Goal: Task Accomplishment & Management: Use online tool/utility

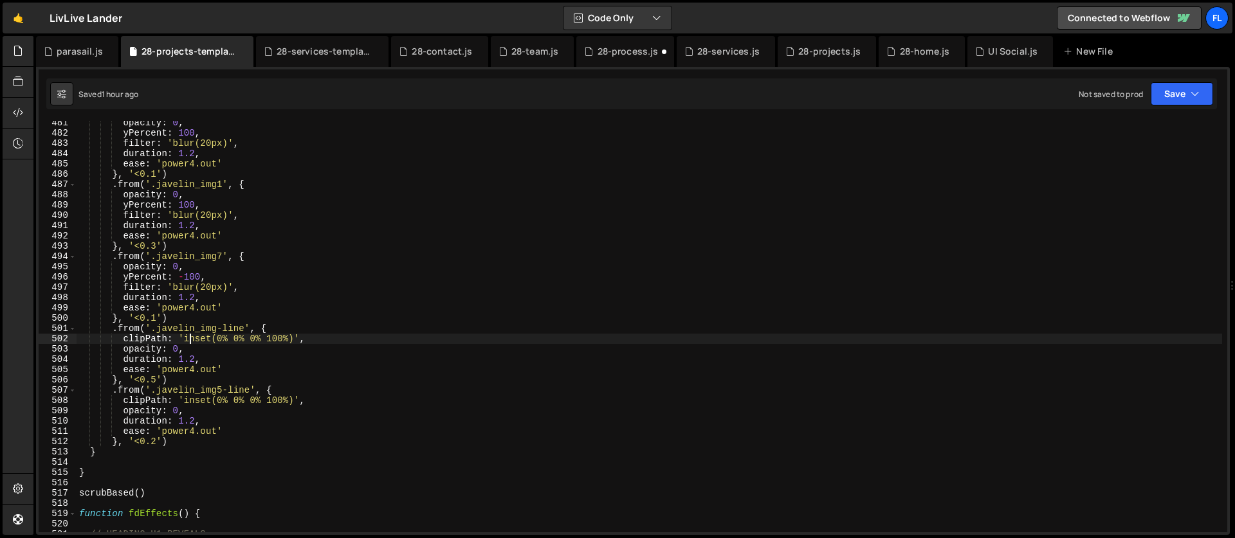
scroll to position [4999, 0]
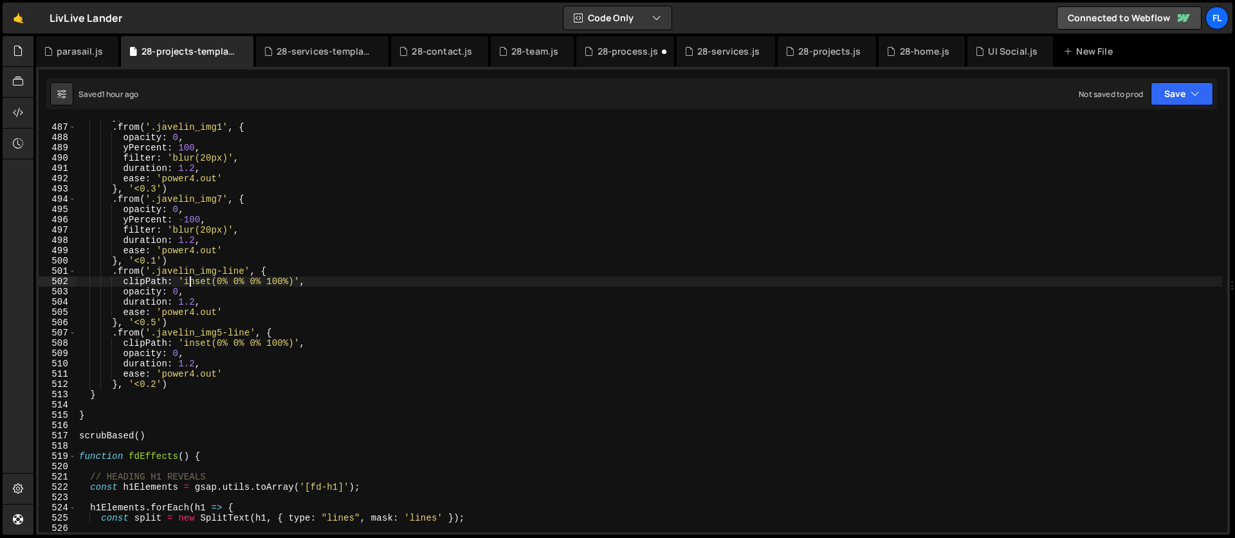
click at [100, 396] on div "} , '<0.1' ) . from ( '.javelin_img1' , { opacity : 0 , yPercent : 100 , filter…" at bounding box center [649, 328] width 1145 height 432
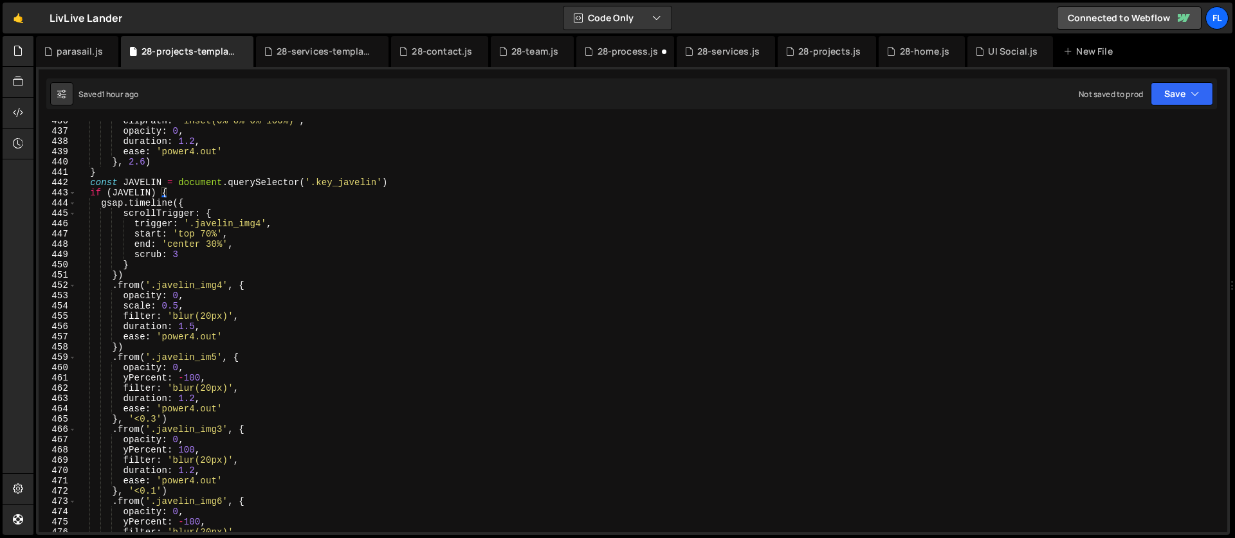
scroll to position [4422, 0]
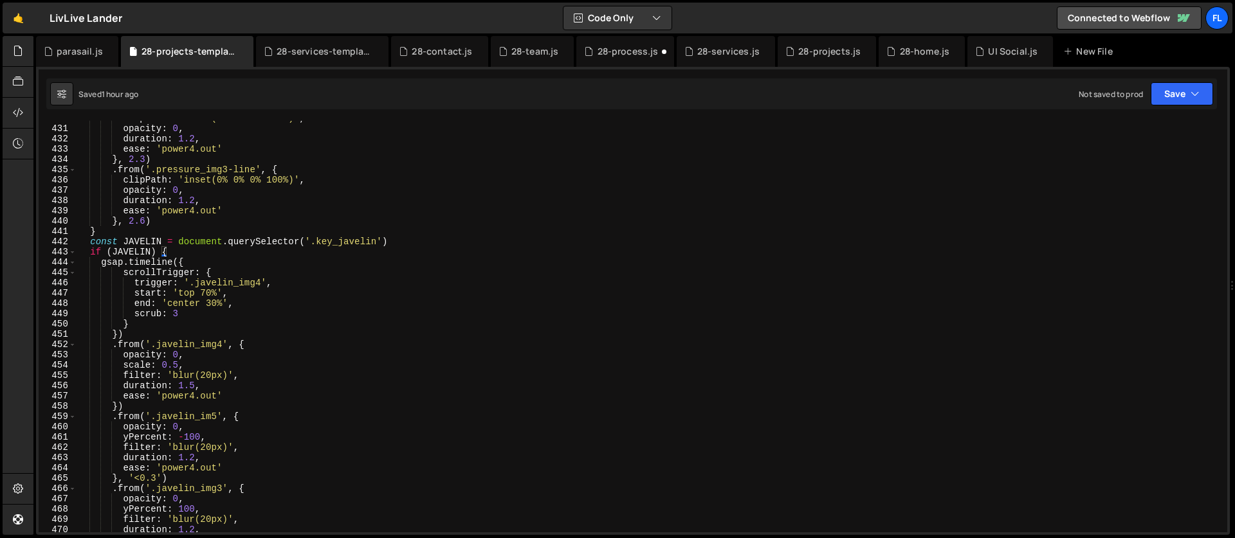
click at [91, 241] on div "clipPath : 'inset(0% 0% 0% 100%)' , opacity : 0 , duration : 1.2 , ease : 'powe…" at bounding box center [649, 329] width 1145 height 432
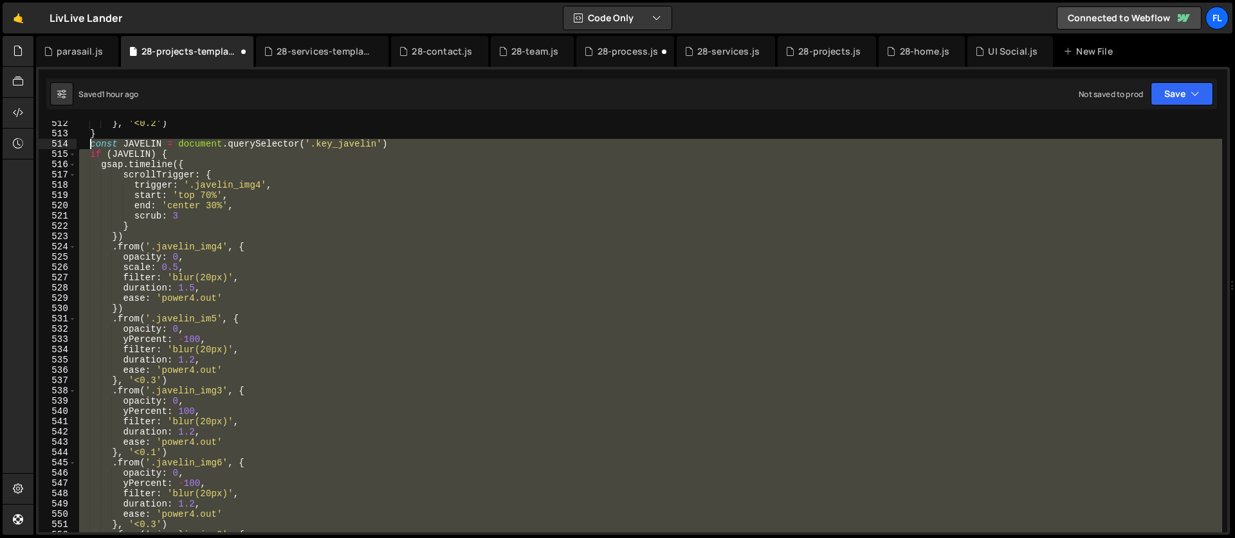
click at [204, 326] on div "} , '<0.2' ) } const JAVELIN = document . querySelector ( '.key_javelin' ) if (…" at bounding box center [649, 327] width 1145 height 412
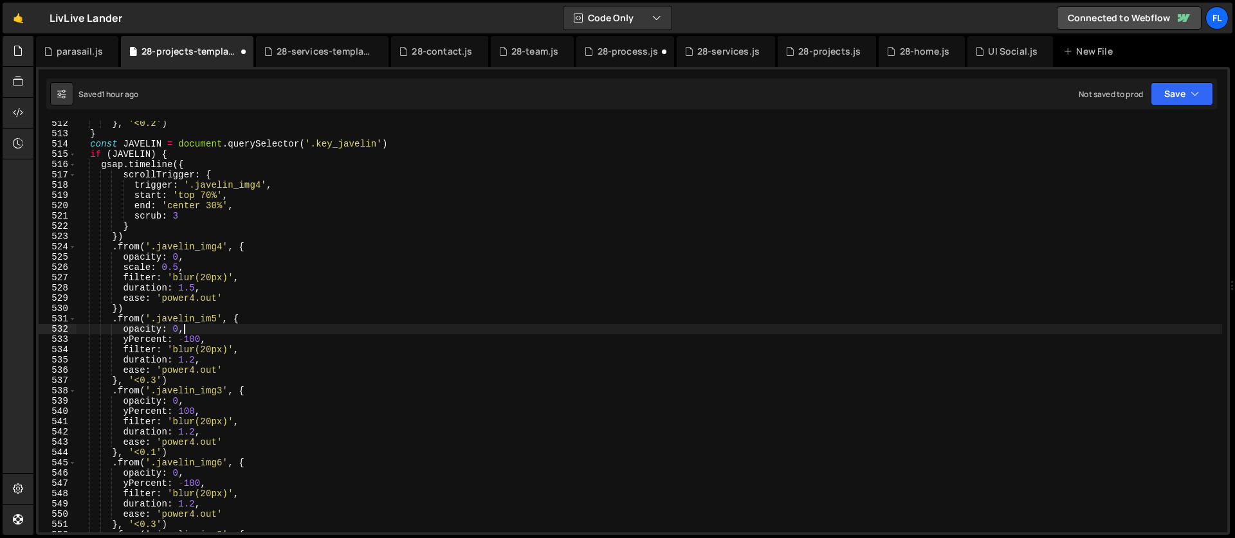
scroll to position [5113, 0]
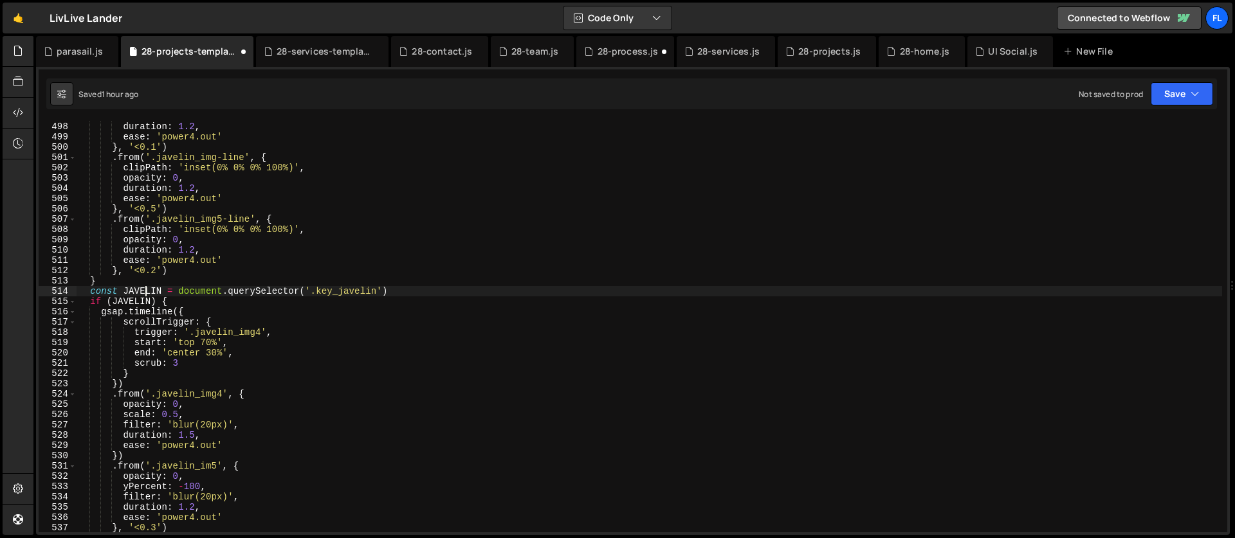
click at [143, 289] on div "filter : 'blur(20px)' , duration : 1.2 , ease : 'power4.out' } , '<0.1' ) . fro…" at bounding box center [649, 327] width 1145 height 432
drag, startPoint x: 378, startPoint y: 292, endPoint x: 318, endPoint y: 291, distance: 59.8
click at [318, 291] on div "filter : 'blur(20px)' , duration : 1.2 , ease : 'power4.out' } , '<0.1' ) . fro…" at bounding box center [649, 327] width 1145 height 432
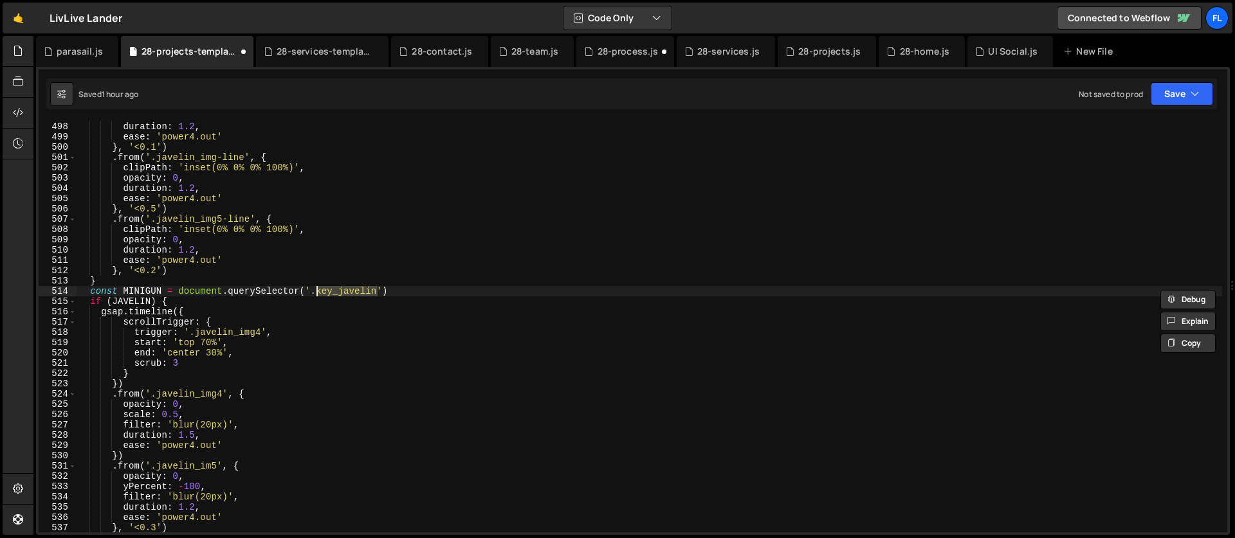
paste textarea "minigu"
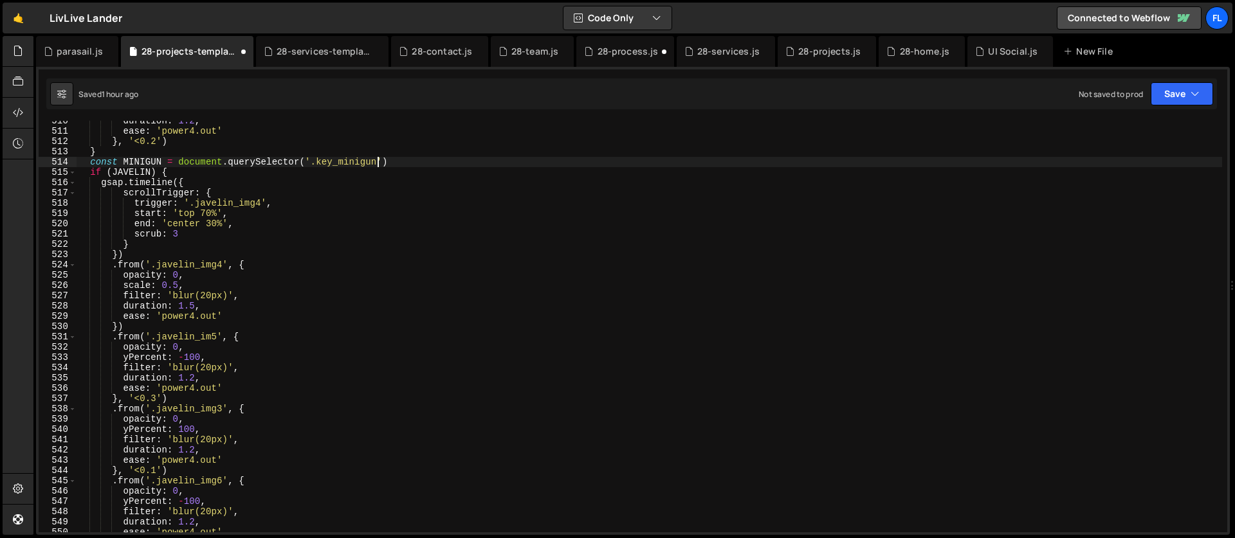
scroll to position [5243, 0]
click at [142, 171] on div "duration : 1.2 , ease : 'power4.out' } , '<0.2' ) } const MINIGUN = document . …" at bounding box center [649, 332] width 1145 height 432
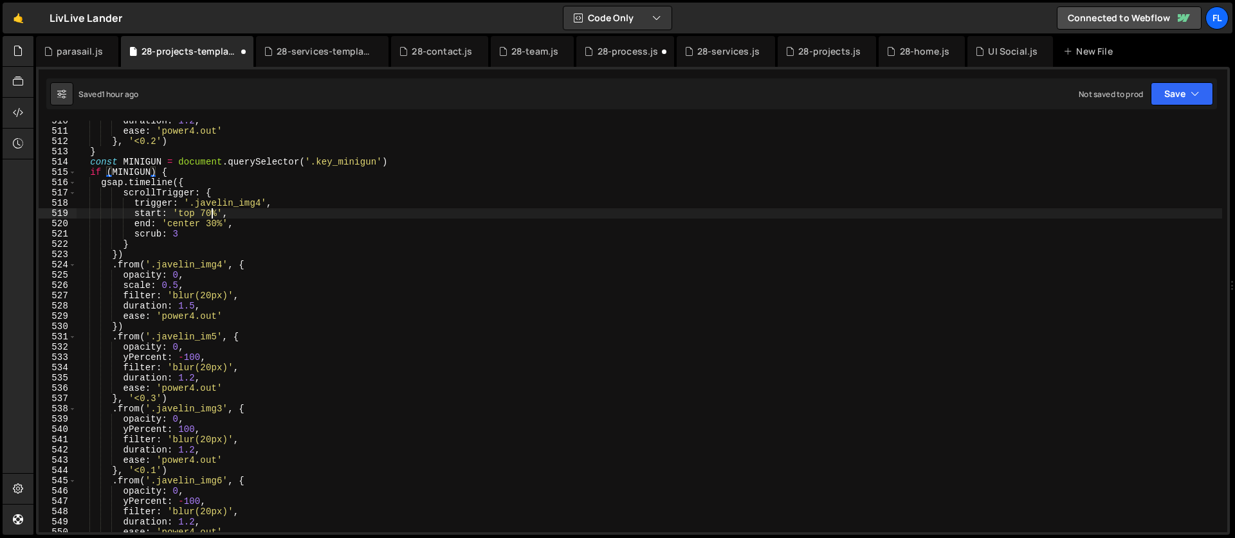
click at [212, 212] on div "duration : 1.2 , ease : 'power4.out' } , '<0.2' ) } const MINIGUN = document . …" at bounding box center [649, 332] width 1145 height 432
drag, startPoint x: 262, startPoint y: 203, endPoint x: 194, endPoint y: 203, distance: 68.2
click at [194, 203] on div "duration : 1.2 , ease : 'power4.out' } , '<0.2' ) } const MINIGUN = document . …" at bounding box center [649, 332] width 1145 height 432
paste textarea "minigun_top"
click at [215, 221] on div "duration : 1.2 , ease : 'power4.out' } , '<0.2' ) } const MINIGUN = document . …" at bounding box center [649, 332] width 1145 height 432
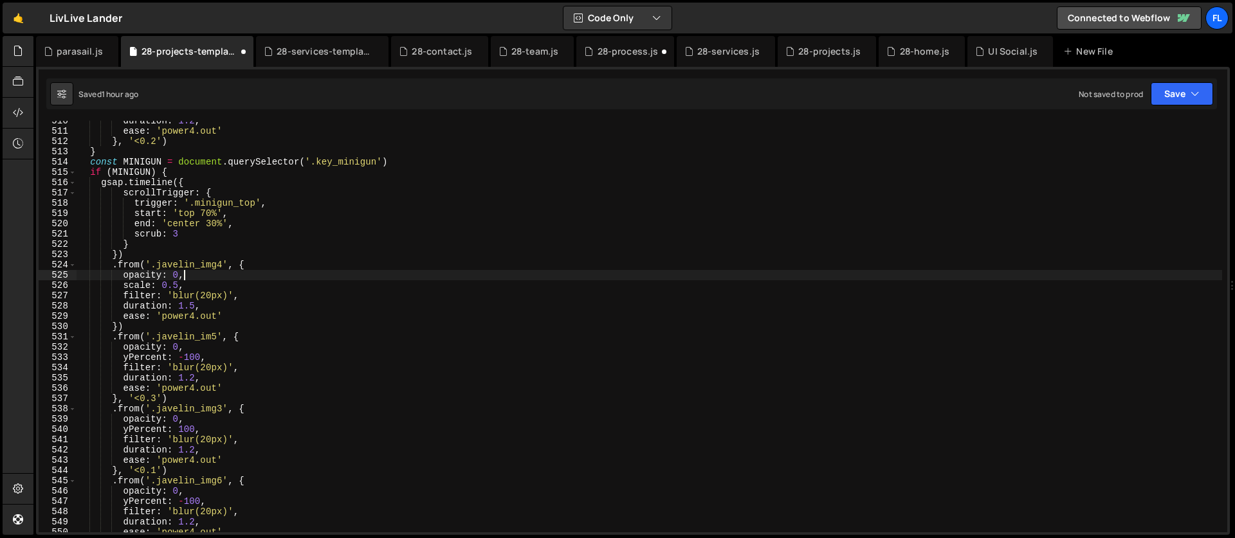
click at [365, 278] on div "duration : 1.2 , ease : 'power4.out' } , '<0.2' ) } const MINIGUN = document . …" at bounding box center [649, 332] width 1145 height 432
click at [193, 292] on div "duration : 1.2 , ease : 'power4.out' } , '<0.2' ) } const MINIGUN = document . …" at bounding box center [649, 332] width 1145 height 432
drag, startPoint x: 224, startPoint y: 264, endPoint x: 158, endPoint y: 264, distance: 66.2
click at [158, 264] on div "duration : 1.2 , ease : 'power4.out' } , '<0.2' ) } const MINIGUN = document . …" at bounding box center [649, 332] width 1145 height 432
paste textarea "minigun_img4c"
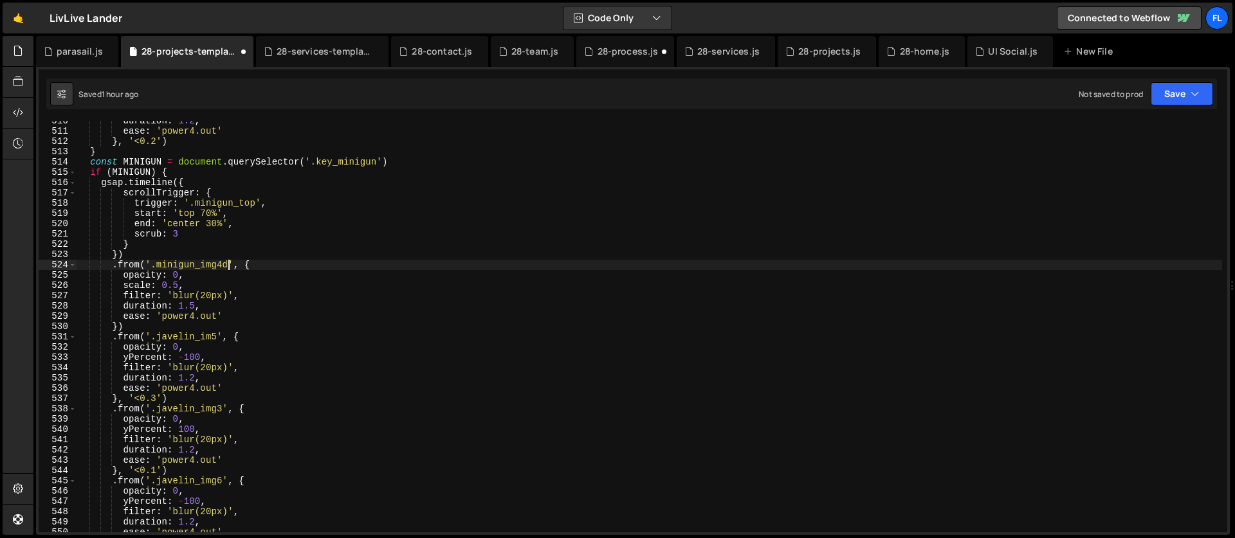
scroll to position [0, 10]
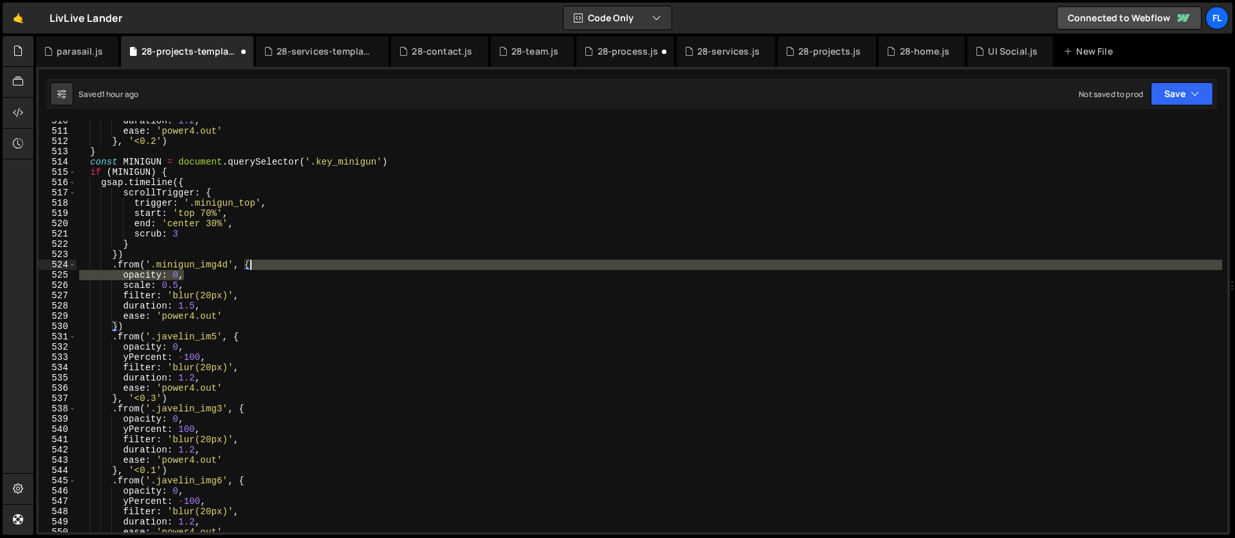
drag, startPoint x: 193, startPoint y: 275, endPoint x: 279, endPoint y: 264, distance: 86.9
click at [279, 264] on div "duration : 1.2 , ease : 'power4.out' } , '<0.2' ) } const MINIGUN = document . …" at bounding box center [649, 332] width 1145 height 432
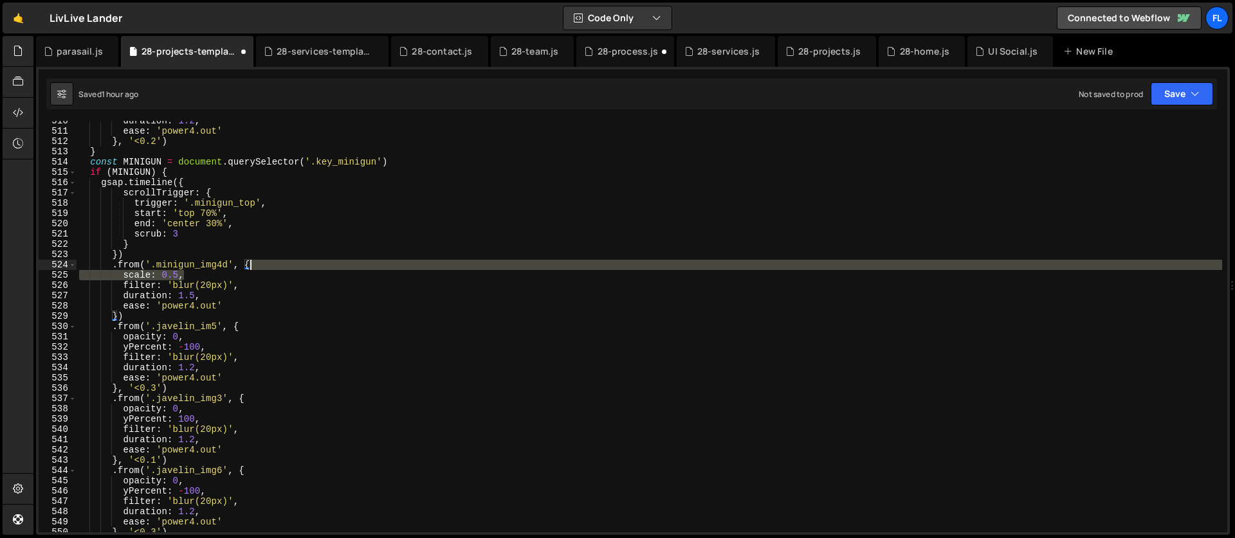
drag, startPoint x: 192, startPoint y: 278, endPoint x: 287, endPoint y: 268, distance: 96.3
click at [287, 268] on div "duration : 1.2 , ease : 'power4.out' } , '<0.2' ) } const MINIGUN = document . …" at bounding box center [649, 332] width 1145 height 432
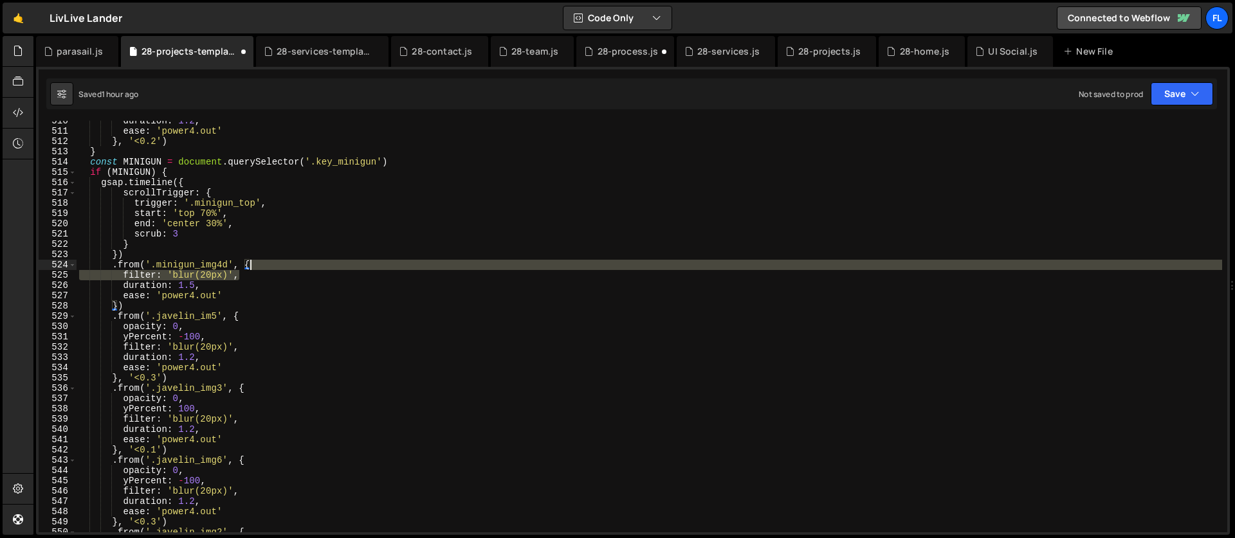
drag, startPoint x: 247, startPoint y: 273, endPoint x: 264, endPoint y: 266, distance: 18.5
click at [264, 266] on div "duration : 1.2 , ease : 'power4.out' } , '<0.2' ) } const MINIGUN = document . …" at bounding box center [649, 332] width 1145 height 432
type textarea ".from('.minigun_img4d', {"
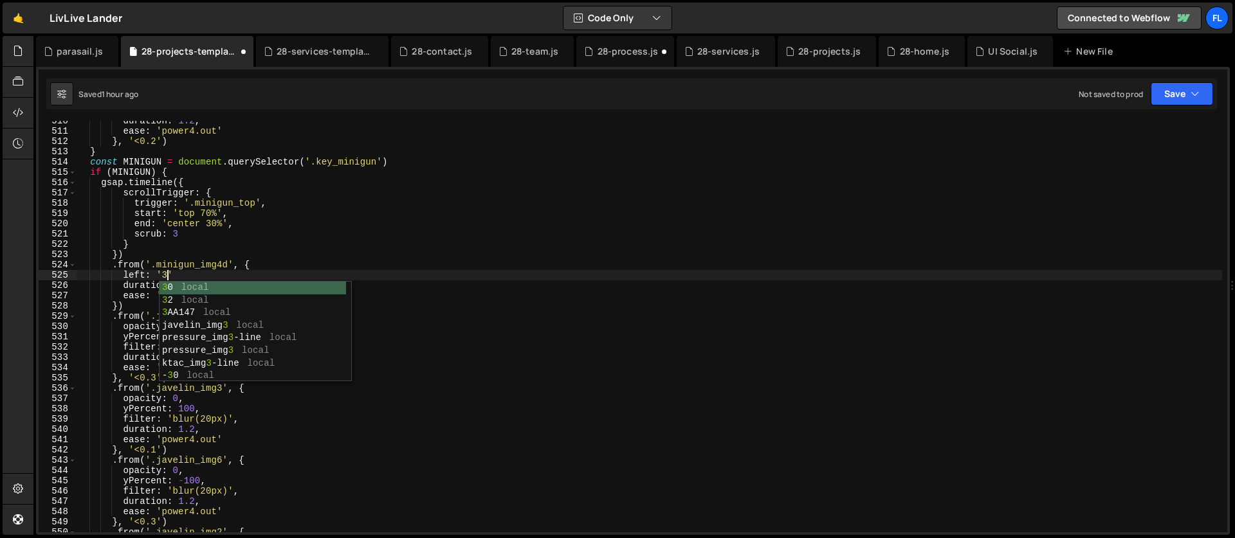
scroll to position [0, 6]
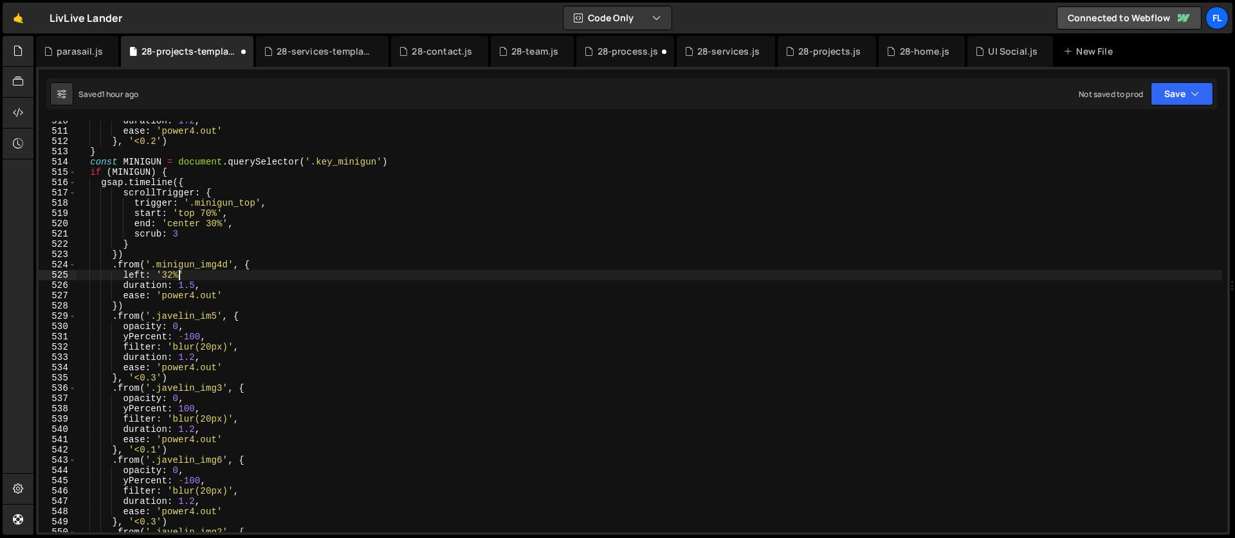
click at [154, 311] on div "duration : 1.2 , ease : 'power4.out' } , '<0.2' ) } const MINIGUN = document . …" at bounding box center [649, 332] width 1145 height 432
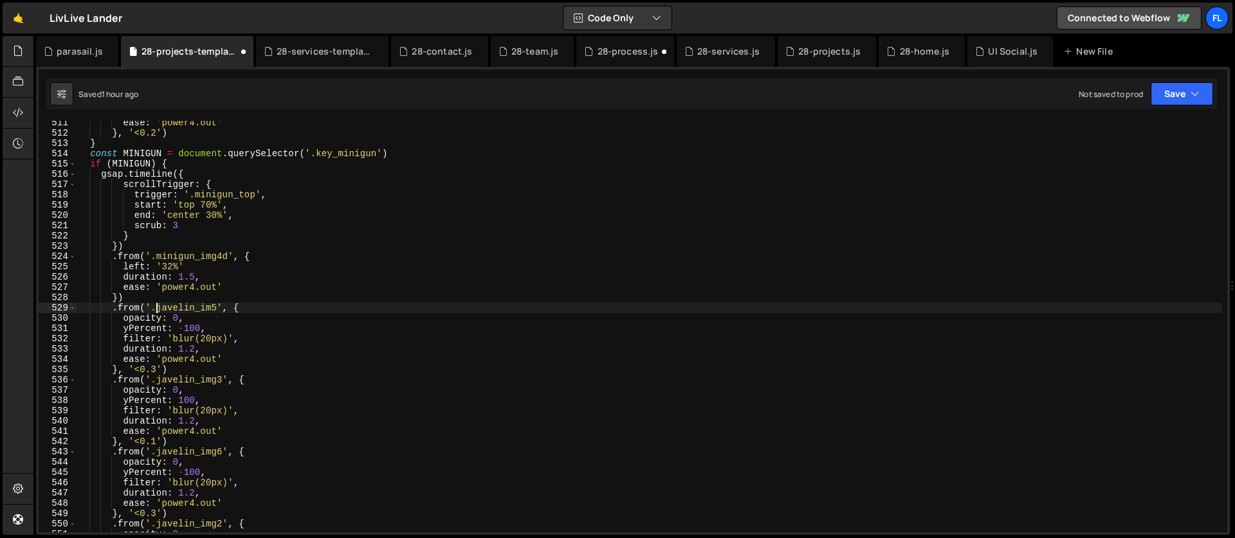
scroll to position [5251, 0]
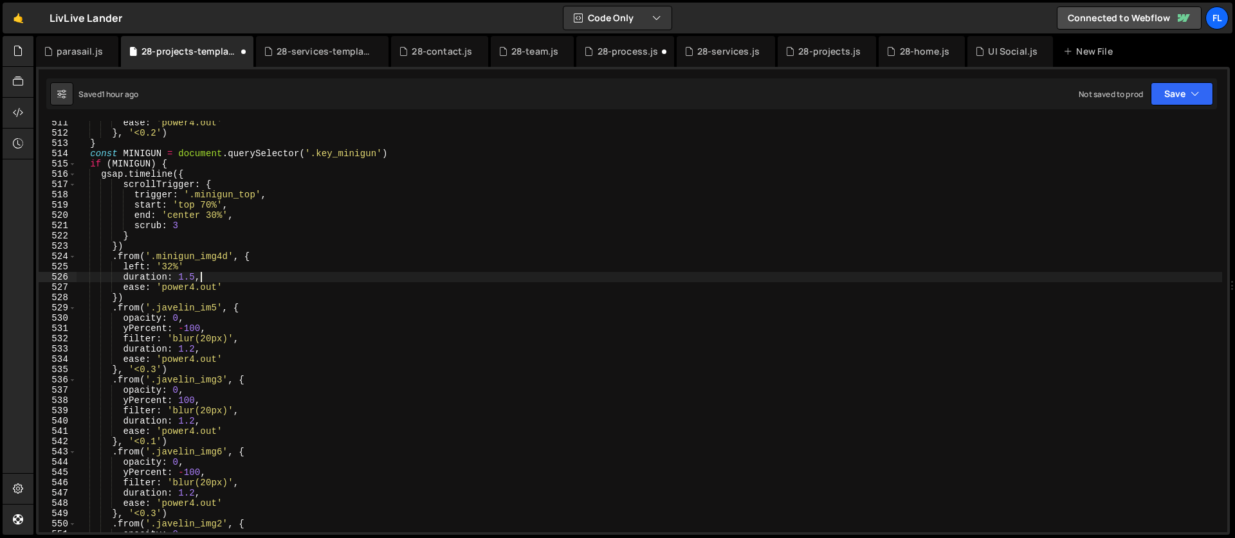
click at [203, 277] on div "ease : 'power4.out' } , '<0.2' ) } const MINIGUN = document . querySelector ( '…" at bounding box center [649, 334] width 1145 height 432
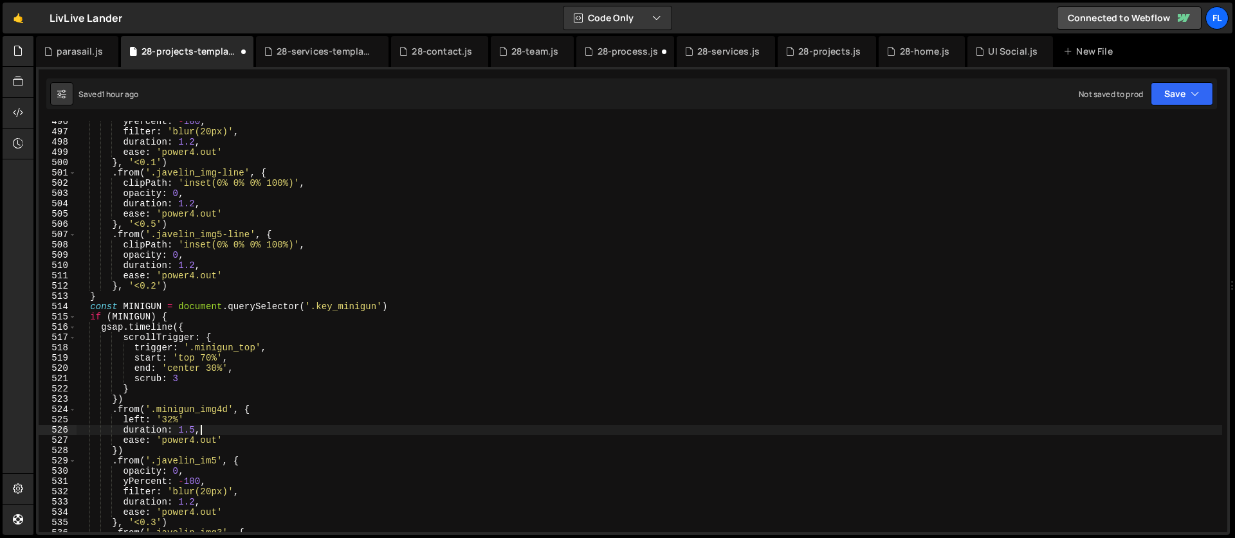
scroll to position [5089, 0]
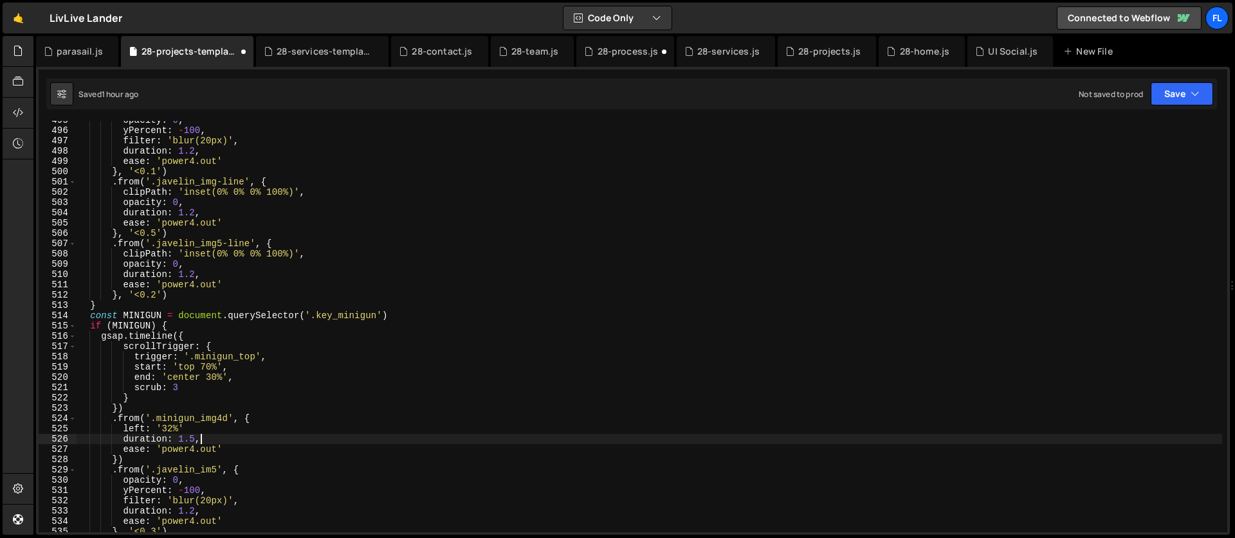
click at [227, 284] on div "opacity : 0 , yPercent : - 100 , filter : 'blur(20px)' , duration : 1.2 , ease …" at bounding box center [649, 331] width 1145 height 432
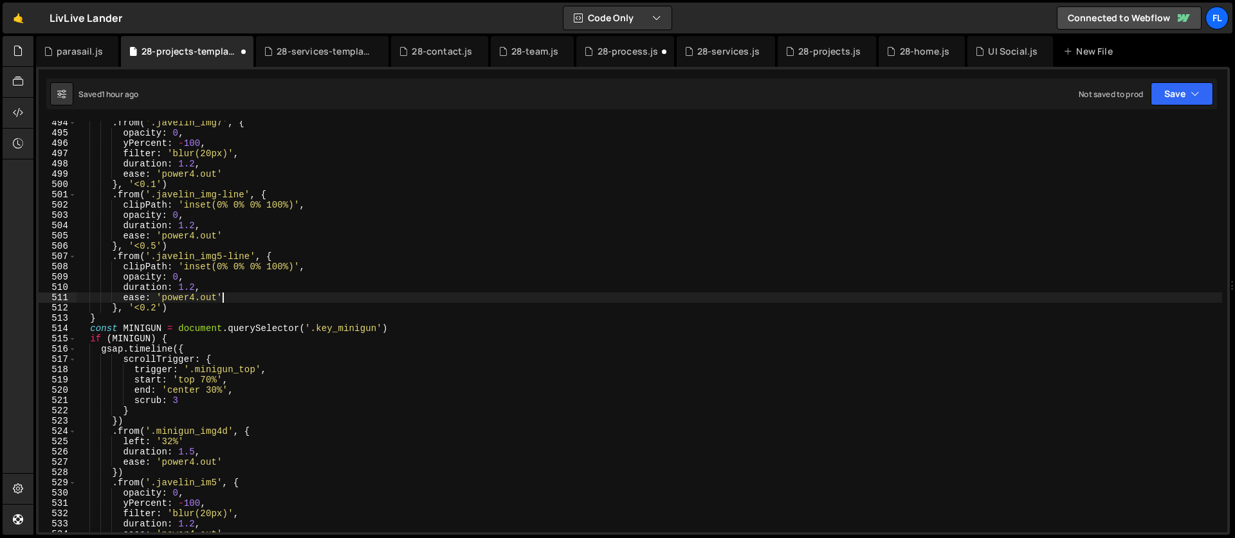
scroll to position [5076, 0]
click at [230, 237] on div ". from ( '.javelin_img7' , { opacity : 0 , yPercent : - 100 , filter : 'blur(20…" at bounding box center [649, 334] width 1145 height 432
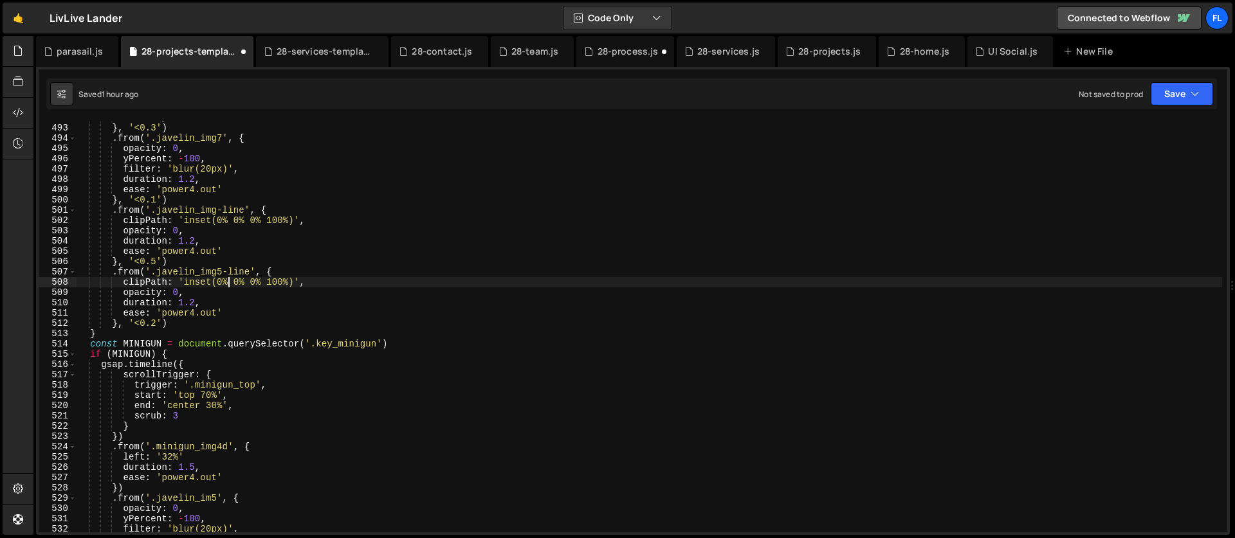
scroll to position [5059, 0]
drag, startPoint x: 223, startPoint y: 311, endPoint x: 218, endPoint y: 329, distance: 17.9
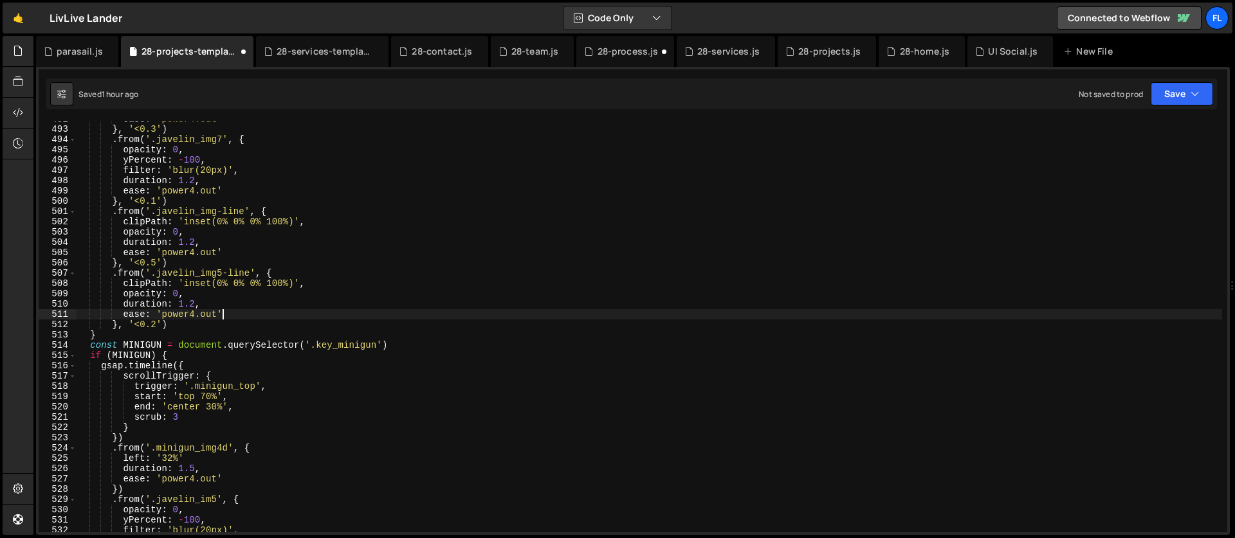
click at [224, 316] on div "ease : 'power4.out' } , '<0.3' ) . from ( '.javelin_img7' , { opacity : 0 , yPe…" at bounding box center [649, 330] width 1145 height 432
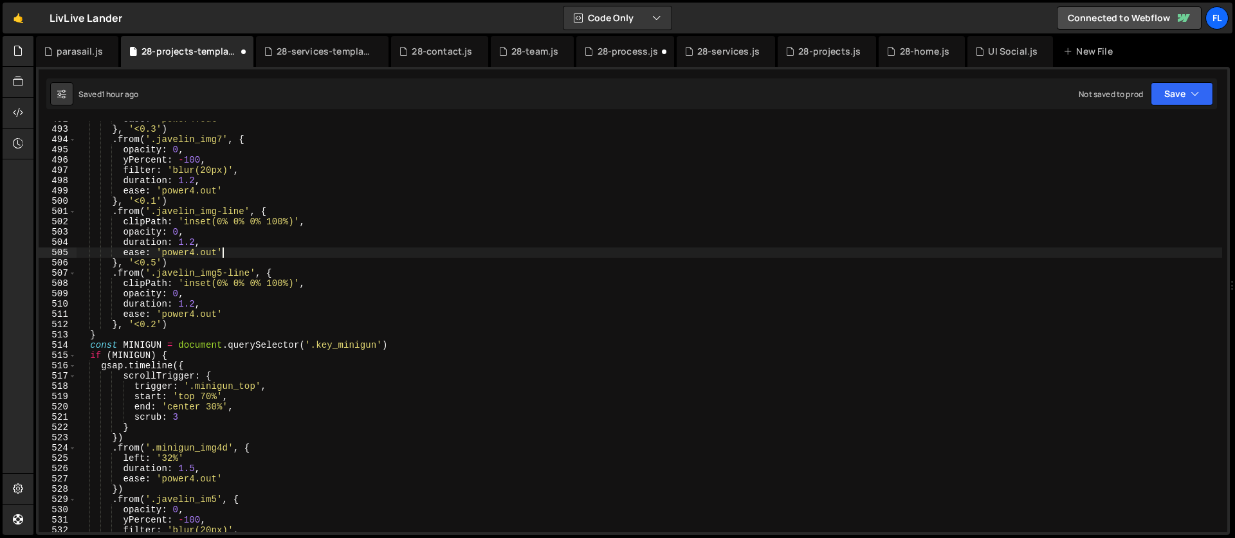
click at [235, 315] on div "ease : 'power4.out' } , '<0.3' ) . from ( '.javelin_img7' , { opacity : 0 , yPe…" at bounding box center [649, 330] width 1145 height 432
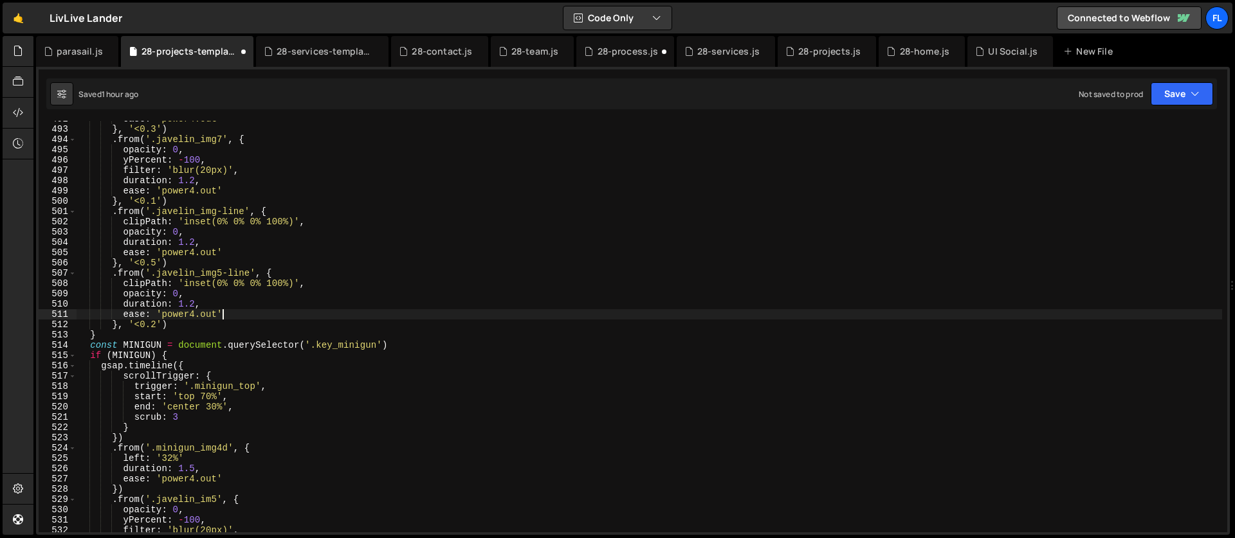
click at [233, 252] on div "ease : 'power4.out' } , '<0.3' ) . from ( '.javelin_img7' , { opacity : 0 , yPe…" at bounding box center [649, 330] width 1145 height 432
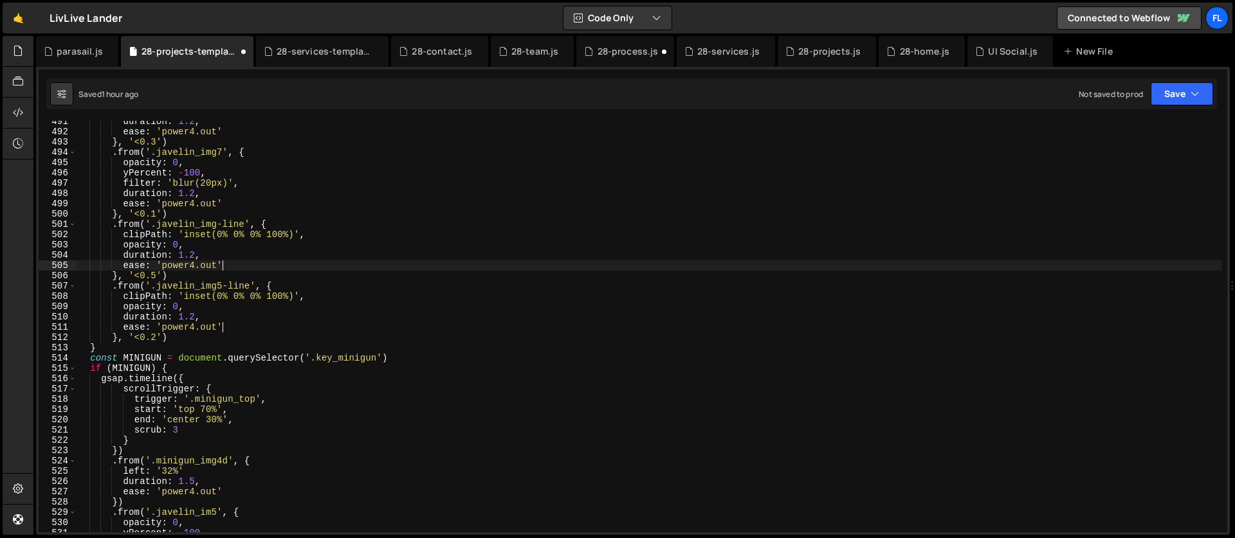
scroll to position [5002, 0]
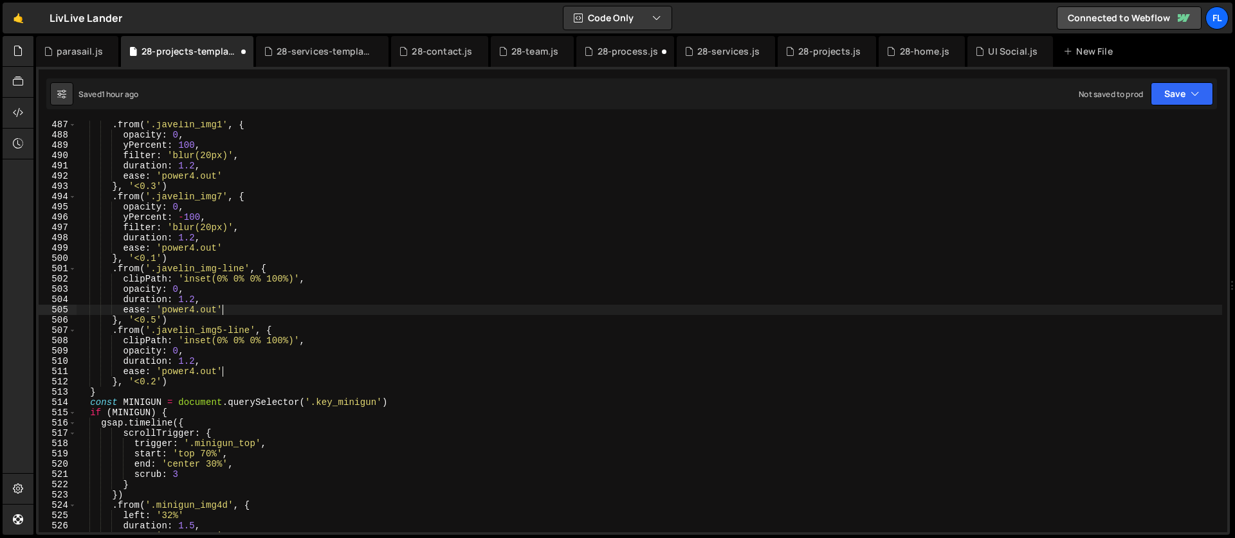
click at [240, 245] on div ". from ( '.javelin_img1' , { opacity : 0 , yPercent : 100 , filter : 'blur(20px…" at bounding box center [649, 336] width 1145 height 432
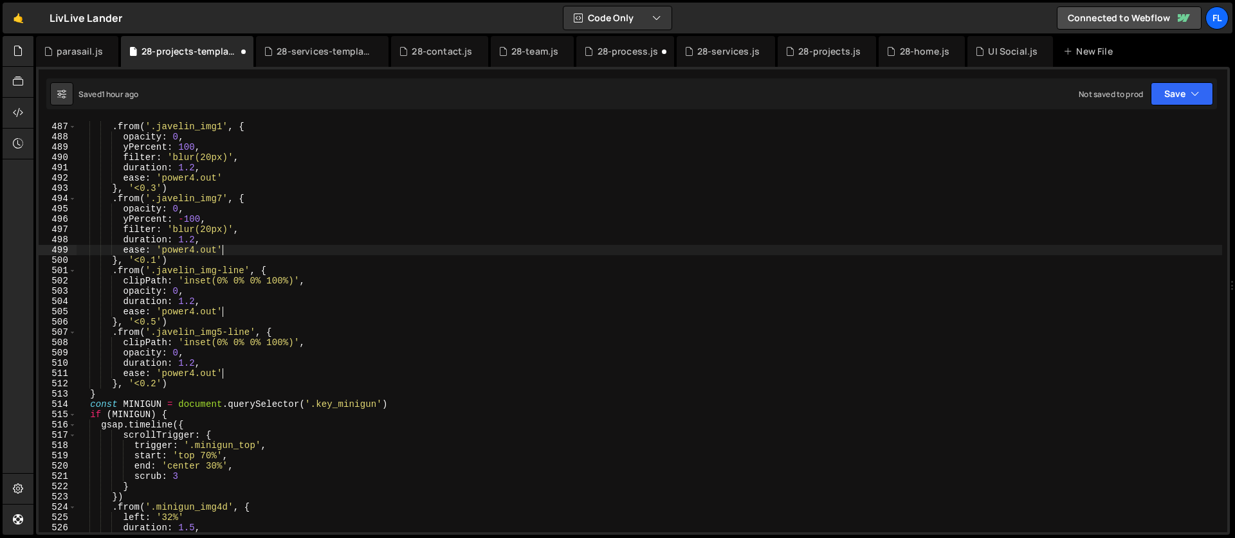
scroll to position [4968, 0]
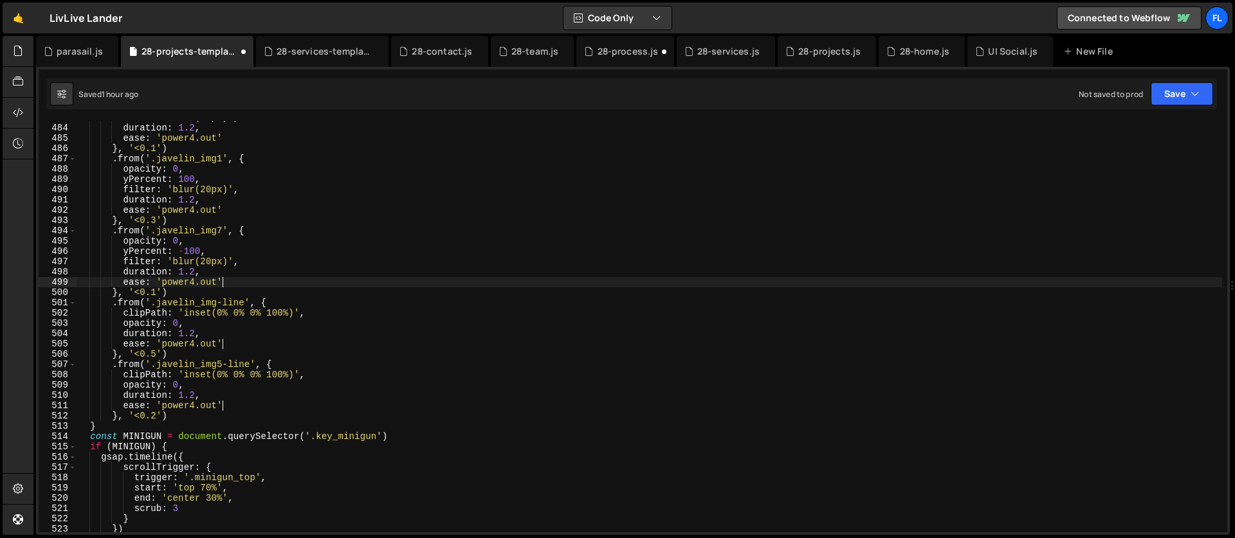
click at [232, 209] on div "filter : 'blur(20px)' , duration : 1.2 , ease : 'power4.out' } , '<0.1' ) . fro…" at bounding box center [649, 329] width 1145 height 432
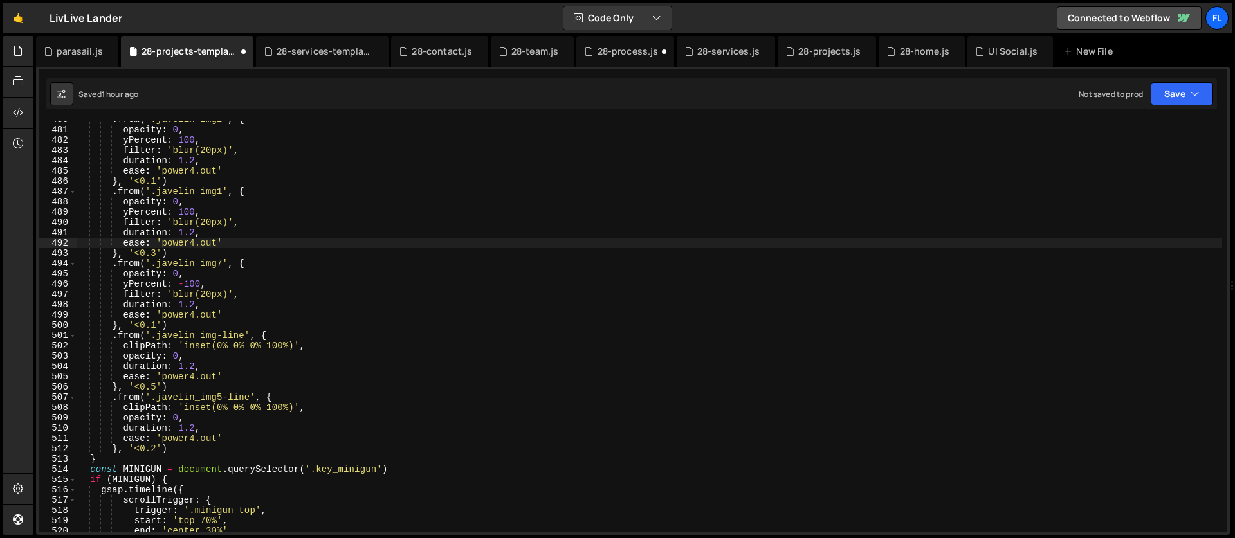
scroll to position [4935, 0]
click at [226, 170] on div ". from ( '.javelin_img2' , { opacity : 0 , yPercent : 100 , filter : 'blur(20px…" at bounding box center [649, 330] width 1145 height 432
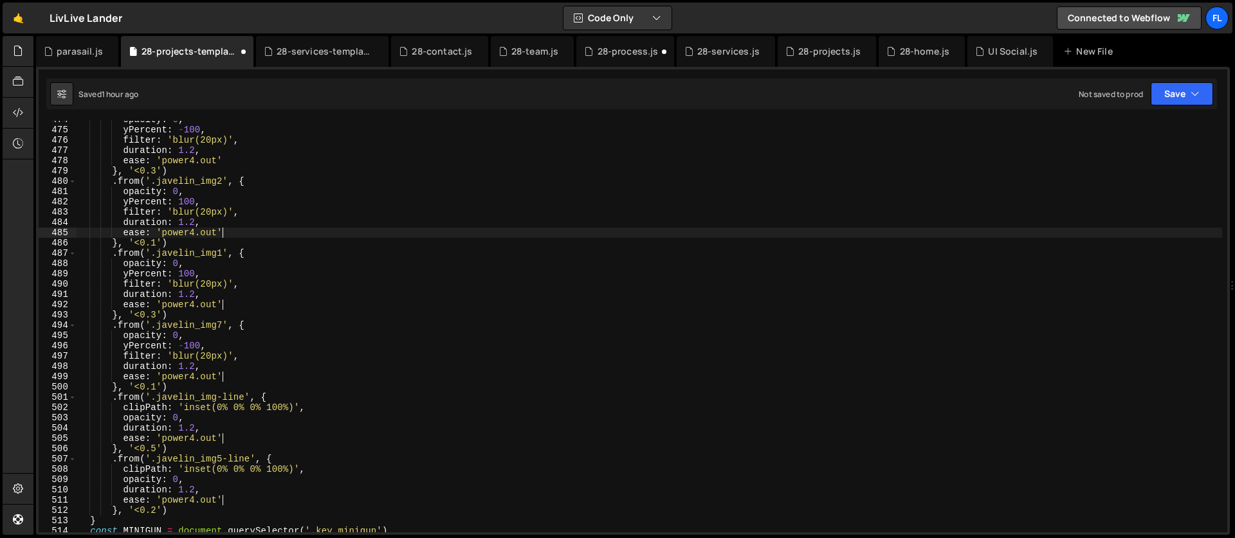
scroll to position [4741, 0]
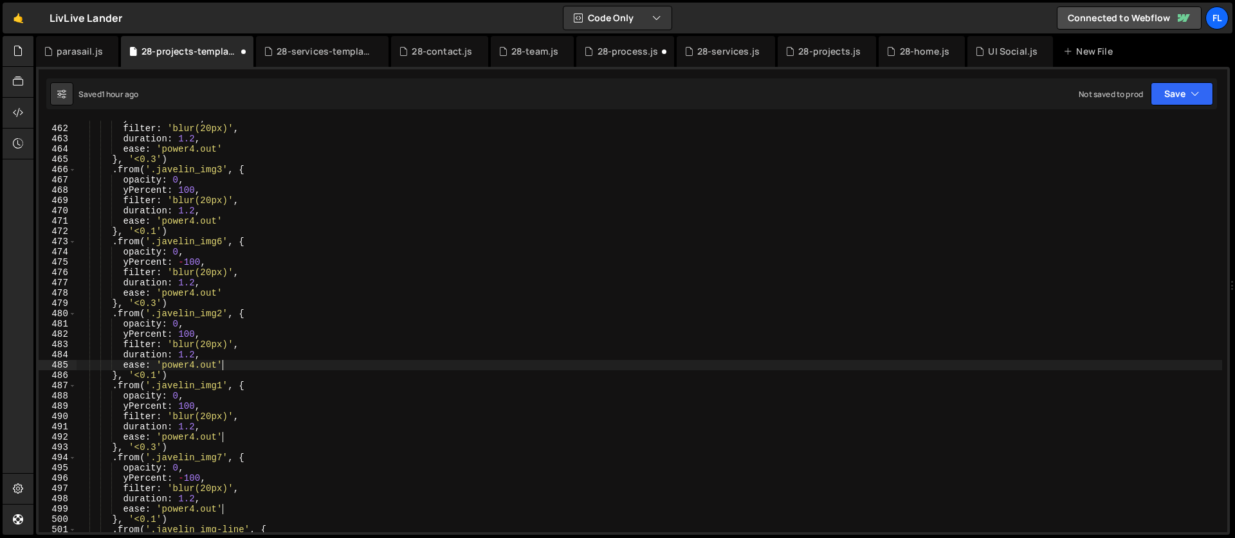
click at [227, 219] on div "yPercent : - 100 , filter : 'blur(20px)' , duration : 1.2 , ease : 'power4.out'…" at bounding box center [649, 329] width 1145 height 432
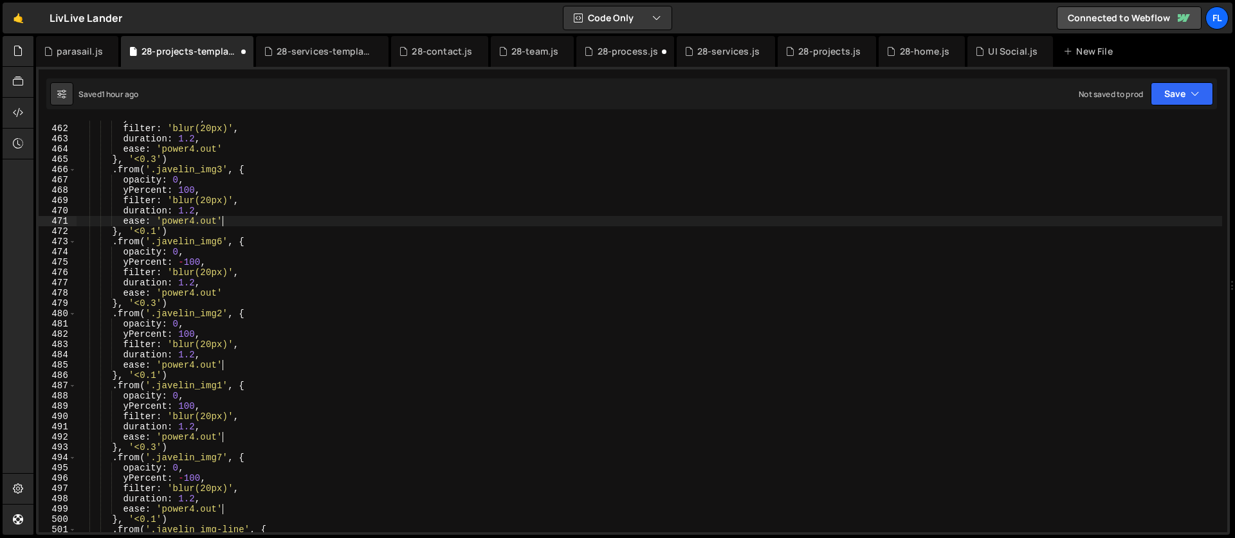
scroll to position [4681, 0]
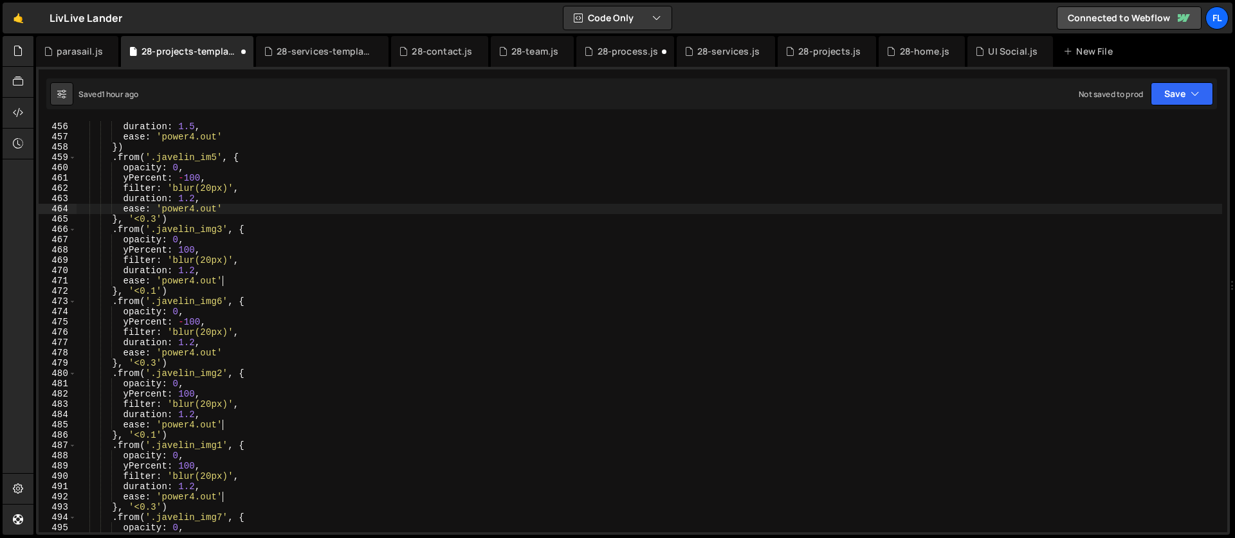
click at [229, 210] on div "filter : 'blur(20px)' , duration : 1.5 , ease : 'power4.out' }) . from ( '.jave…" at bounding box center [649, 327] width 1145 height 432
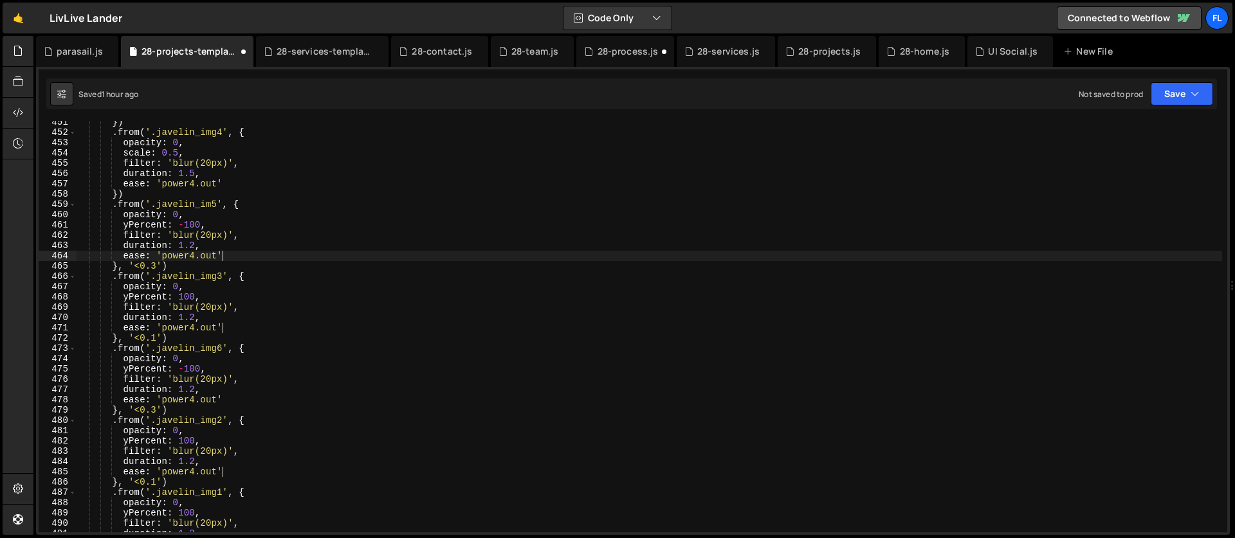
click at [226, 186] on div "}) . from ( '.javelin_img4' , { opacity : 0 , scale : 0.5 , filter : 'blur(20px…" at bounding box center [649, 333] width 1145 height 432
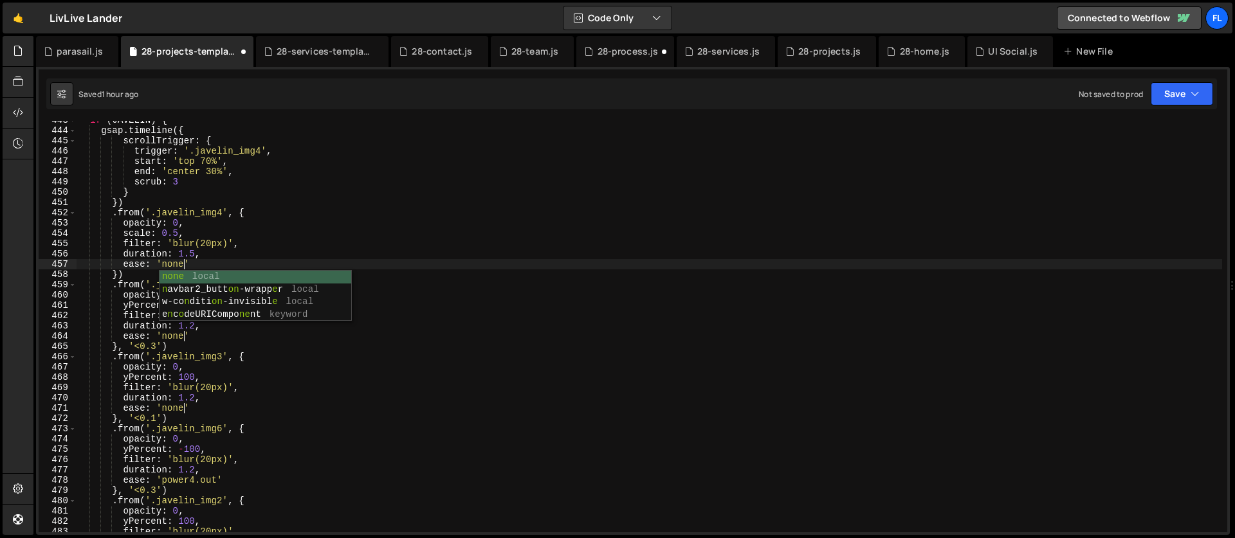
scroll to position [0, 6]
click at [208, 235] on div "if ( JAVELIN ) { gsap . timeline ({ scrollTrigger : { trigger : '.javelin_img4'…" at bounding box center [649, 331] width 1145 height 432
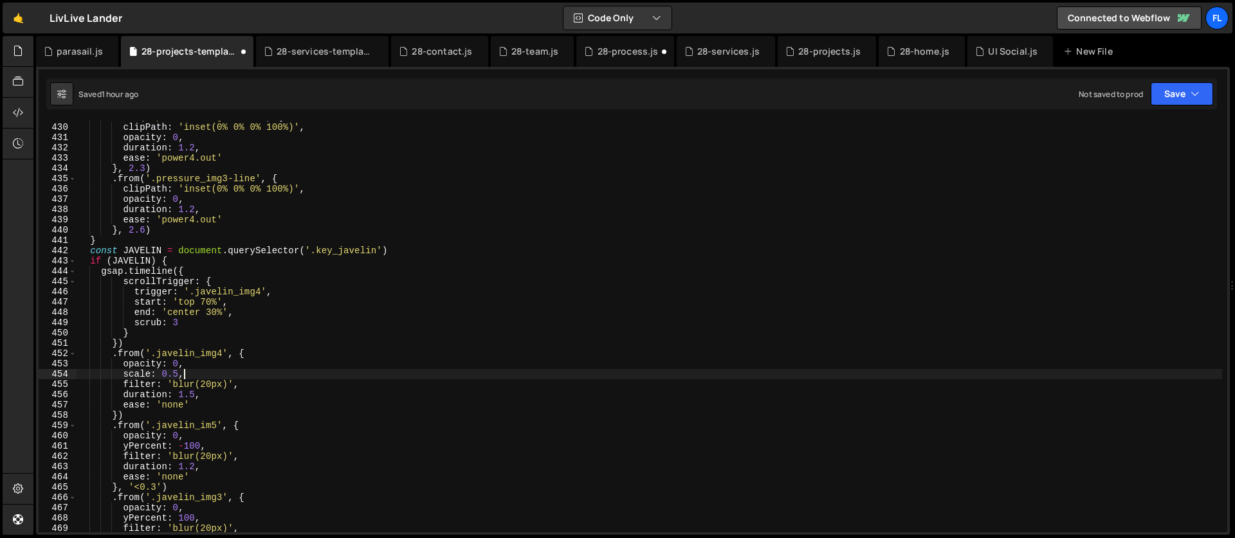
scroll to position [4401, 0]
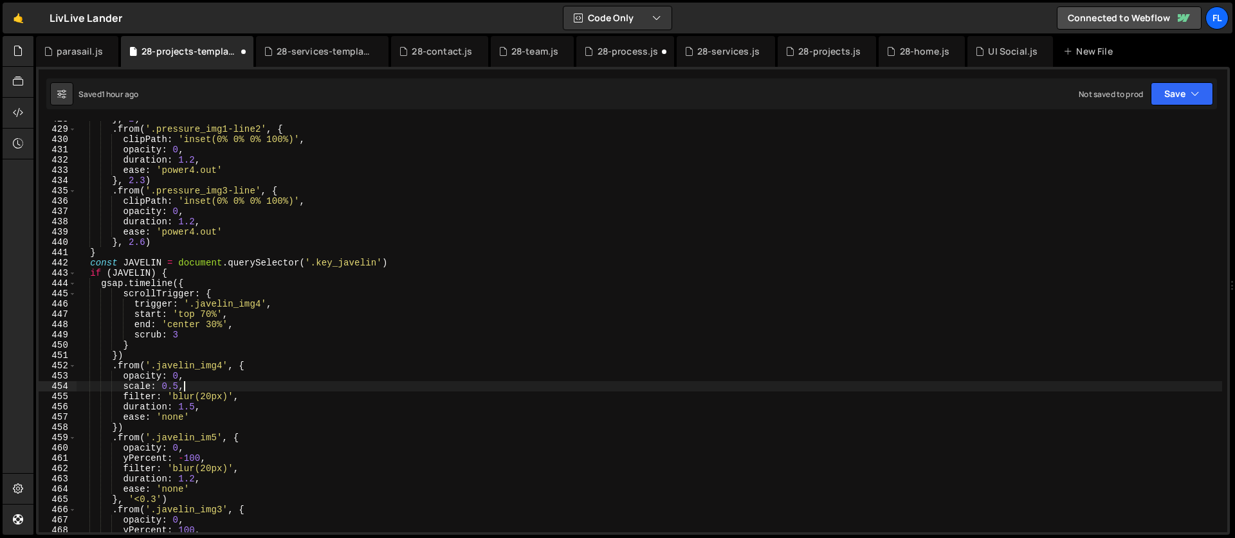
click at [217, 234] on div "} , 2 ) . from ( '.pressure_img1-line2' , { clipPath : 'inset(0% 0% 0% 100%)' ,…" at bounding box center [649, 330] width 1145 height 432
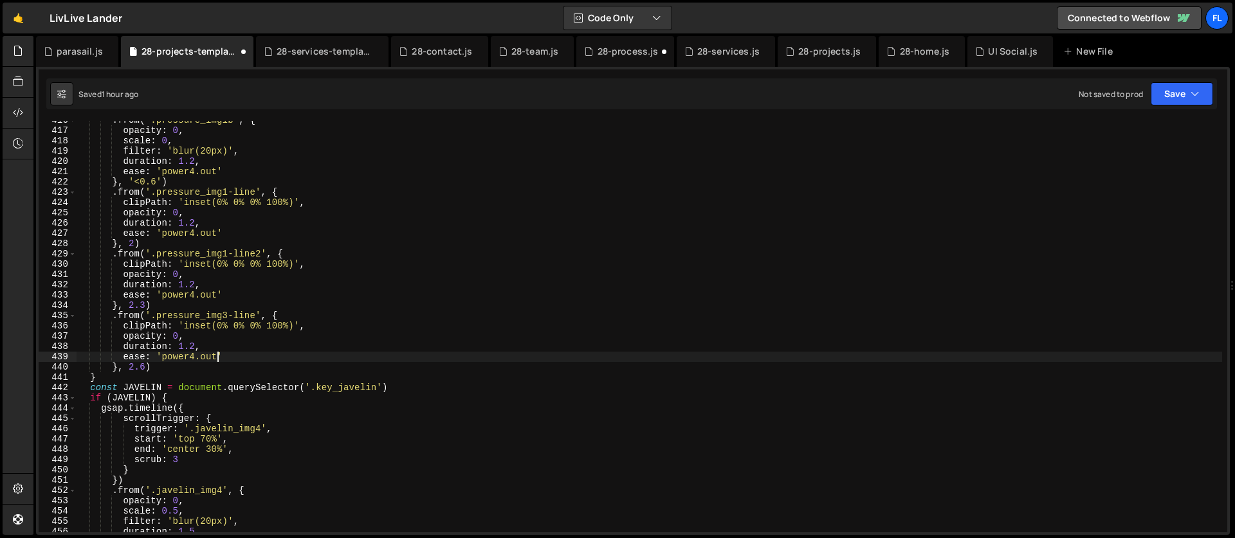
scroll to position [4276, 0]
click at [218, 293] on div ". from ( '.pressure_img1b' , { opacity : 0 , scale : 0 , filter : 'blur(20px)' …" at bounding box center [649, 331] width 1145 height 432
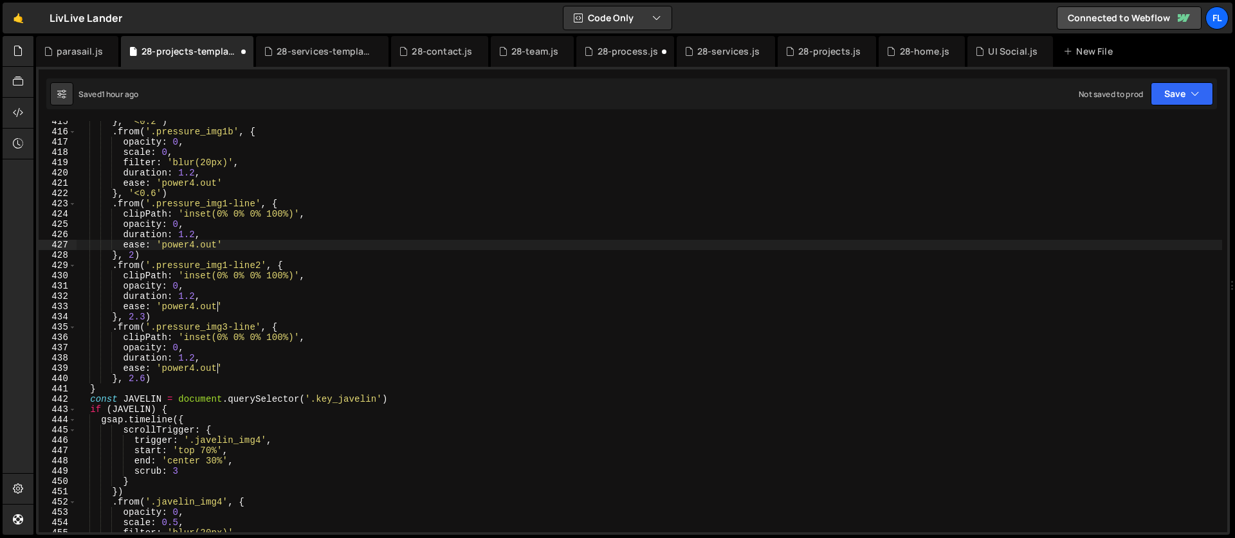
click at [220, 243] on div "} , '<0.2' ) . from ( '.pressure_img1b' , { opacity : 0 , scale : 0 , filter : …" at bounding box center [649, 332] width 1145 height 432
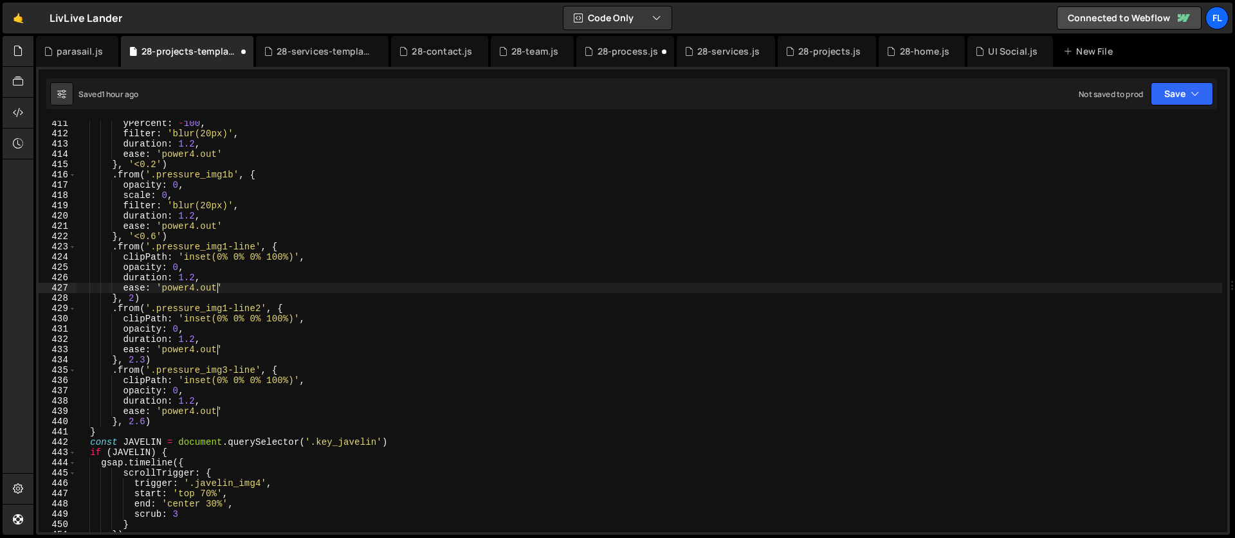
scroll to position [4221, 0]
click at [220, 226] on div "yPercent : - 100 , filter : 'blur(20px)' , duration : 1.2 , ease : 'power4.out'…" at bounding box center [649, 334] width 1145 height 432
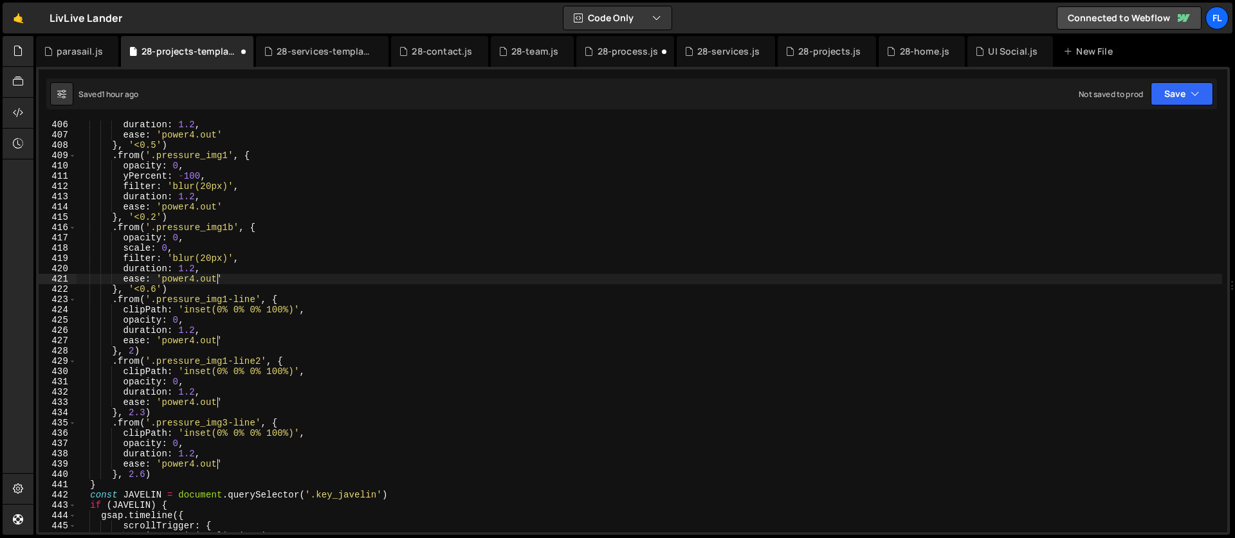
scroll to position [4169, 0]
click at [217, 208] on div "duration : 1.2 , ease : 'power4.out' } , '<0.5' ) . from ( '.pressure_img1' , {…" at bounding box center [649, 336] width 1145 height 432
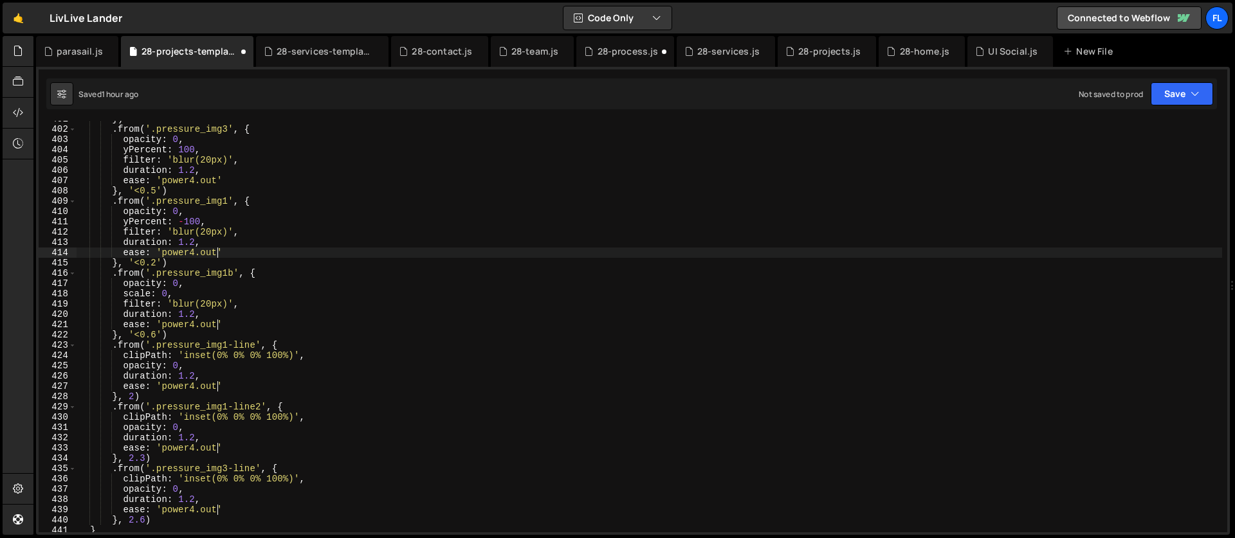
click at [219, 179] on div "}) . from ( '.pressure_img3' , { opacity : 0 , yPercent : 100 , filter : 'blur(…" at bounding box center [649, 330] width 1145 height 432
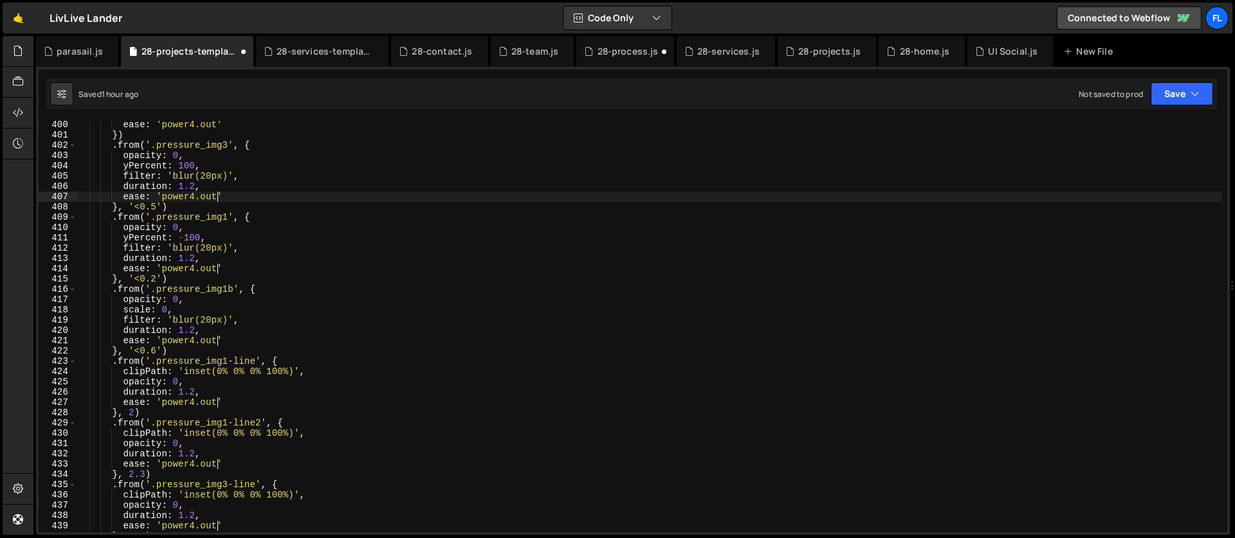
scroll to position [4057, 0]
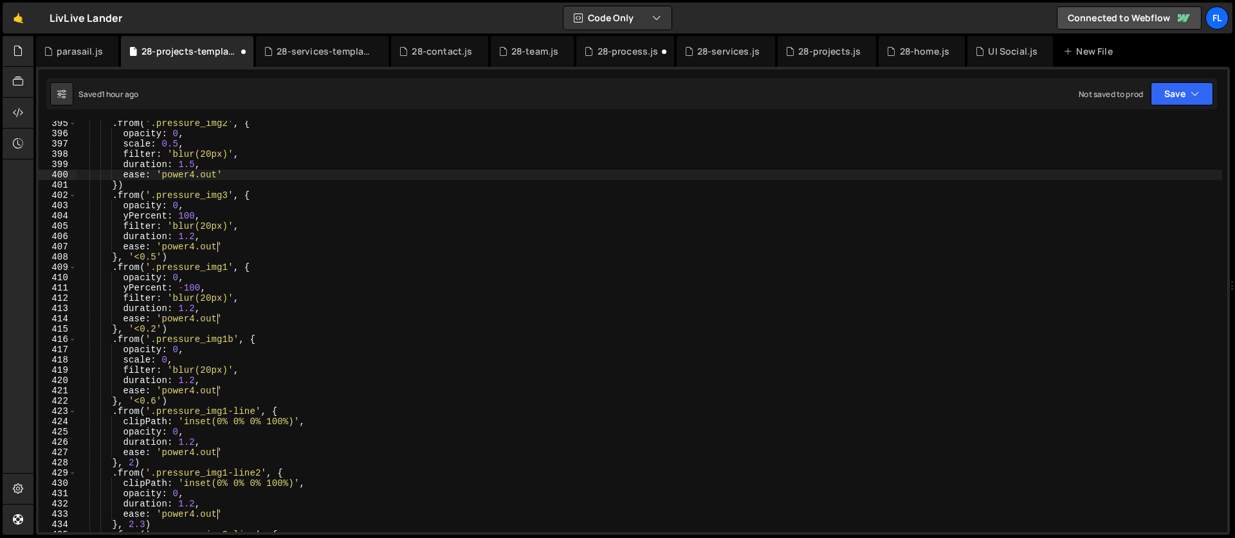
click at [216, 175] on div ". from ( '.pressure_img2' , { opacity : 0 , scale : 0.5 , filter : 'blur(20px)'…" at bounding box center [649, 334] width 1145 height 432
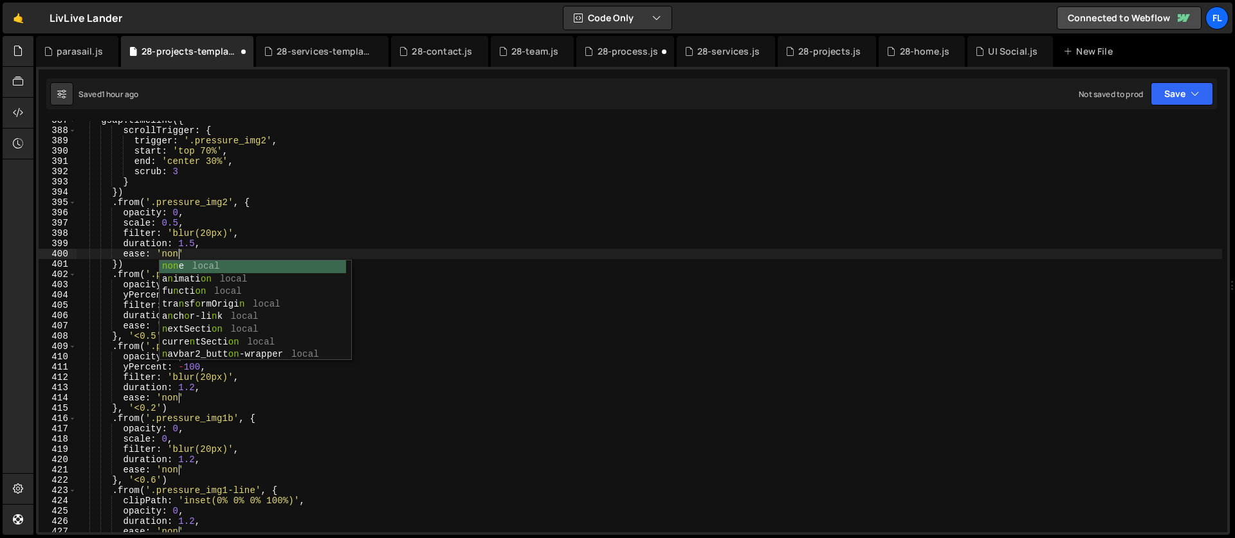
scroll to position [0, 7]
click at [239, 198] on div "gsap . timeline ({ scrollTrigger : { trigger : '.pressure_img2' , start : 'top …" at bounding box center [649, 331] width 1145 height 432
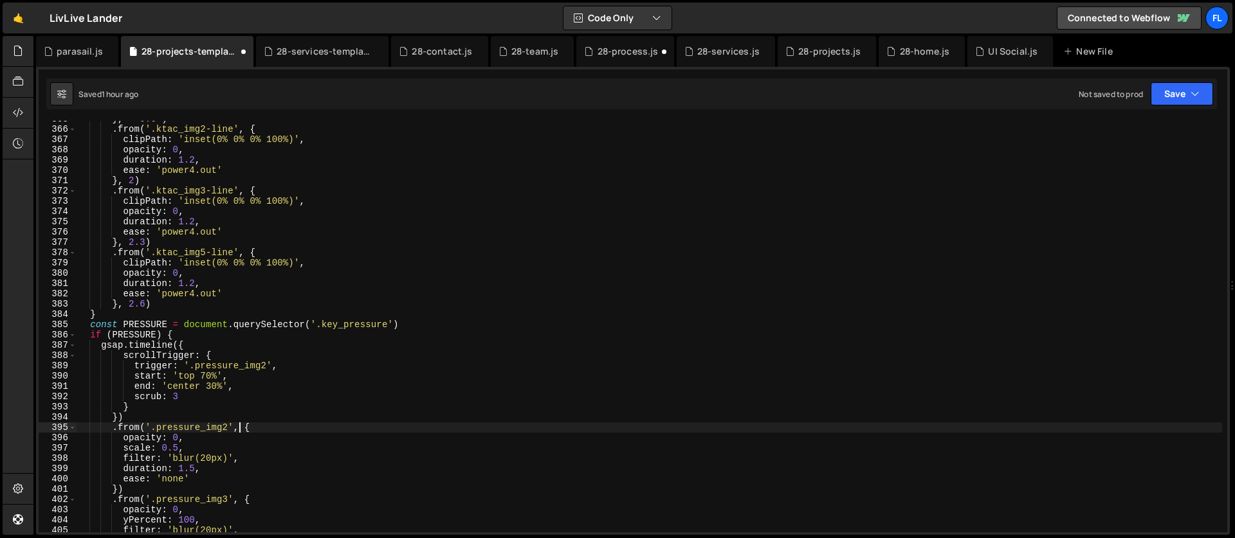
scroll to position [3688, 0]
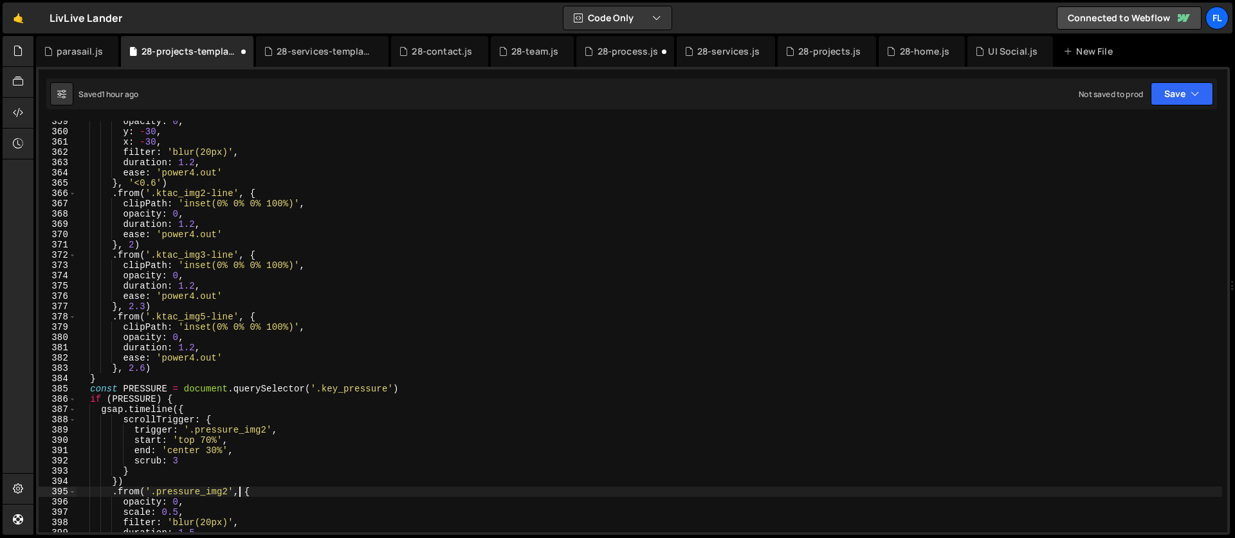
click at [214, 361] on div "opacity : 0 , y : - 30 , x : - 30 , filter : 'blur(20px)' , duration : 1.2 , ea…" at bounding box center [649, 332] width 1145 height 432
click at [219, 356] on div "opacity : 0 , y : - 30 , x : - 30 , filter : 'blur(20px)' , duration : 1.2 , ea…" at bounding box center [649, 332] width 1145 height 432
click at [217, 296] on div "opacity : 0 , y : - 30 , x : - 30 , filter : 'blur(20px)' , duration : 1.2 , ea…" at bounding box center [649, 332] width 1145 height 432
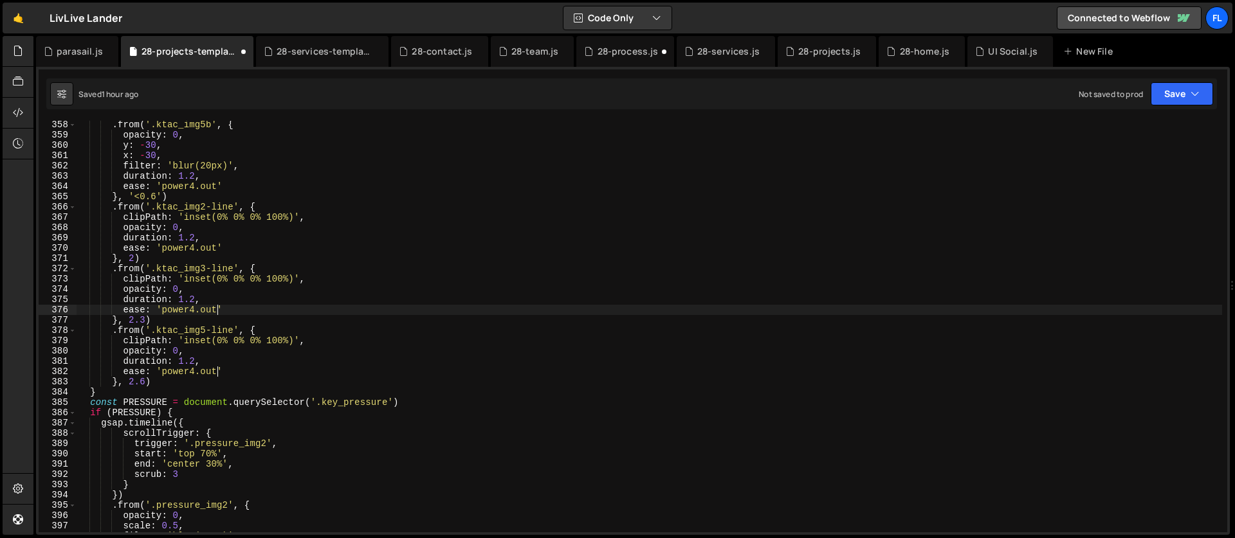
click at [218, 248] on div ". from ( '.ktac_img5b' , { opacity : 0 , y : - 30 , x : - 30 , filter : 'blur(2…" at bounding box center [649, 336] width 1145 height 432
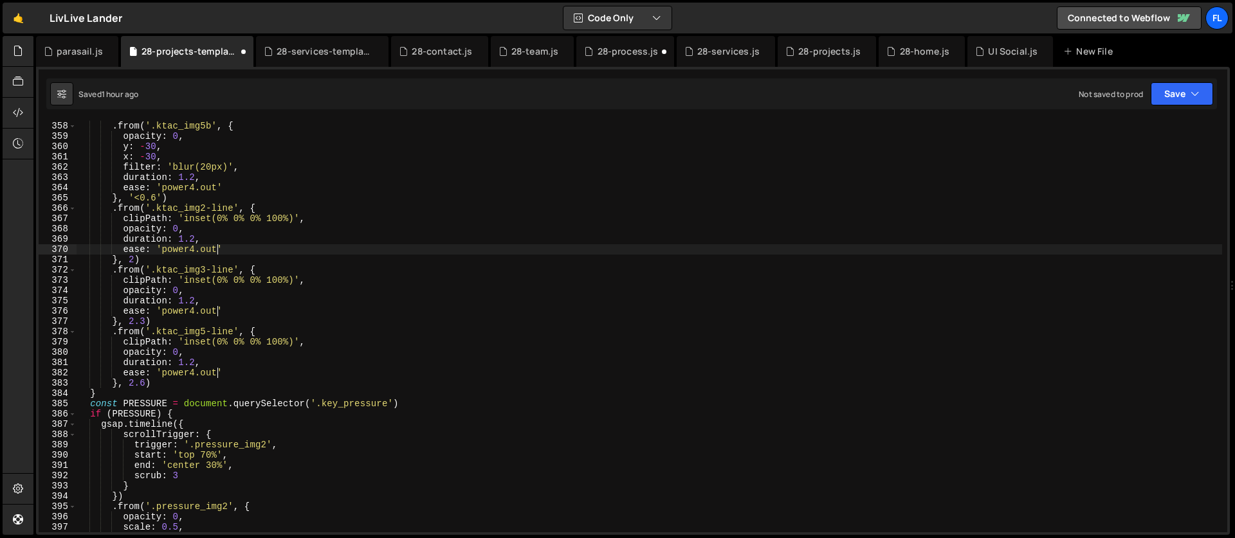
scroll to position [3617, 0]
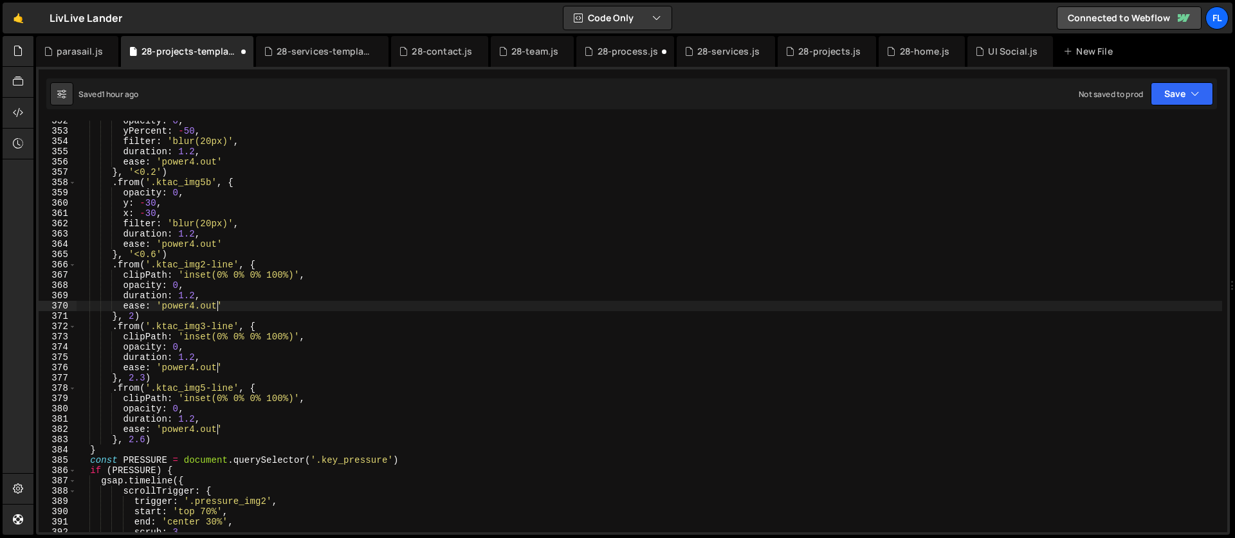
click at [218, 244] on div "opacity : 0 , yPercent : - 50 , filter : 'blur(20px)' , duration : 1.2 , ease :…" at bounding box center [649, 332] width 1145 height 432
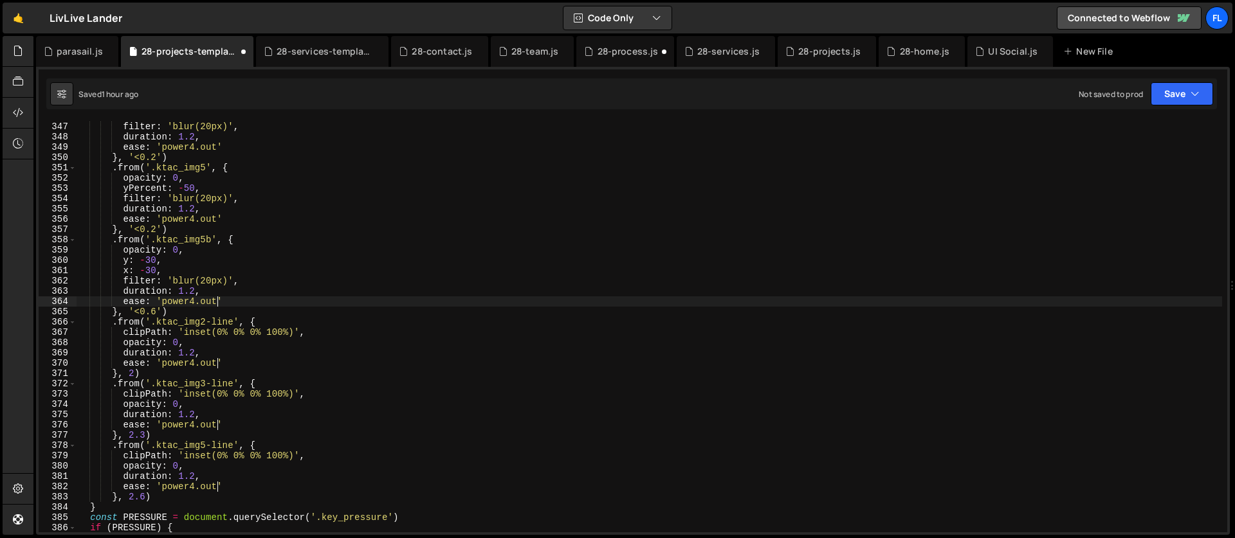
click at [216, 219] on div "yPercent : 100 , filter : 'blur(20px)' , duration : 1.2 , ease : 'power4.out' }…" at bounding box center [649, 327] width 1145 height 432
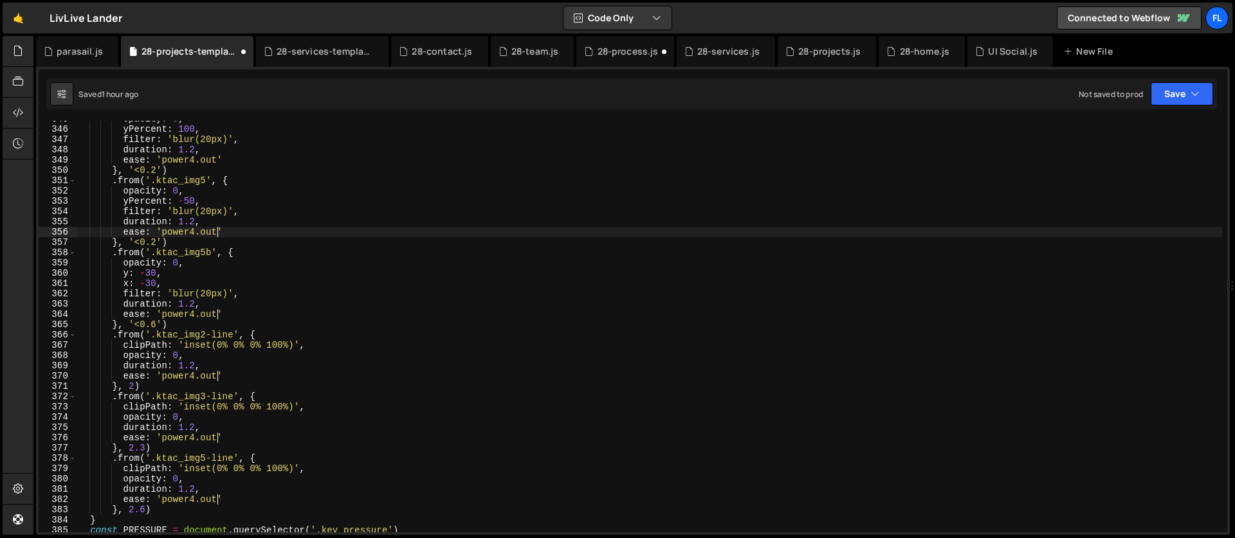
scroll to position [3459, 0]
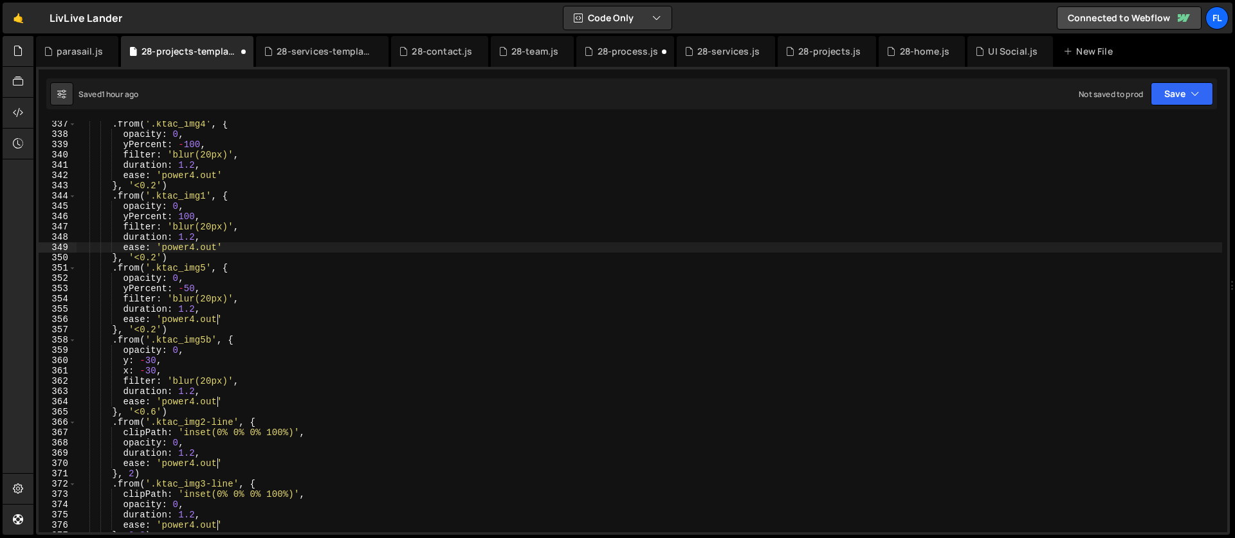
click at [218, 246] on div ". from ( '.ktac_img4' , { opacity : 0 , yPercent : - 100 , filter : 'blur(20px)…" at bounding box center [649, 335] width 1145 height 432
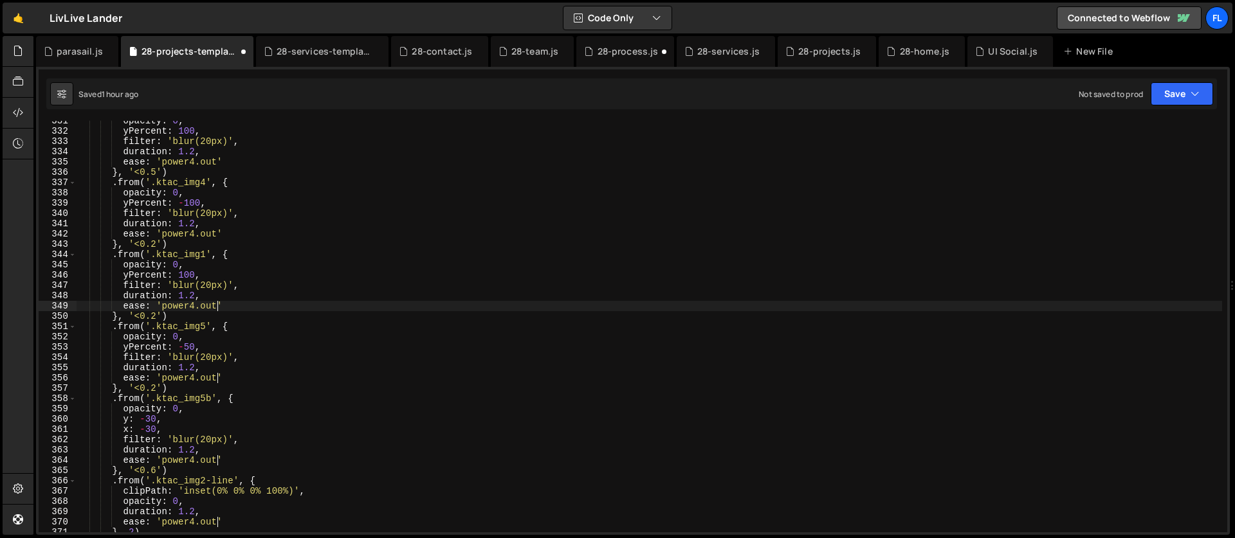
click at [218, 232] on div "opacity : 0 , yPercent : 100 , filter : 'blur(20px)' , duration : 1.2 , ease : …" at bounding box center [649, 332] width 1145 height 432
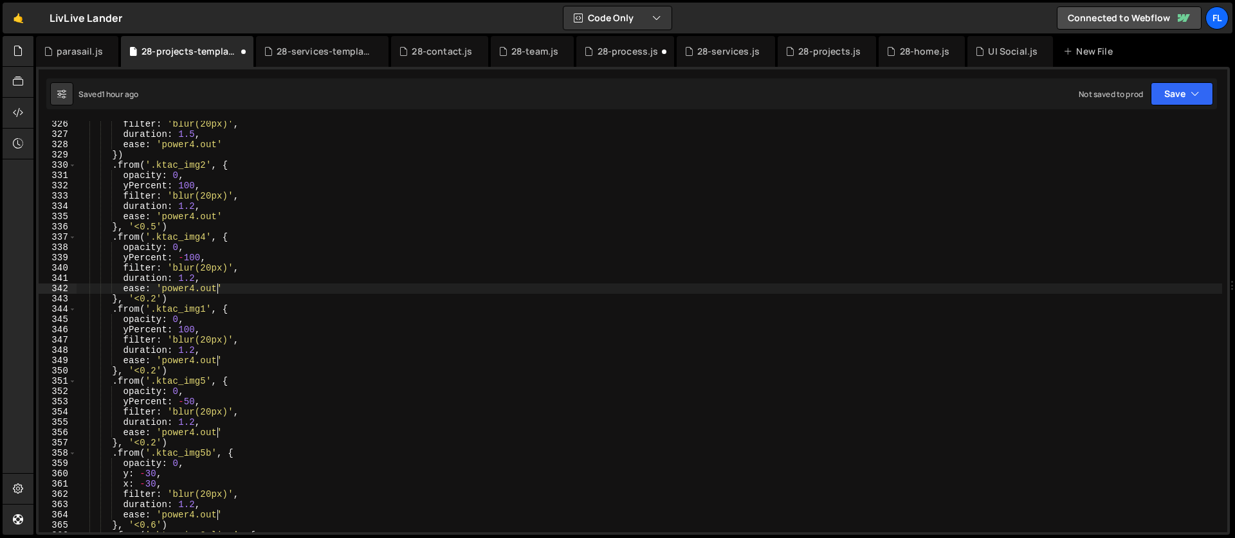
scroll to position [3346, 0]
click at [217, 216] on div "filter : 'blur(20px)' , duration : 1.5 , ease : 'power4.out' }) . from ( '.ktac…" at bounding box center [649, 335] width 1145 height 432
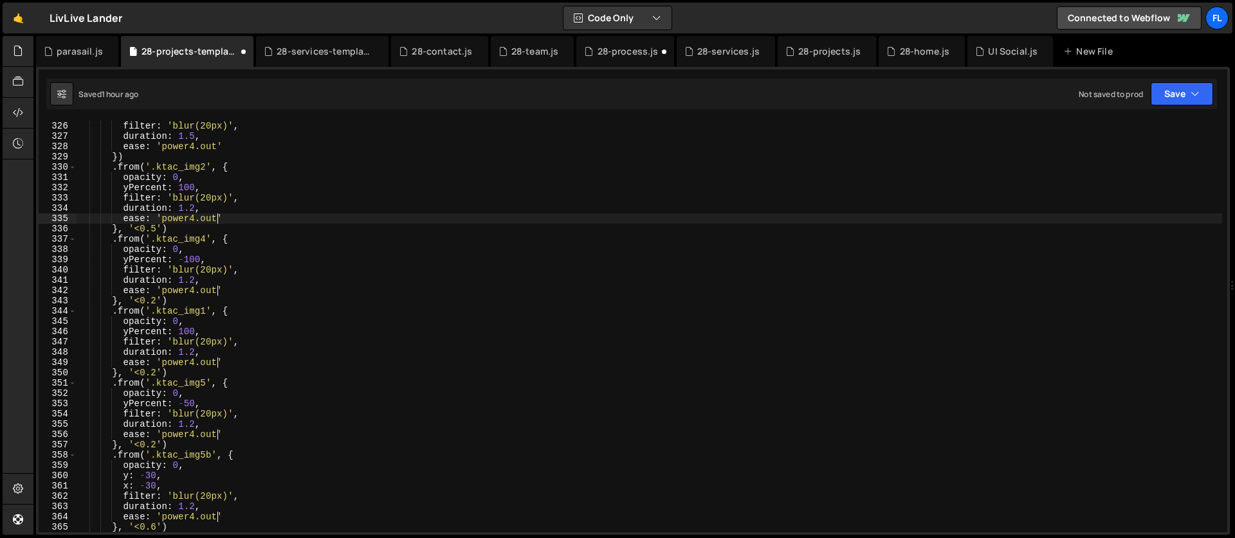
scroll to position [3333, 0]
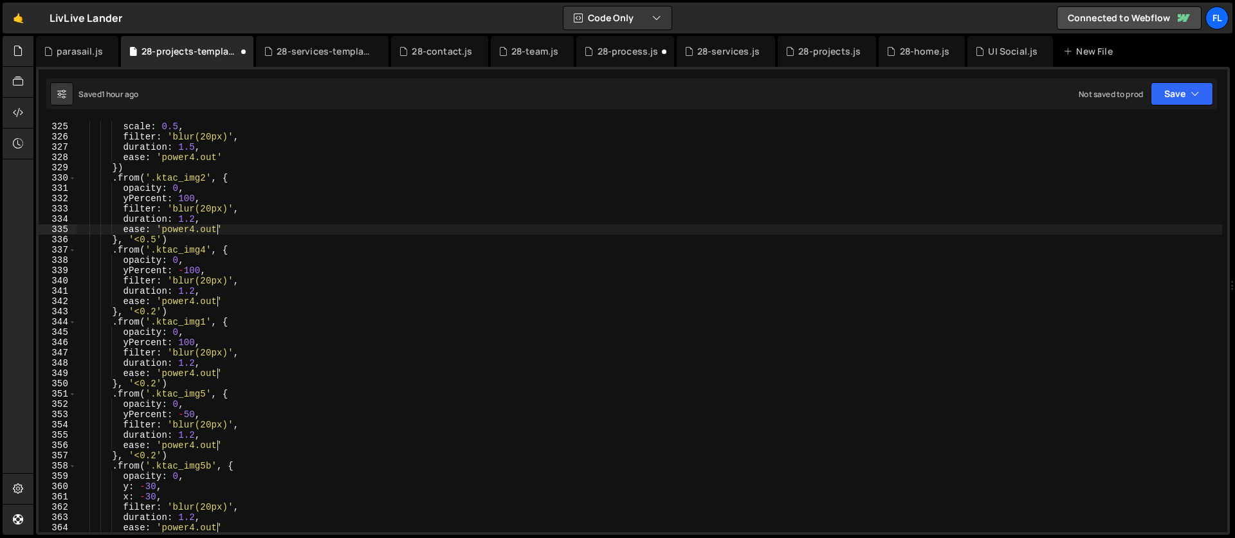
click at [217, 159] on div "opacity : 0 , scale : 0.5 , filter : 'blur(20px)' , duration : 1.5 , ease : 'po…" at bounding box center [649, 327] width 1145 height 432
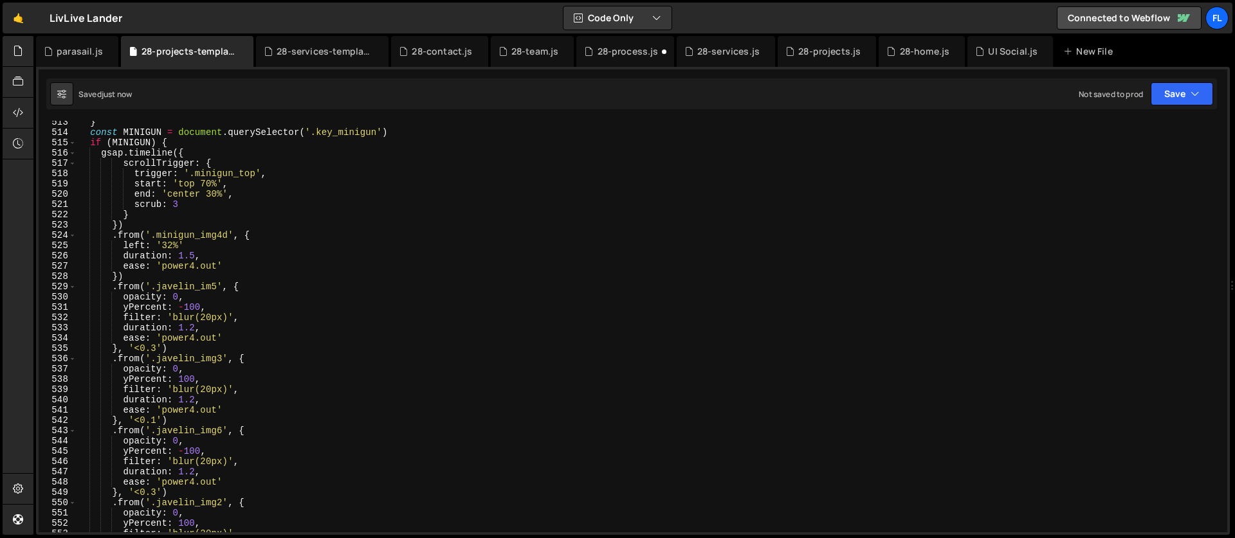
scroll to position [5288, 0]
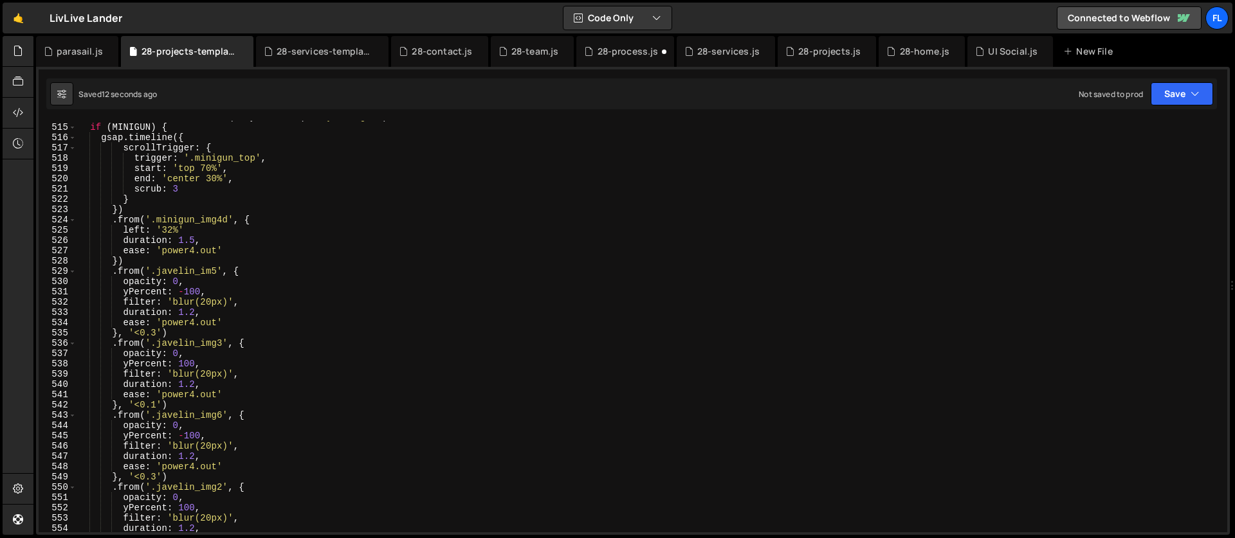
click at [114, 273] on div "const MINIGUN = document . querySelector ( '.key_minigun' ) if ( MINIGUN ) { gs…" at bounding box center [649, 328] width 1145 height 432
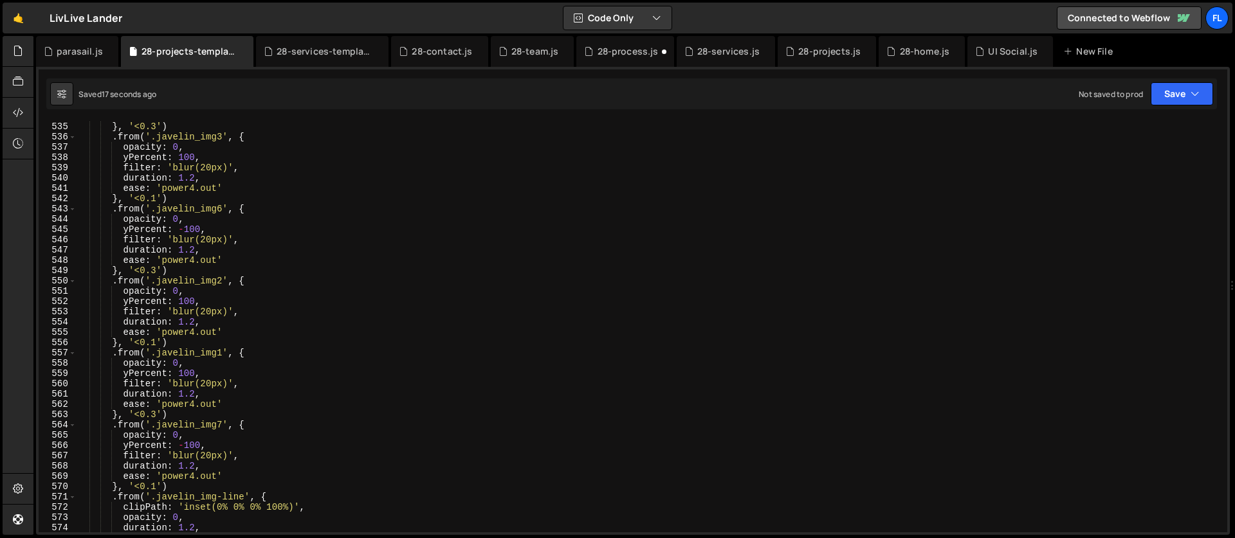
scroll to position [5506, 0]
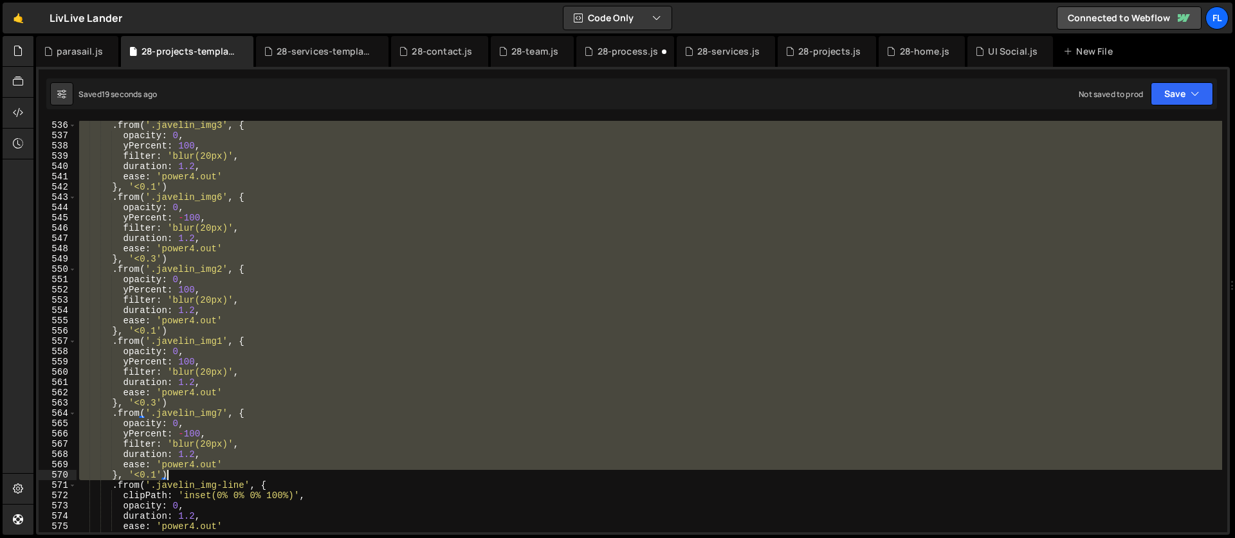
click at [182, 471] on div ". from ( '.javelin_img3' , { opacity : 0 , yPercent : 100 , filter : 'blur(20px…" at bounding box center [649, 336] width 1145 height 432
type textarea "ease: 'power4.out' }, '<0.1')"
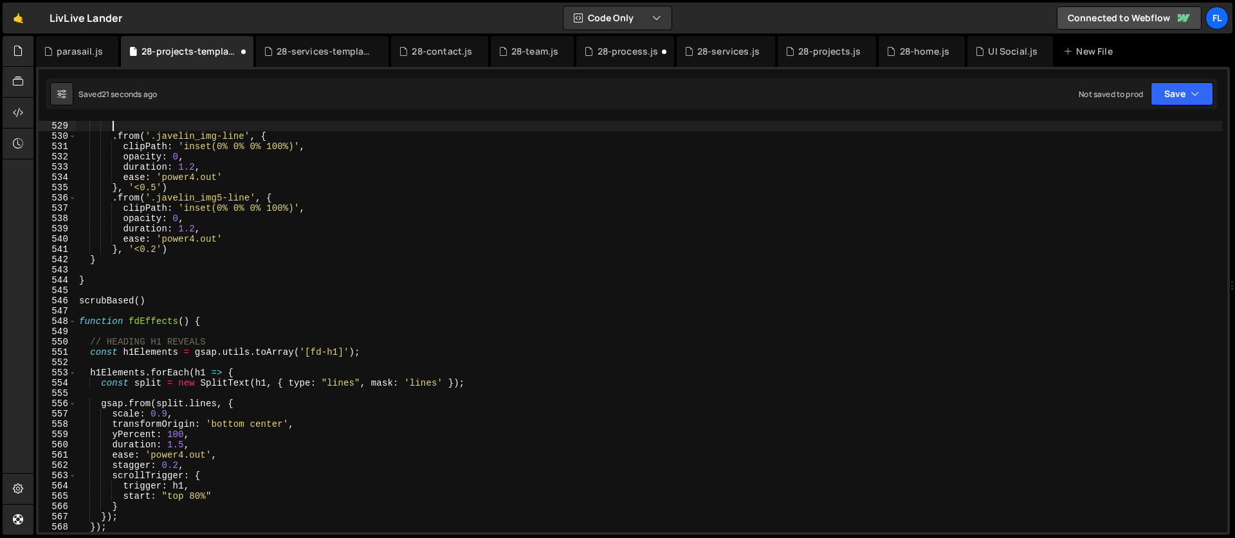
scroll to position [5284, 0]
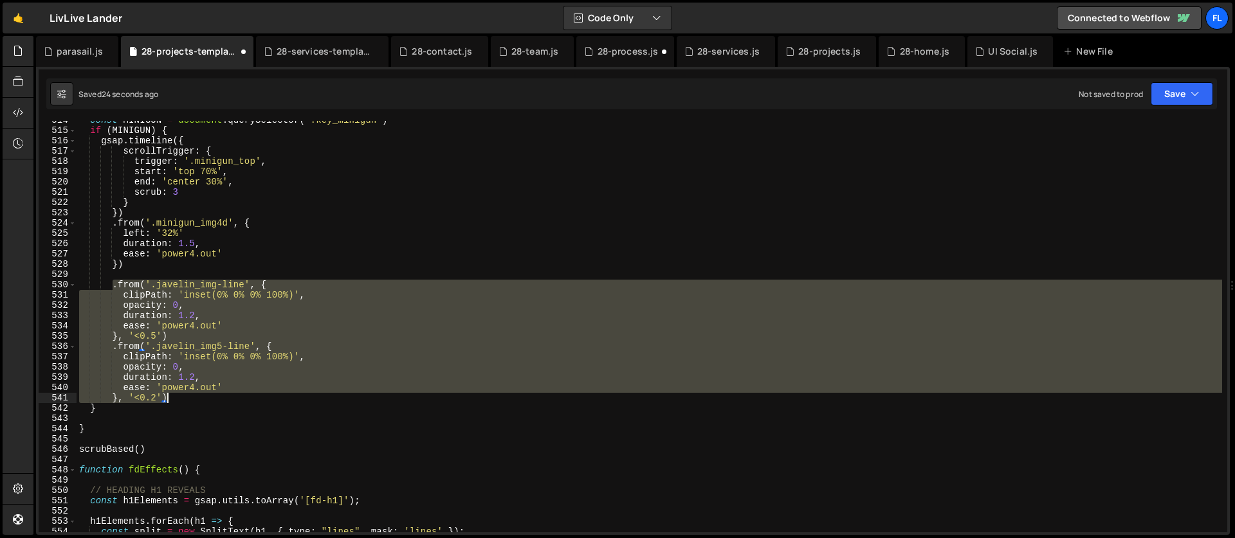
drag, startPoint x: 111, startPoint y: 282, endPoint x: 195, endPoint y: 396, distance: 141.6
click at [195, 396] on div "const MINIGUN = document . querySelector ( '.key_minigun' ) if ( MINIGUN ) { gs…" at bounding box center [649, 331] width 1145 height 432
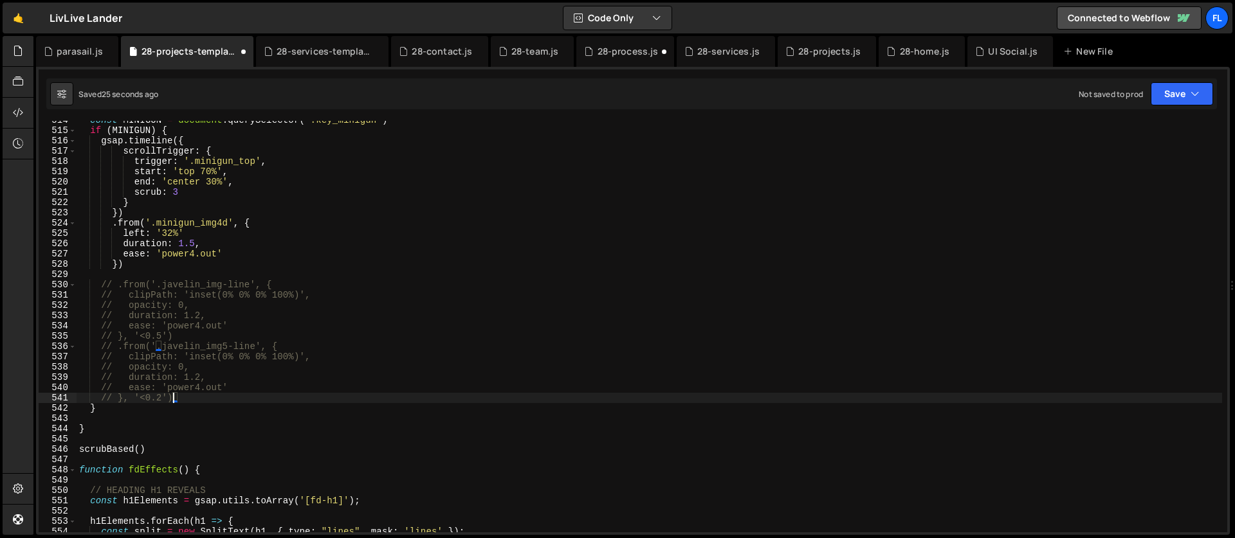
type textarea "// }, '<0.2')"
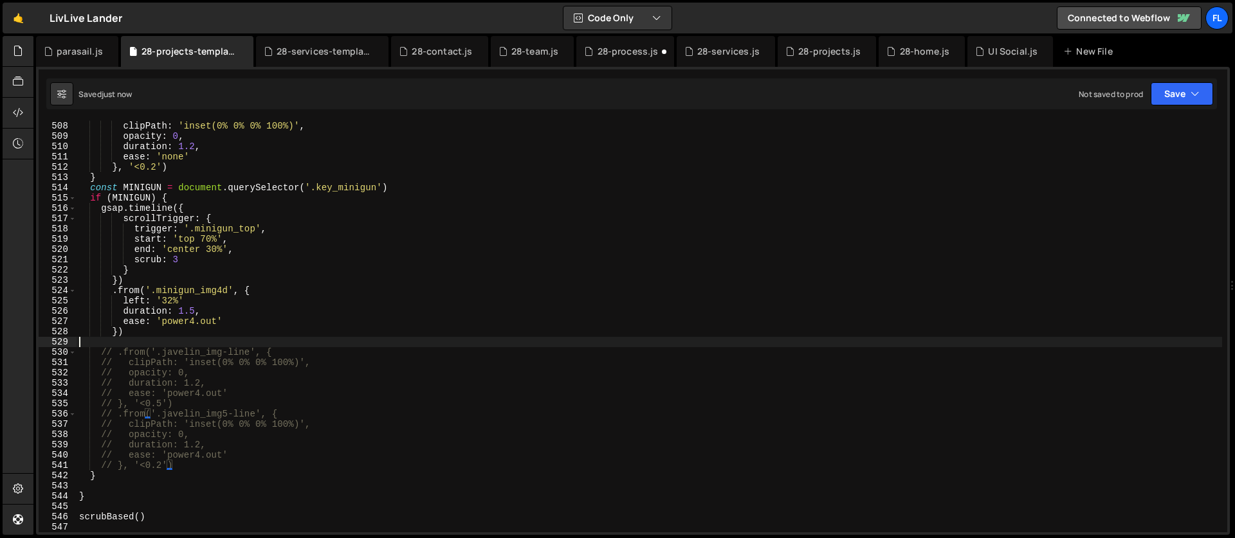
click at [150, 345] on div "clipPath : 'inset(0% 0% 0% 100%)' , opacity : 0 , duration : 1.2 , ease : 'none…" at bounding box center [649, 337] width 1145 height 432
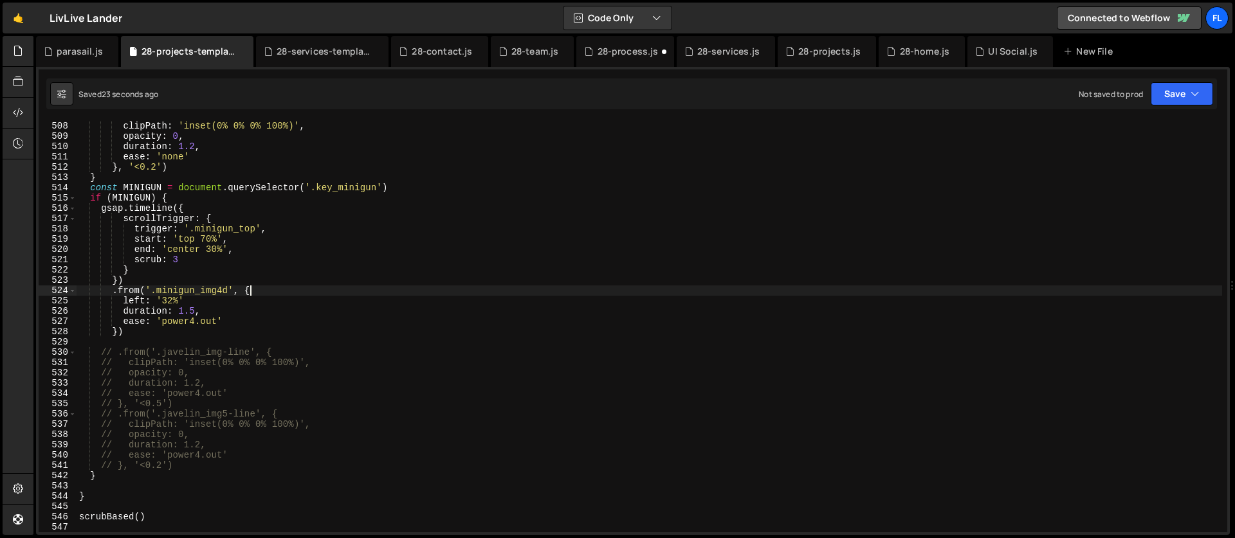
click at [267, 287] on div "clipPath : 'inset(0% 0% 0% 100%)' , opacity : 0 , duration : 1.2 , ease : 'none…" at bounding box center [649, 337] width 1145 height 432
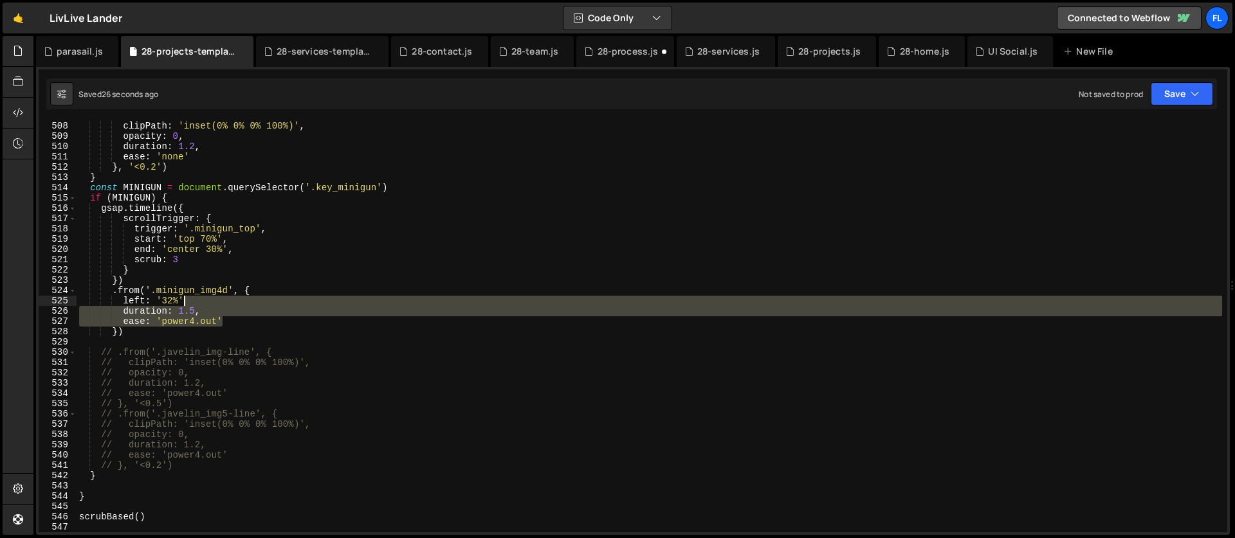
drag, startPoint x: 228, startPoint y: 318, endPoint x: 222, endPoint y: 301, distance: 18.5
click at [222, 301] on div "clipPath : 'inset(0% 0% 0% 100%)' , opacity : 0 , duration : 1.2 , ease : 'none…" at bounding box center [649, 337] width 1145 height 432
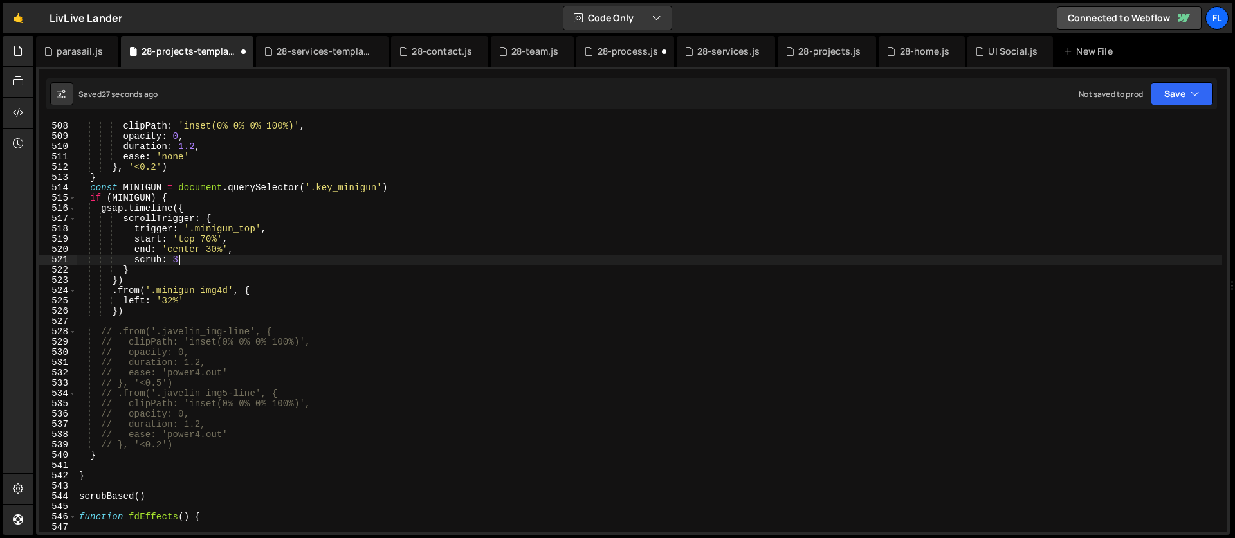
click at [188, 261] on div "clipPath : 'inset(0% 0% 0% 100%)' , opacity : 0 , duration : 1.2 , ease : 'none…" at bounding box center [649, 337] width 1145 height 432
click at [188, 210] on div "clipPath : 'inset(0% 0% 0% 100%)' , opacity : 0 , duration : 1.2 , ease : 'none…" at bounding box center [649, 337] width 1145 height 432
click at [233, 209] on div "clipPath : 'inset(0% 0% 0% 100%)' , opacity : 0 , duration : 1.2 , ease : 'none…" at bounding box center [649, 337] width 1145 height 432
click at [219, 217] on div "clipPath : 'inset(0% 0% 0% 100%)' , opacity : 0 , duration : 1.2 , ease : 'none…" at bounding box center [649, 337] width 1145 height 432
click at [118, 280] on div "clipPath : 'inset(0% 0% 0% 100%)' , opacity : 0 , duration : 1.2 , ease : 'none…" at bounding box center [649, 337] width 1145 height 432
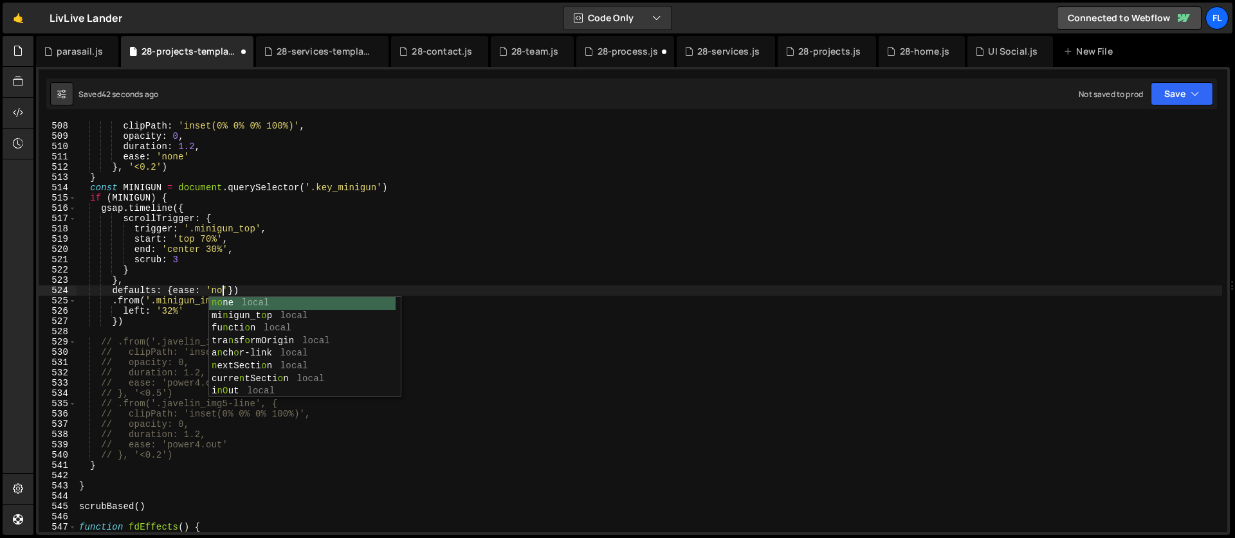
scroll to position [0, 10]
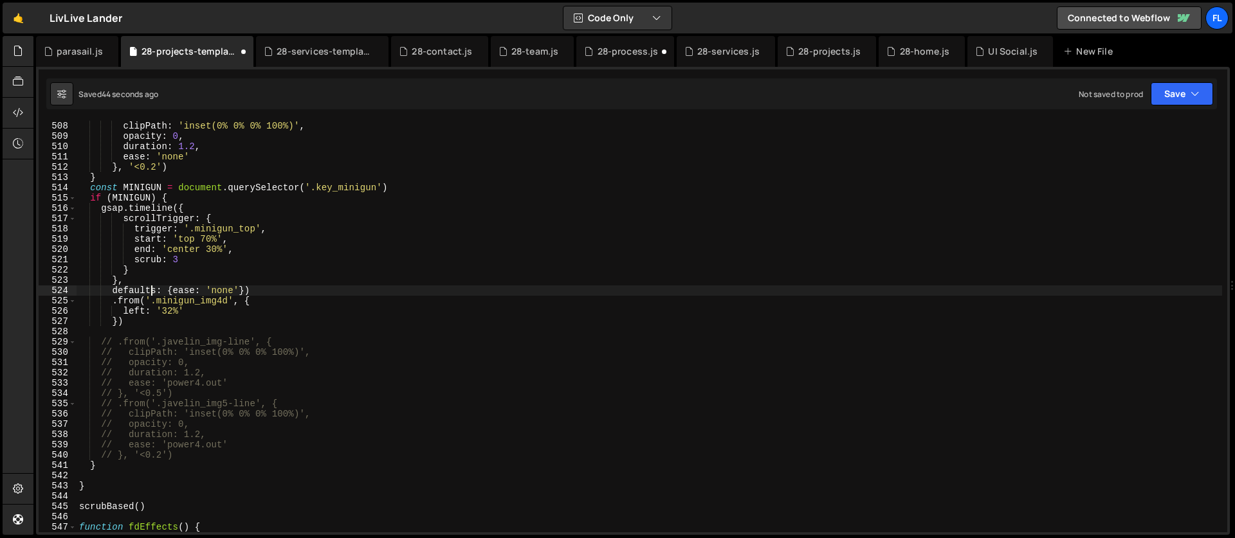
click at [149, 292] on div "clipPath : 'inset(0% 0% 0% 100%)' , opacity : 0 , duration : 1.2 , ease : 'none…" at bounding box center [649, 337] width 1145 height 432
click at [204, 309] on div "clipPath : 'inset(0% 0% 0% 100%)' , opacity : 0 , duration : 1.2 , ease : 'none…" at bounding box center [649, 337] width 1145 height 432
click at [134, 318] on div "clipPath : 'inset(0% 0% 0% 100%)' , opacity : 0 , duration : 1.2 , ease : 'none…" at bounding box center [649, 337] width 1145 height 432
type textarea "})"
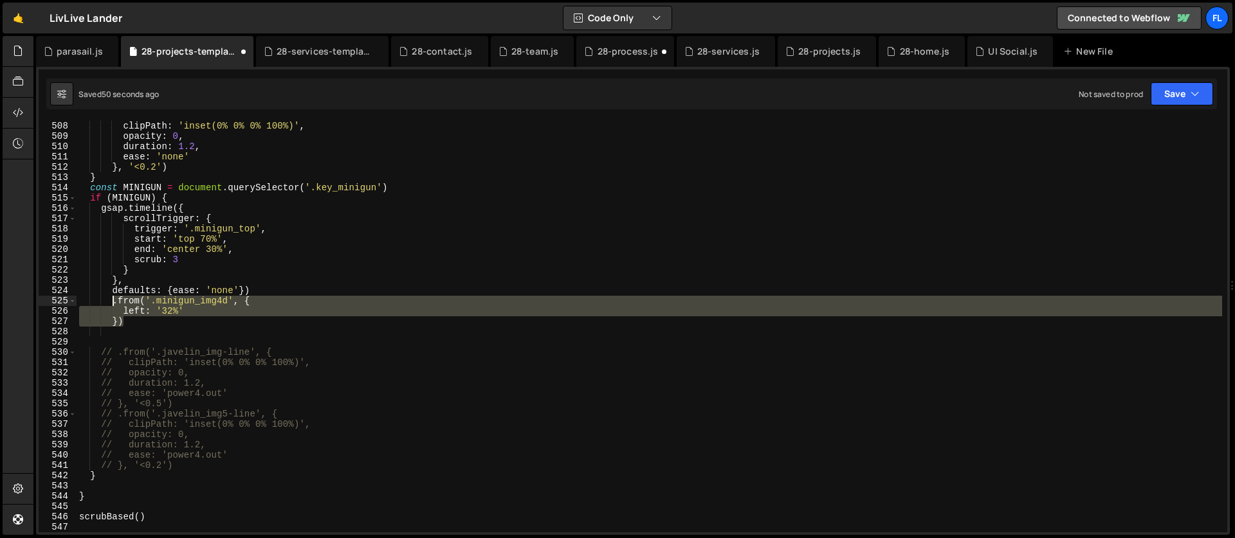
drag, startPoint x: 137, startPoint y: 322, endPoint x: 112, endPoint y: 298, distance: 34.6
click at [112, 298] on div "clipPath : 'inset(0% 0% 0% 100%)' , opacity : 0 , duration : 1.2 , ease : 'none…" at bounding box center [649, 337] width 1145 height 432
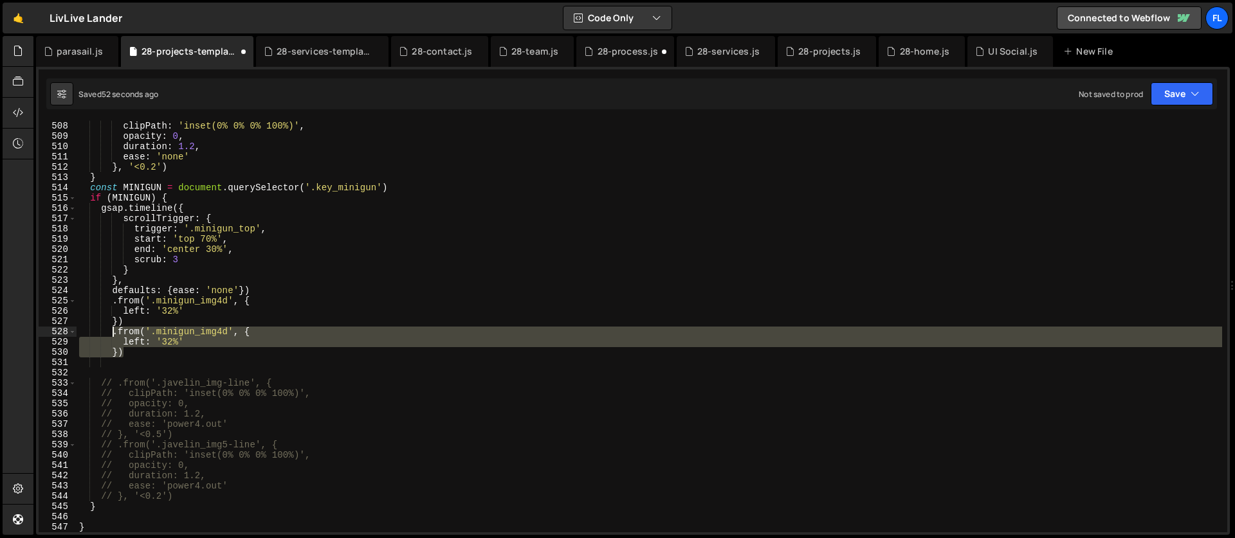
click at [162, 380] on div "clipPath : 'inset(0% 0% 0% 100%)' , opacity : 0 , duration : 1.2 , ease : 'none…" at bounding box center [649, 337] width 1145 height 432
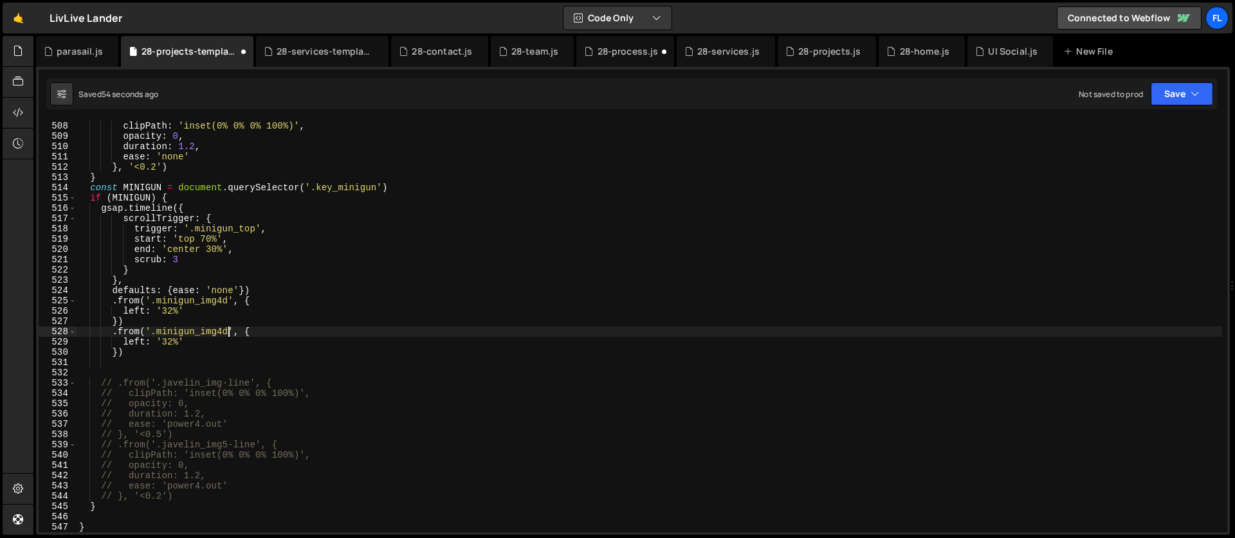
click at [230, 329] on div "clipPath : 'inset(0% 0% 0% 100%)' , opacity : 0 , duration : 1.2 , ease : 'none…" at bounding box center [649, 337] width 1145 height 432
click at [172, 340] on div "clipPath : 'inset(0% 0% 0% 100%)' , opacity : 0 , duration : 1.2 , ease : 'none…" at bounding box center [649, 337] width 1145 height 432
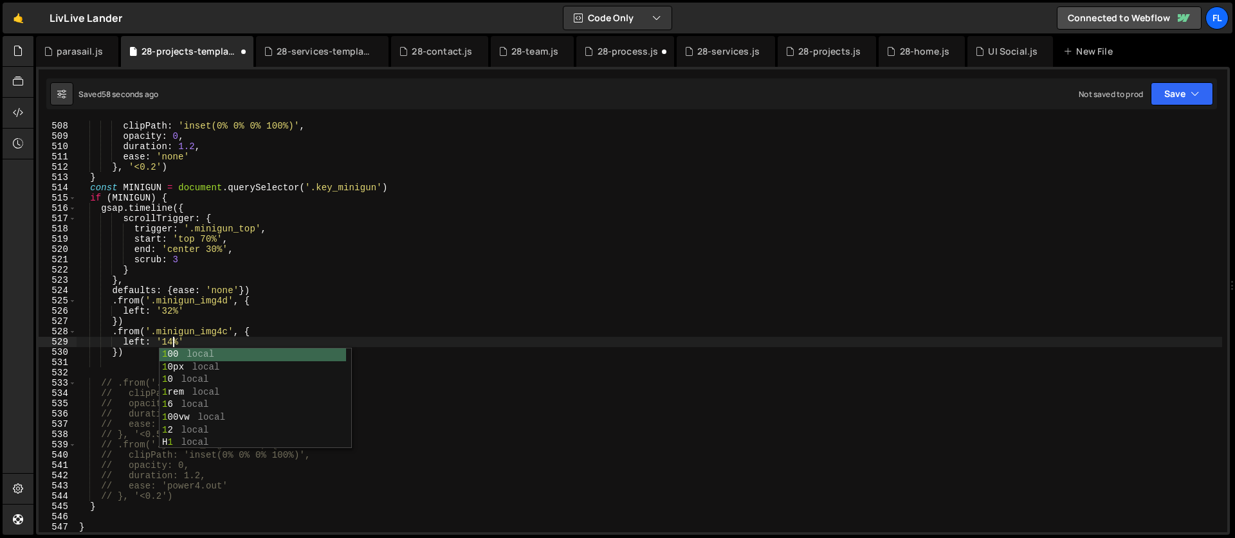
scroll to position [0, 6]
click at [161, 280] on div "clipPath : 'inset(0% 0% 0% 100%)' , opacity : 0 , duration : 1.2 , ease : 'none…" at bounding box center [649, 337] width 1145 height 432
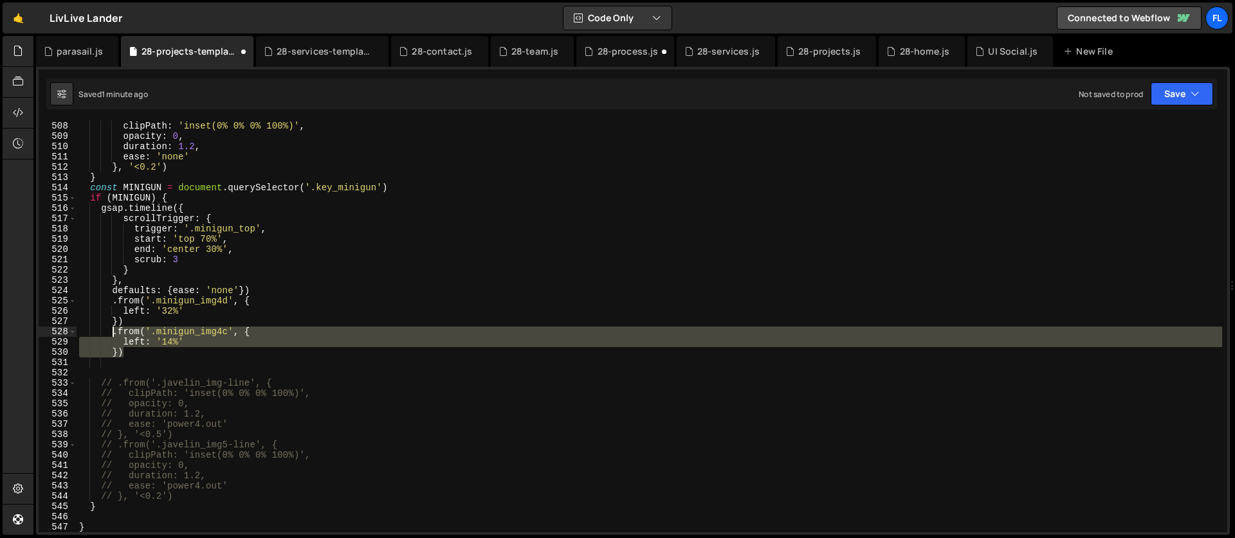
drag, startPoint x: 132, startPoint y: 350, endPoint x: 112, endPoint y: 332, distance: 27.3
click at [112, 332] on div "clipPath : 'inset(0% 0% 0% 100%)' , opacity : 0 , duration : 1.2 , ease : 'none…" at bounding box center [649, 337] width 1145 height 432
type textarea ".from('.minigun_img4c', { left: '14%'"
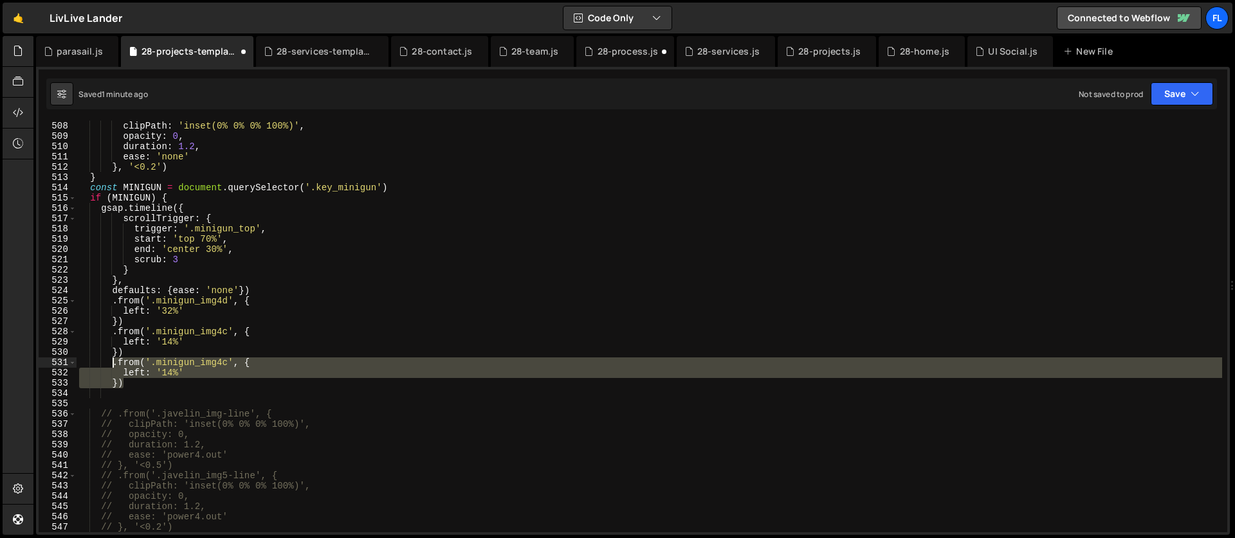
click at [199, 394] on div "clipPath : 'inset(0% 0% 0% 100%)' , opacity : 0 , duration : 1.2 , ease : 'none…" at bounding box center [649, 337] width 1145 height 432
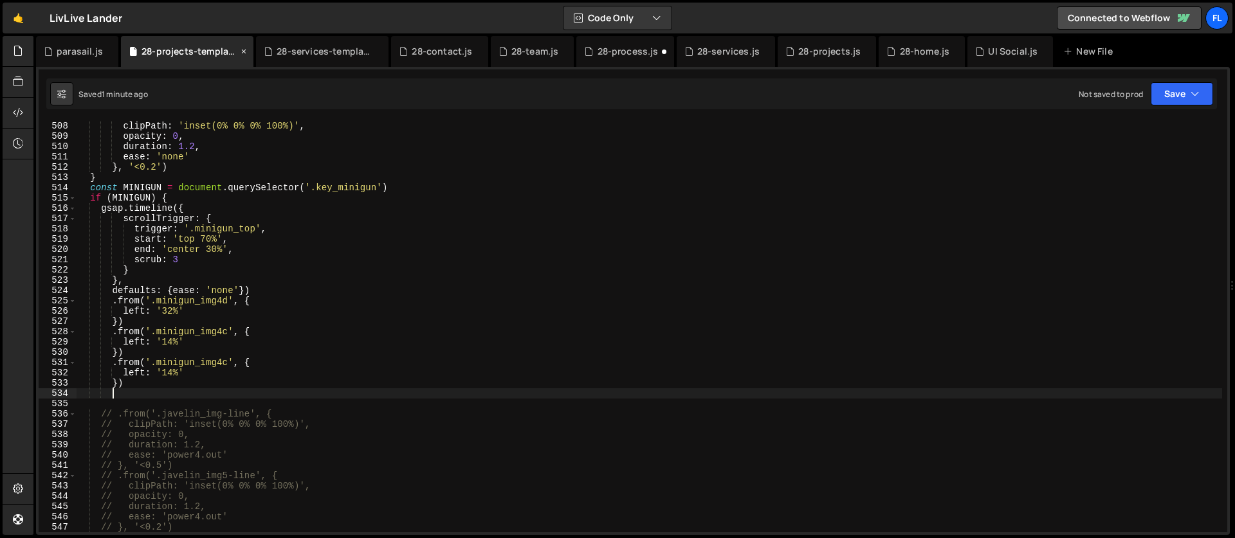
scroll to position [0, 2]
click at [228, 363] on div "clipPath : 'inset(0% 0% 0% 100%)' , opacity : 0 , duration : 1.2 , ease : 'none…" at bounding box center [649, 337] width 1145 height 432
click at [137, 374] on div "clipPath : 'inset(0% 0% 0% 100%)' , opacity : 0 , duration : 1.2 , ease : 'none…" at bounding box center [649, 337] width 1145 height 432
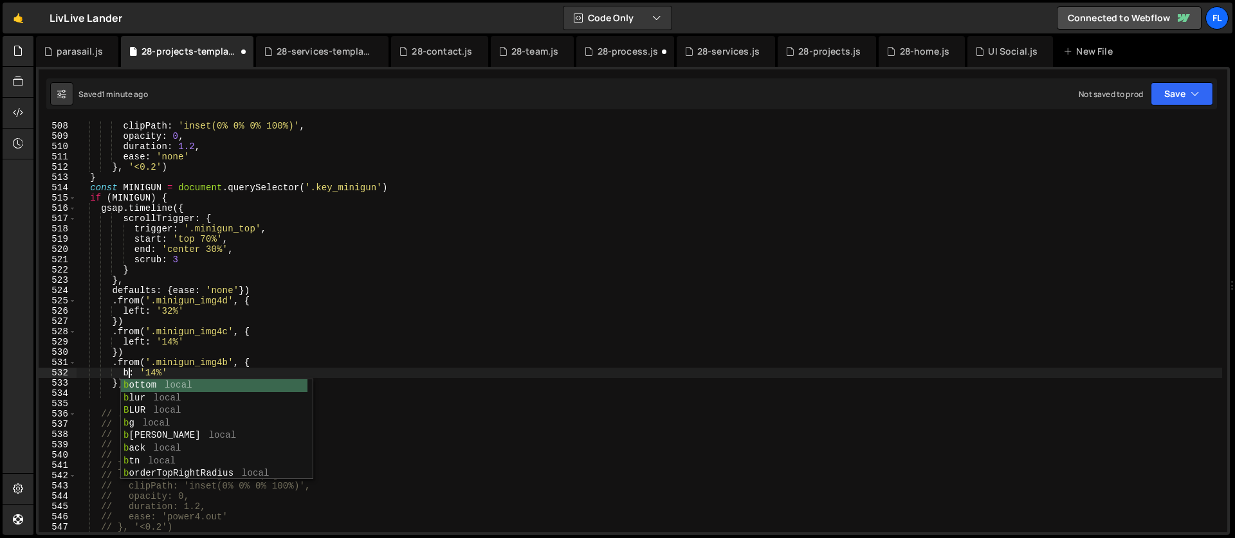
scroll to position [0, 4]
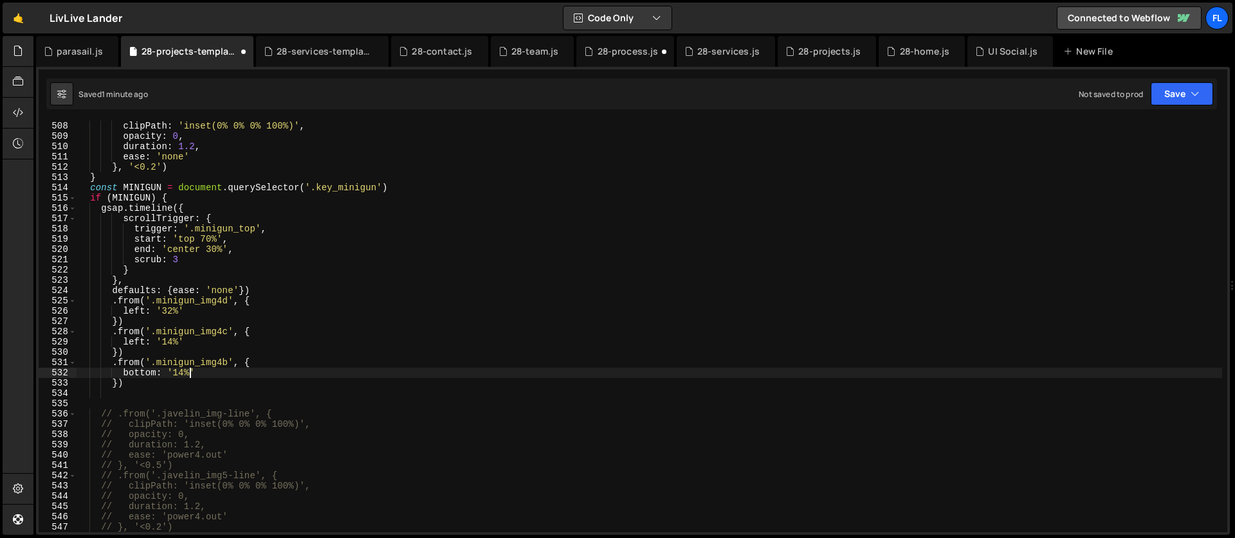
click at [191, 371] on div "clipPath : 'inset(0% 0% 0% 100%)' , opacity : 0 , duration : 1.2 , ease : 'none…" at bounding box center [649, 337] width 1145 height 432
click at [161, 363] on div "clipPath : 'inset(0% 0% 0% 100%)' , opacity : 0 , duration : 1.2 , ease : 'none…" at bounding box center [649, 337] width 1145 height 432
click at [118, 352] on div "clipPath : 'inset(0% 0% 0% 100%)' , opacity : 0 , duration : 1.2 , ease : 'none…" at bounding box center [649, 337] width 1145 height 432
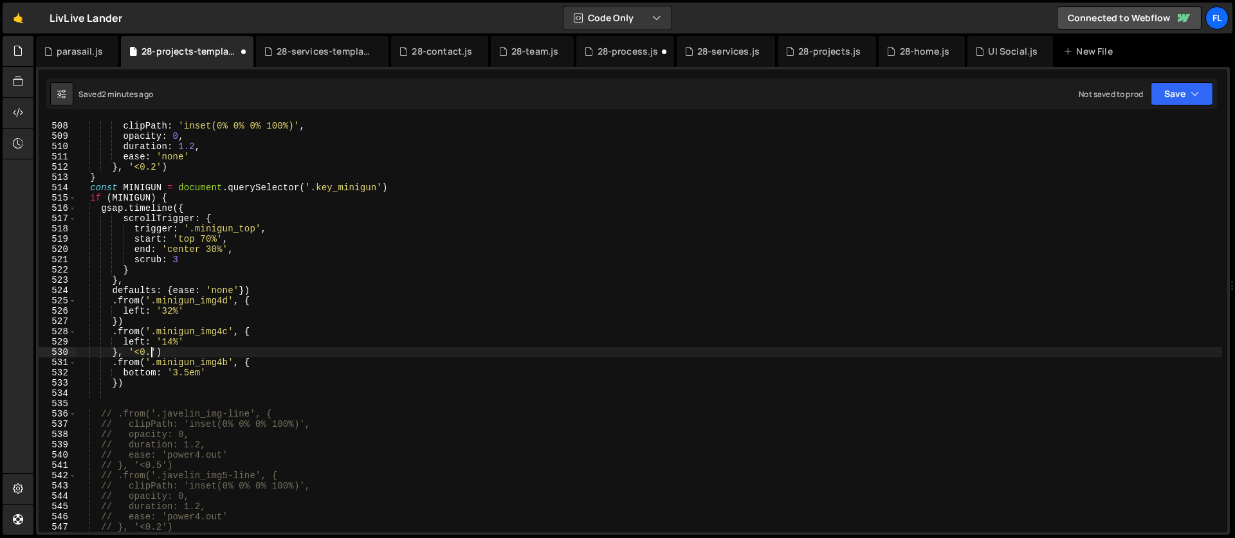
scroll to position [0, 5]
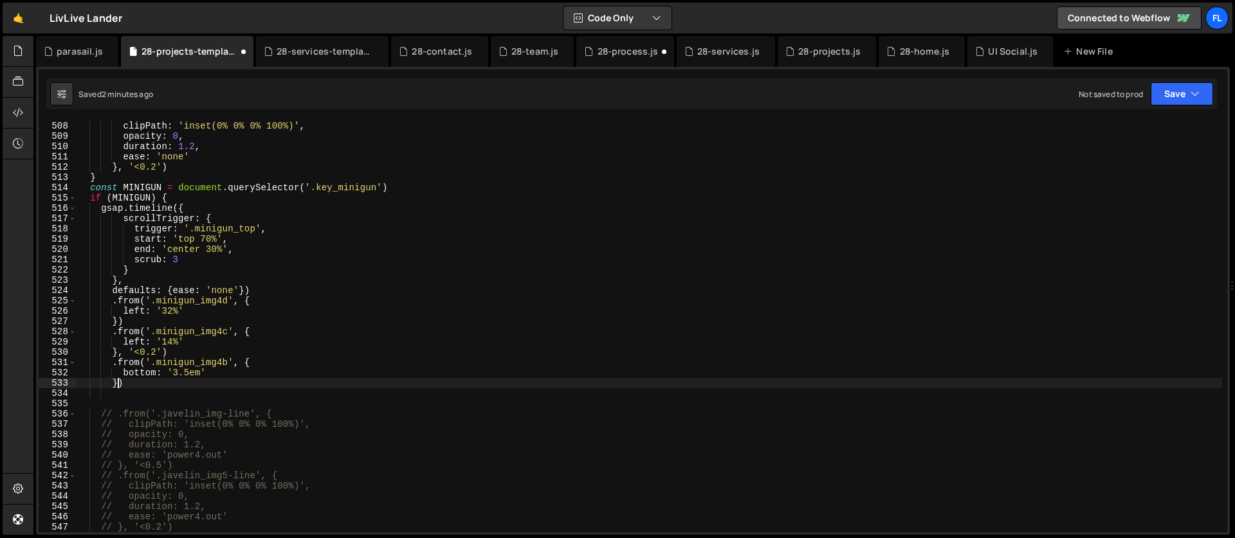
click at [116, 385] on div "clipPath : 'inset(0% 0% 0% 100%)' , opacity : 0 , duration : 1.2 , ease : 'none…" at bounding box center [649, 337] width 1145 height 432
click at [144, 374] on div "clipPath : 'inset(0% 0% 0% 100%)' , opacity : 0 , duration : 1.2 , ease : 'none…" at bounding box center [649, 337] width 1145 height 432
click at [146, 322] on div "clipPath : 'inset(0% 0% 0% 100%)' , opacity : 0 , duration : 1.2 , ease : 'none…" at bounding box center [649, 337] width 1145 height 432
click at [201, 309] on div "clipPath : 'inset(0% 0% 0% 100%)' , opacity : 0 , duration : 1.2 , ease : 'none…" at bounding box center [649, 337] width 1145 height 432
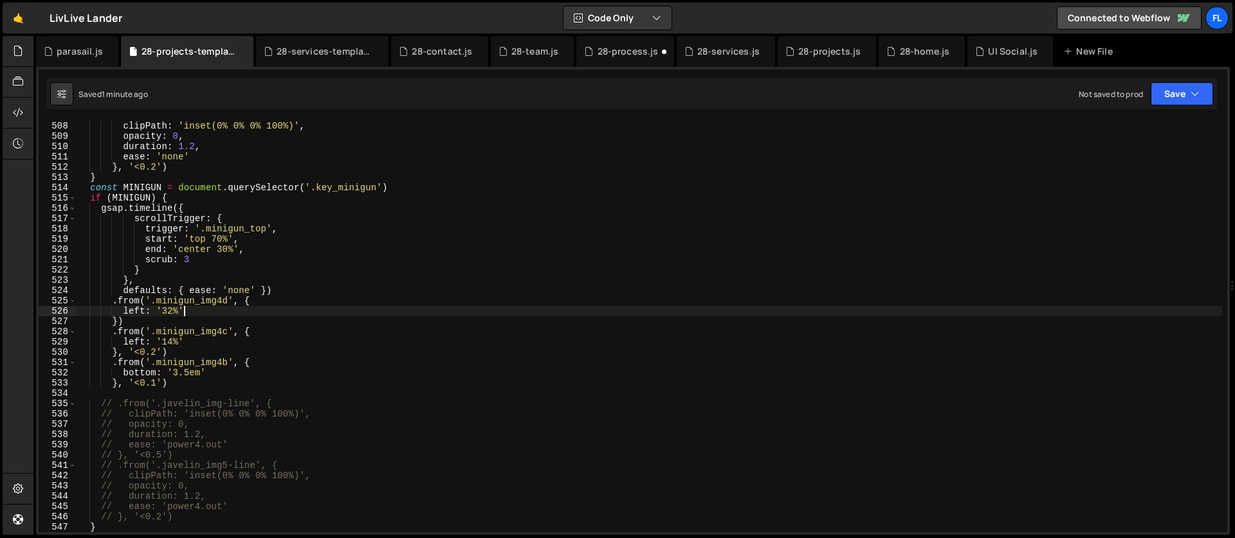
click at [269, 285] on div "clipPath : 'inset(0% 0% 0% 100%)' , opacity : 0 , duration : 1.2 , ease : 'none…" at bounding box center [649, 337] width 1145 height 432
click at [268, 295] on div "clipPath : 'inset(0% 0% 0% 100%)' , opacity : 0 , duration : 1.2 , ease : 'none…" at bounding box center [649, 337] width 1145 height 432
click at [231, 218] on div "clipPath : 'inset(0% 0% 0% 100%)' , opacity : 0 , duration : 1.2 , ease : 'none…" at bounding box center [649, 337] width 1145 height 432
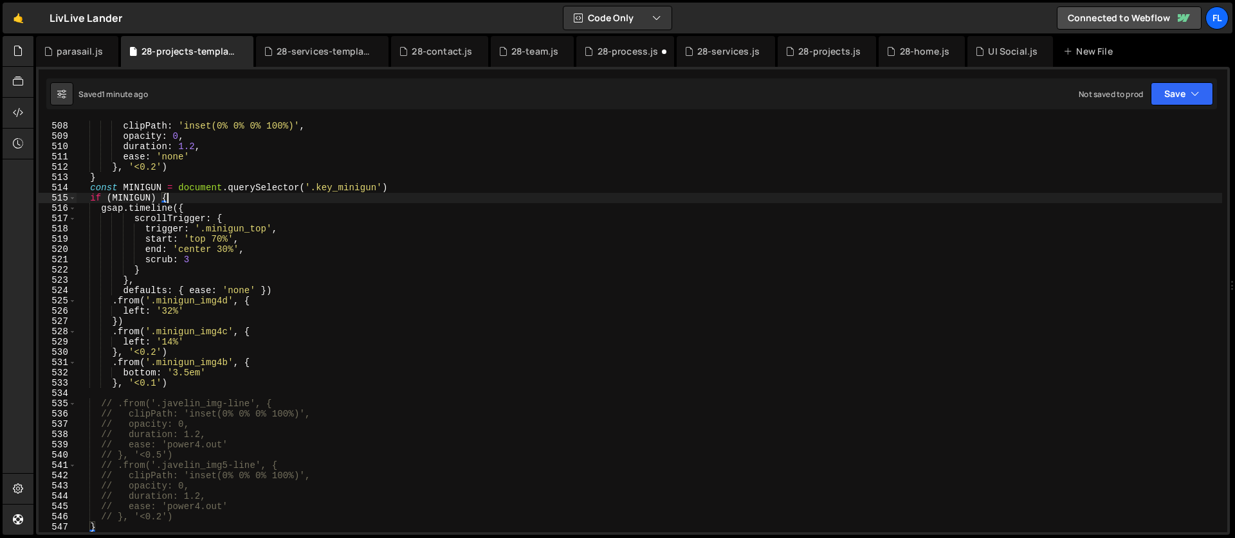
click at [202, 201] on div "clipPath : 'inset(0% 0% 0% 100%)' , opacity : 0 , duration : 1.2 , ease : 'none…" at bounding box center [649, 337] width 1145 height 432
click at [142, 278] on div "clipPath : 'inset(0% 0% 0% 100%)' , opacity : 0 , duration : 1.2 , ease : 'none…" at bounding box center [649, 337] width 1145 height 432
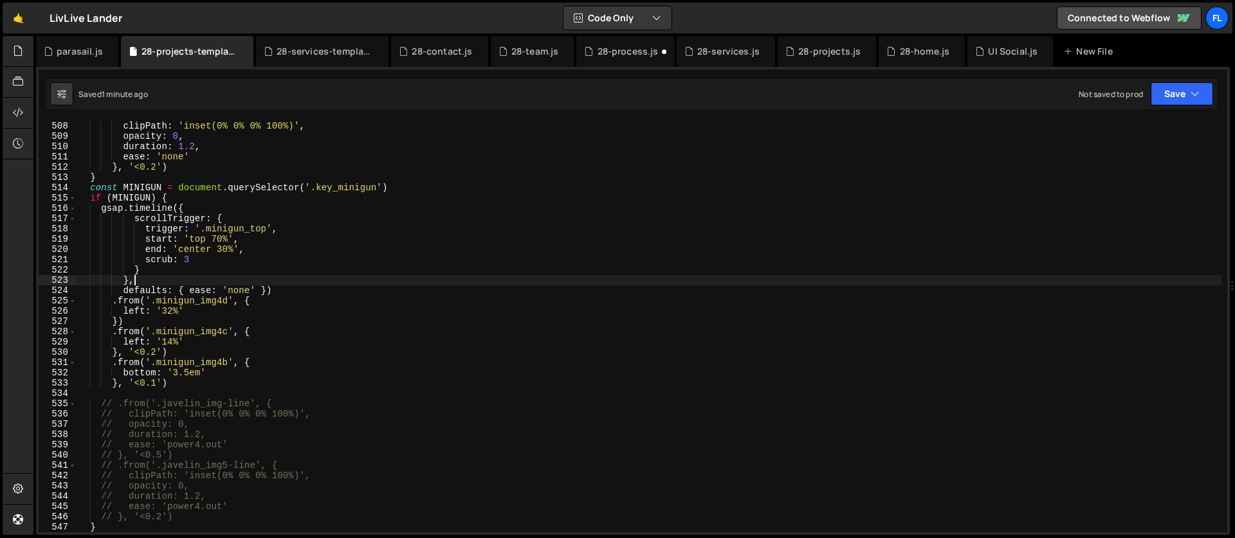
click at [147, 269] on div "clipPath : 'inset(0% 0% 0% 100%)' , opacity : 0 , duration : 1.2 , ease : 'none…" at bounding box center [649, 337] width 1145 height 432
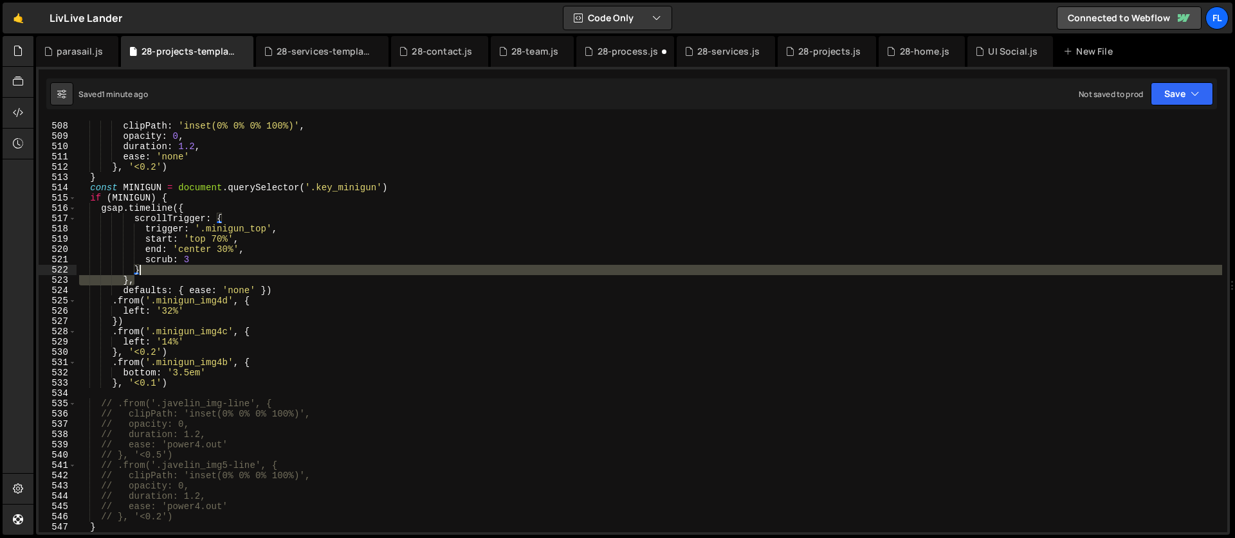
drag, startPoint x: 136, startPoint y: 284, endPoint x: 152, endPoint y: 268, distance: 22.3
click at [152, 268] on div "clipPath : 'inset(0% 0% 0% 100%)' , opacity : 0 , duration : 1.2 , ease : 'none…" at bounding box center [649, 337] width 1145 height 432
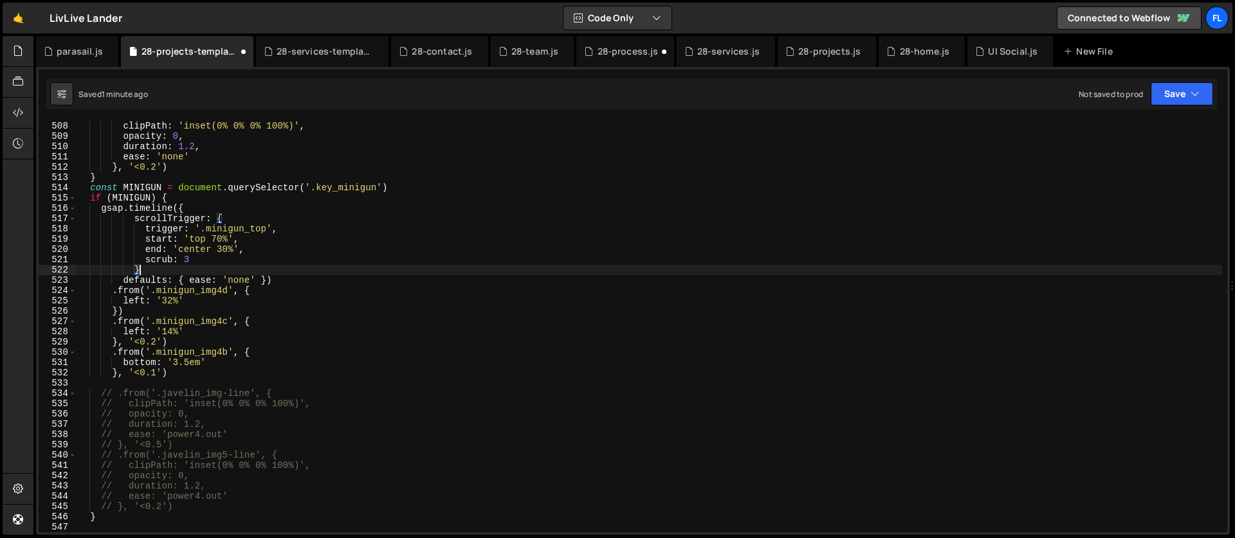
click at [268, 278] on div "clipPath : 'inset(0% 0% 0% 100%)' , opacity : 0 , duration : 1.2 , ease : 'none…" at bounding box center [649, 337] width 1145 height 432
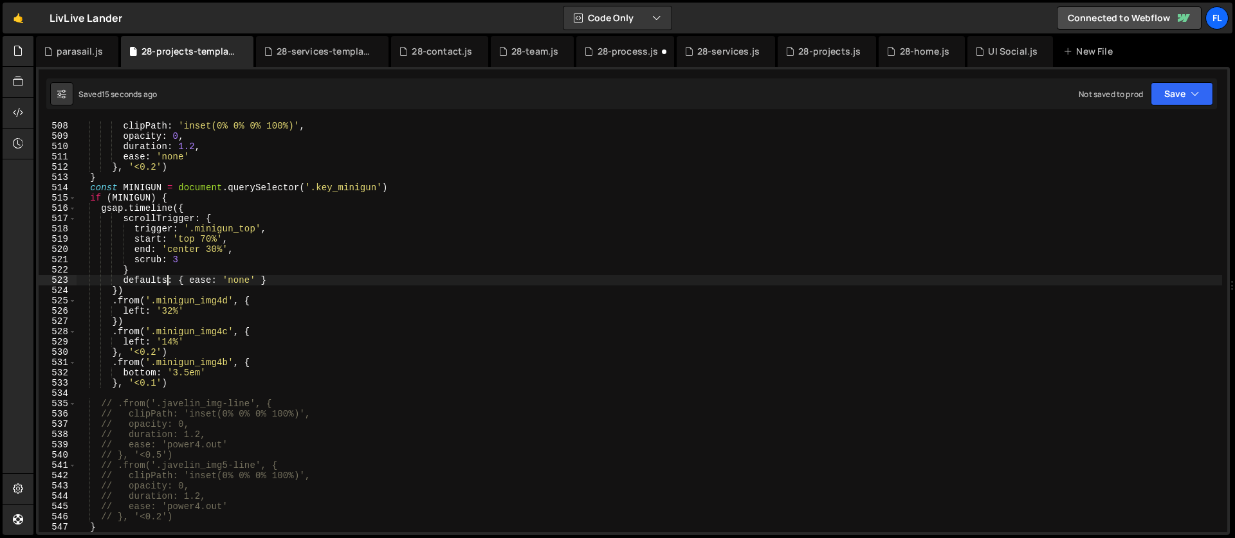
click at [167, 282] on div "clipPath : 'inset(0% 0% 0% 100%)' , opacity : 0 , duration : 1.2 , ease : 'none…" at bounding box center [649, 337] width 1145 height 432
click at [192, 210] on div "clipPath : 'inset(0% 0% 0% 100%)' , opacity : 0 , duration : 1.2 , ease : 'none…" at bounding box center [649, 337] width 1145 height 432
click at [136, 271] on div "clipPath : 'inset(0% 0% 0% 100%)' , opacity : 0 , duration : 1.2 , ease : 'none…" at bounding box center [649, 337] width 1145 height 432
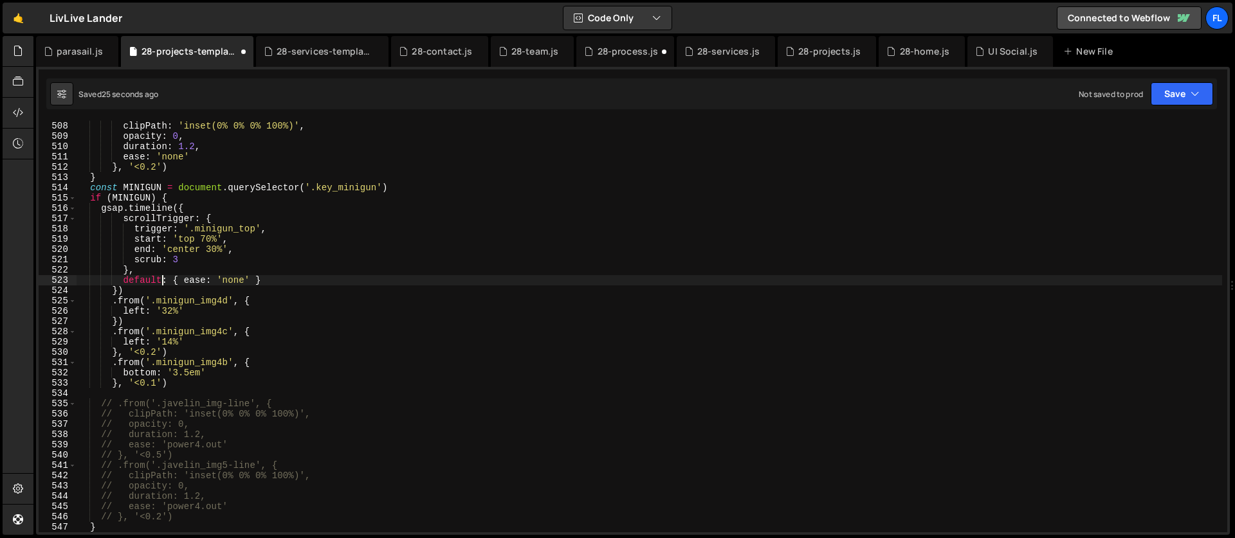
click at [163, 280] on div "clipPath : 'inset(0% 0% 0% 100%)' , opacity : 0 , duration : 1.2 , ease : 'none…" at bounding box center [649, 337] width 1145 height 432
click at [224, 380] on div "clipPath : 'inset(0% 0% 0% 100%)' , opacity : 0 , duration : 1.2 , ease : 'none…" at bounding box center [649, 337] width 1145 height 432
click at [182, 372] on div "clipPath : 'inset(0% 0% 0% 100%)' , opacity : 0 , duration : 1.2 , ease : 'none…" at bounding box center [649, 337] width 1145 height 432
click at [188, 373] on div "clipPath : 'inset(0% 0% 0% 100%)' , opacity : 0 , duration : 1.2 , ease : 'none…" at bounding box center [649, 337] width 1145 height 432
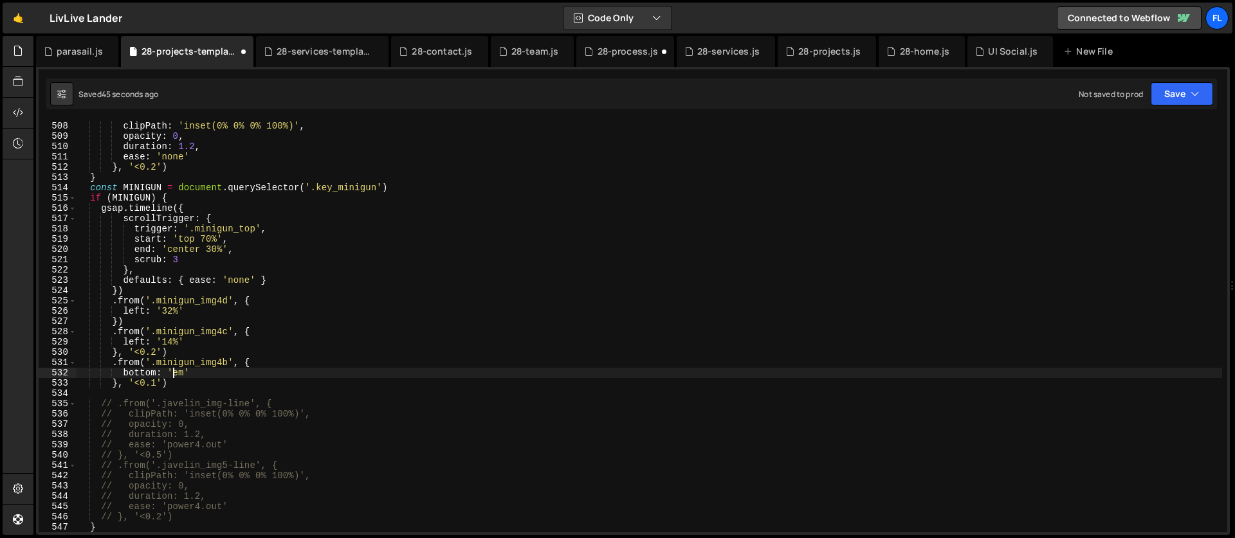
scroll to position [0, 6]
click at [188, 334] on div "clipPath : 'inset(0% 0% 0% 100%)' , opacity : 0 , duration : 1.2 , ease : 'none…" at bounding box center [649, 337] width 1145 height 432
click at [224, 335] on div "clipPath : 'inset(0% 0% 0% 100%)' , opacity : 0 , duration : 1.2 , ease : 'none…" at bounding box center [649, 337] width 1145 height 432
click at [179, 370] on div "clipPath : 'inset(0% 0% 0% 100%)' , opacity : 0 , duration : 1.2 , ease : 'none…" at bounding box center [649, 337] width 1145 height 432
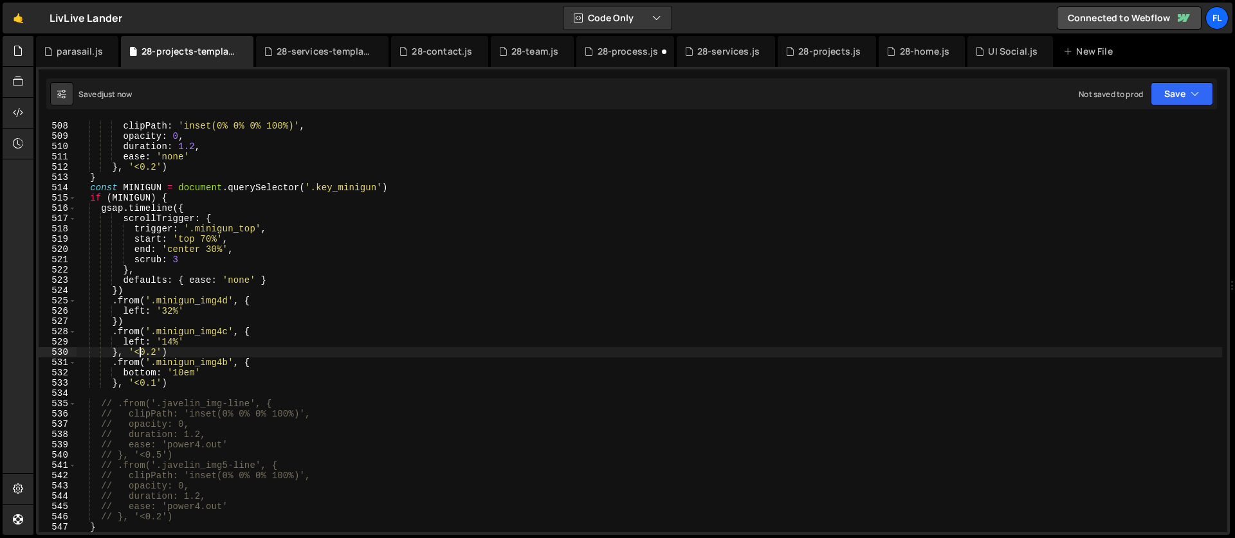
click at [141, 357] on div "clipPath : 'inset(0% 0% 0% 100%)' , opacity : 0 , duration : 1.2 , ease : 'none…" at bounding box center [649, 337] width 1145 height 432
click at [140, 363] on div "clipPath : 'inset(0% 0% 0% 100%)' , opacity : 0 , duration : 1.2 , ease : 'none…" at bounding box center [649, 337] width 1145 height 432
click at [250, 363] on div "clipPath : 'inset(0% 0% 0% 100%)' , opacity : 0 , duration : 1.2 , ease : 'none…" at bounding box center [649, 337] width 1145 height 432
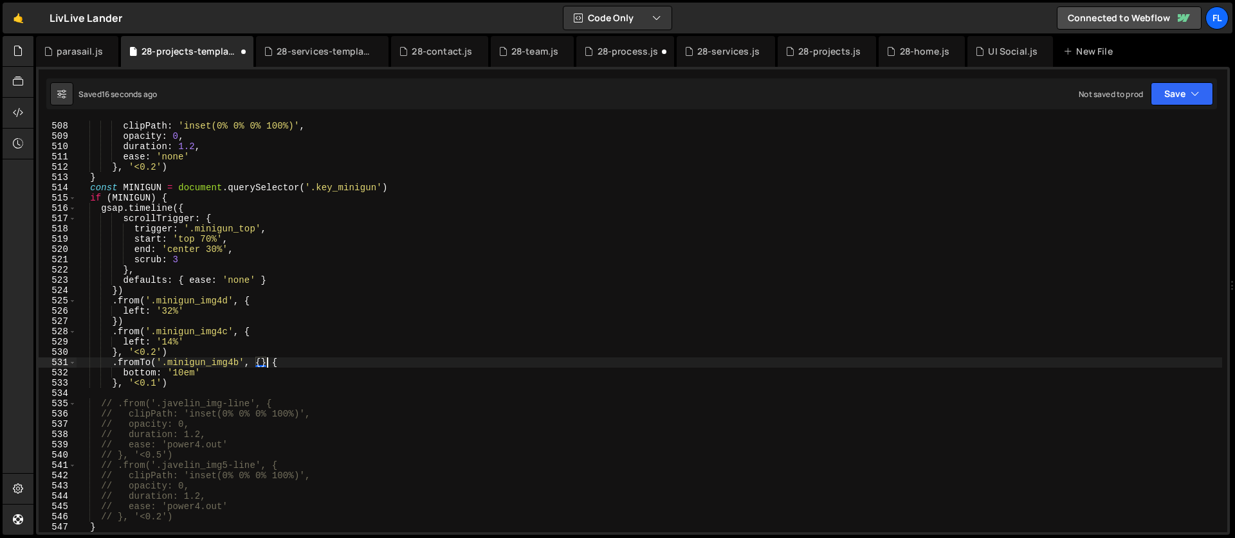
scroll to position [0, 14]
click at [262, 364] on div "clipPath : 'inset(0% 0% 0% 100%)' , opacity : 0 , duration : 1.2 , ease : 'none…" at bounding box center [649, 337] width 1145 height 432
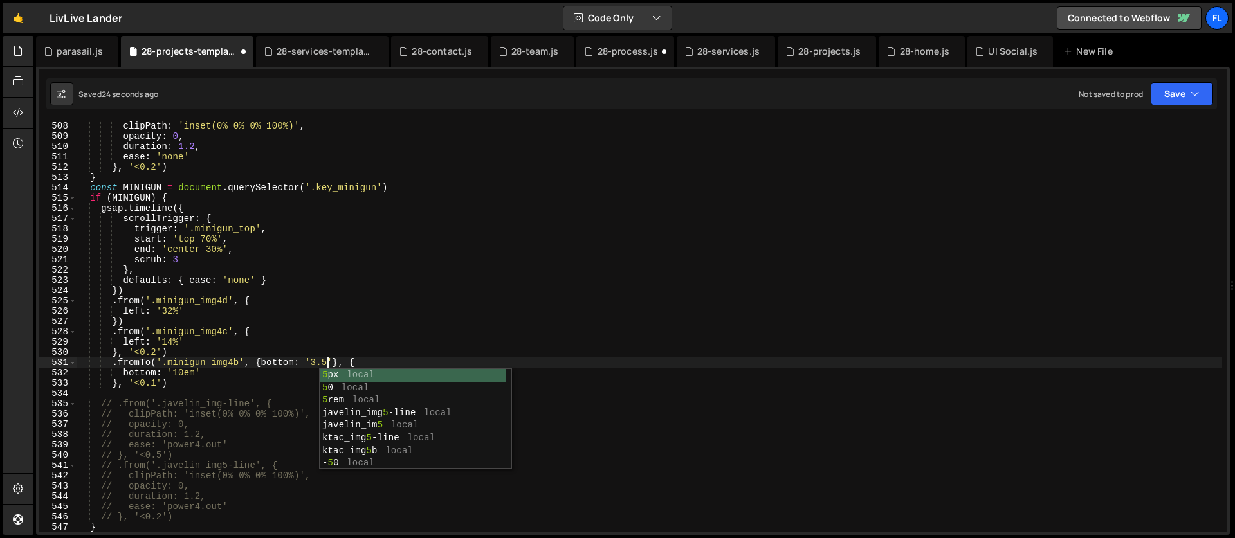
scroll to position [0, 18]
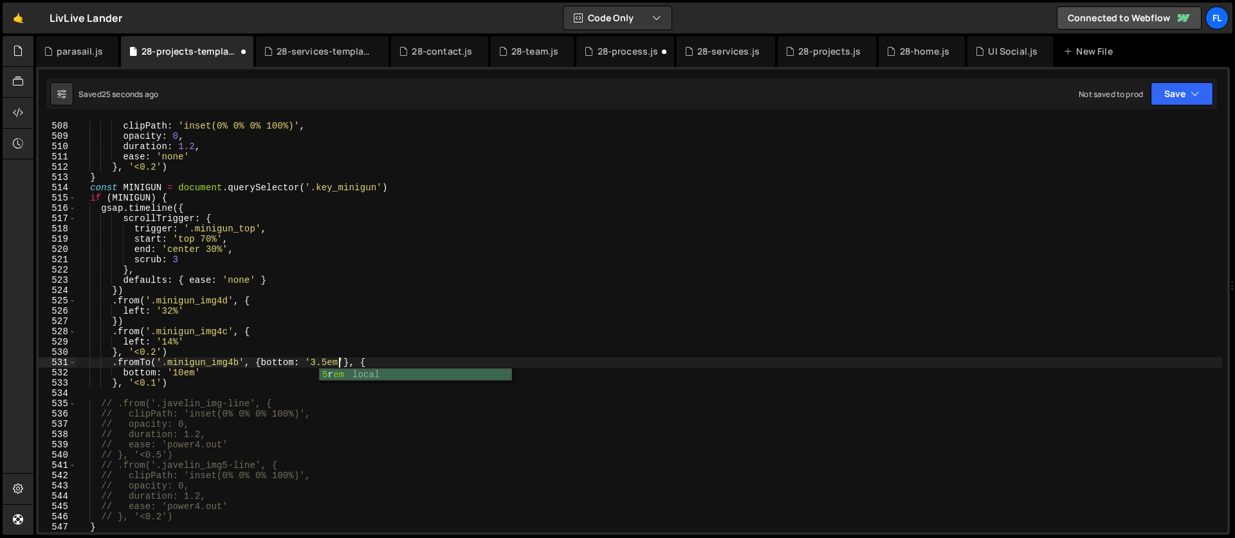
click at [183, 372] on div "clipPath : 'inset(0% 0% 0% 100%)' , opacity : 0 , duration : 1.2 , ease : 'none…" at bounding box center [649, 337] width 1145 height 432
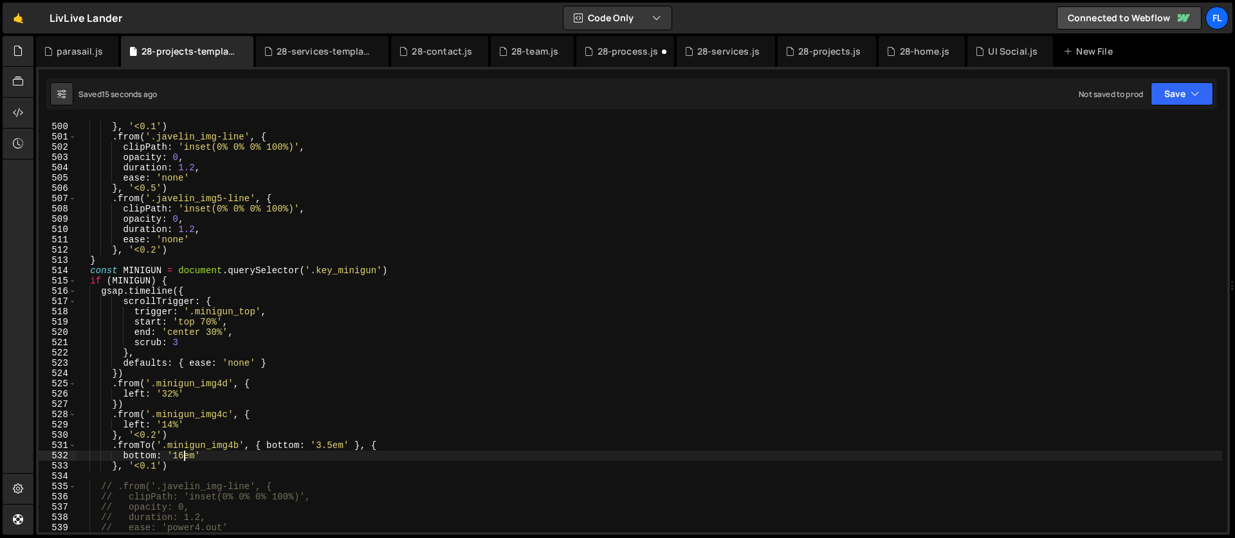
scroll to position [5203, 0]
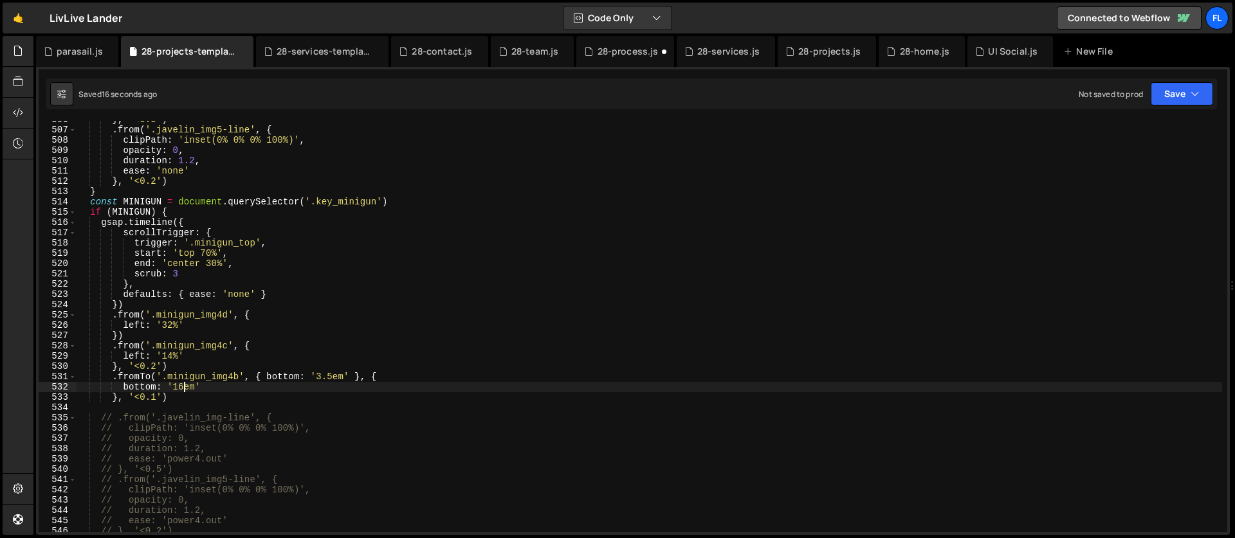
click at [208, 257] on div "} , '<0.5' ) . from ( '.javelin_img5-line' , { clipPath : 'inset(0% 0% 0% 100%)…" at bounding box center [649, 330] width 1145 height 432
click at [188, 278] on div "} , '<0.5' ) . from ( '.javelin_img5-line' , { clipPath : 'inset(0% 0% 0% 100%)…" at bounding box center [649, 330] width 1145 height 432
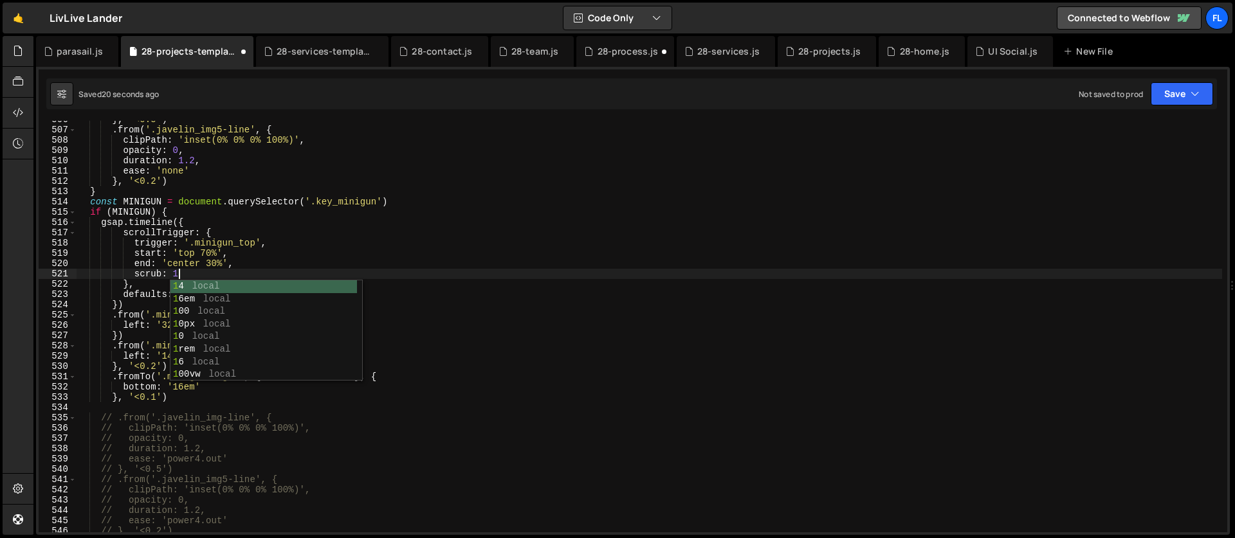
type textarea "scrub: 1,"
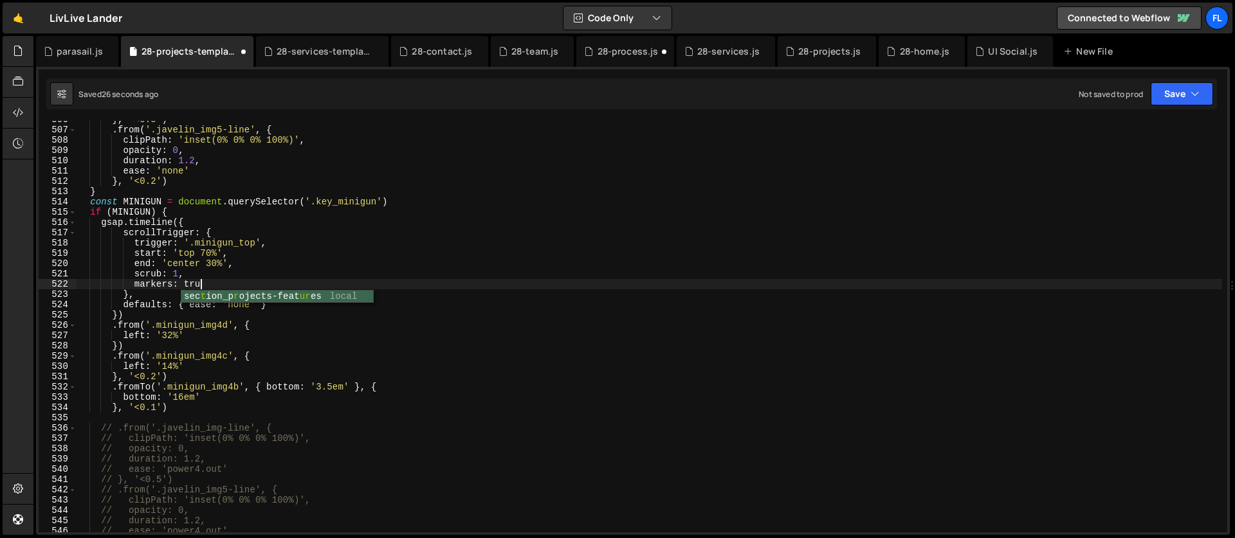
scroll to position [0, 8]
click at [138, 293] on div "} , '<0.5' ) . from ( '.javelin_img5-line' , { clipPath : 'inset(0% 0% 0% 100%)…" at bounding box center [649, 330] width 1145 height 432
click at [176, 309] on div "} , '<0.5' ) . from ( '.javelin_img5-line' , { clipPath : 'inset(0% 0% 0% 100%)…" at bounding box center [649, 330] width 1145 height 432
click at [153, 302] on div "} , '<0.5' ) . from ( '.javelin_img5-line' , { clipPath : 'inset(0% 0% 0% 100%)…" at bounding box center [649, 330] width 1145 height 432
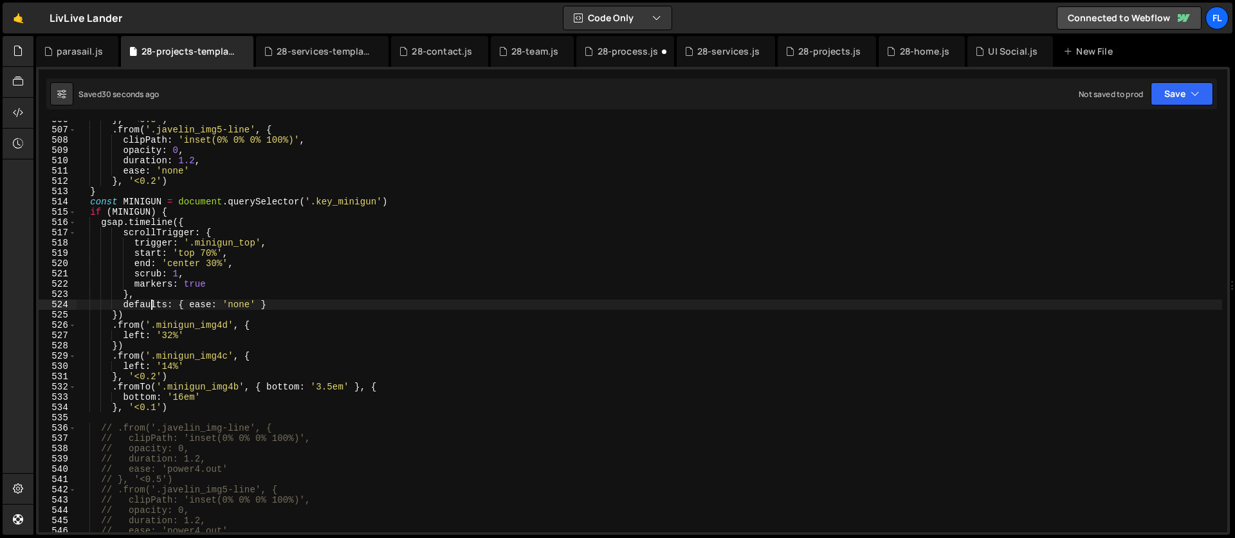
click at [179, 223] on div "} , '<0.5' ) . from ( '.javelin_img5-line' , { clipPath : 'inset(0% 0% 0% 100%)…" at bounding box center [649, 330] width 1145 height 432
type textarea "gsap.timeline({"
click at [189, 224] on div "} , '<0.5' ) . from ( '.javelin_img5-line' , { clipPath : 'inset(0% 0% 0% 100%)…" at bounding box center [649, 330] width 1145 height 432
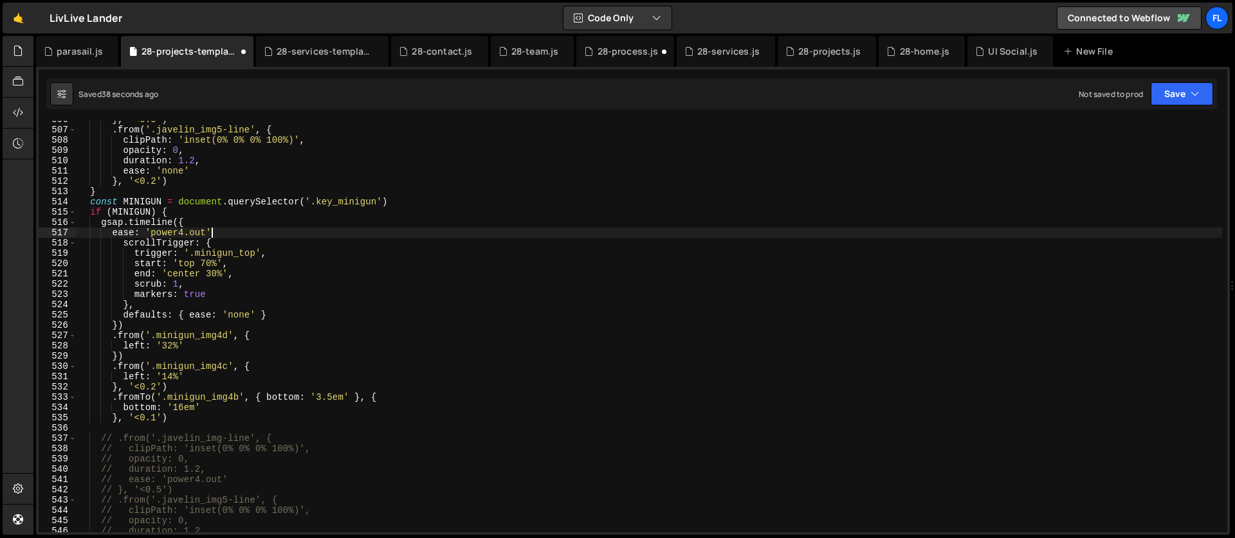
scroll to position [0, 9]
click at [156, 386] on div "} , '<0.5' ) . from ( '.javelin_img5-line' , { clipPath : 'inset(0% 0% 0% 100%)…" at bounding box center [649, 330] width 1145 height 432
click at [155, 417] on div "} , '<0.5' ) . from ( '.javelin_img5-line' , { clipPath : 'inset(0% 0% 0% 100%)…" at bounding box center [649, 330] width 1145 height 432
click at [212, 261] on div "} , '<0.5' ) . from ( '.javelin_img5-line' , { clipPath : 'inset(0% 0% 0% 100%)…" at bounding box center [649, 330] width 1145 height 432
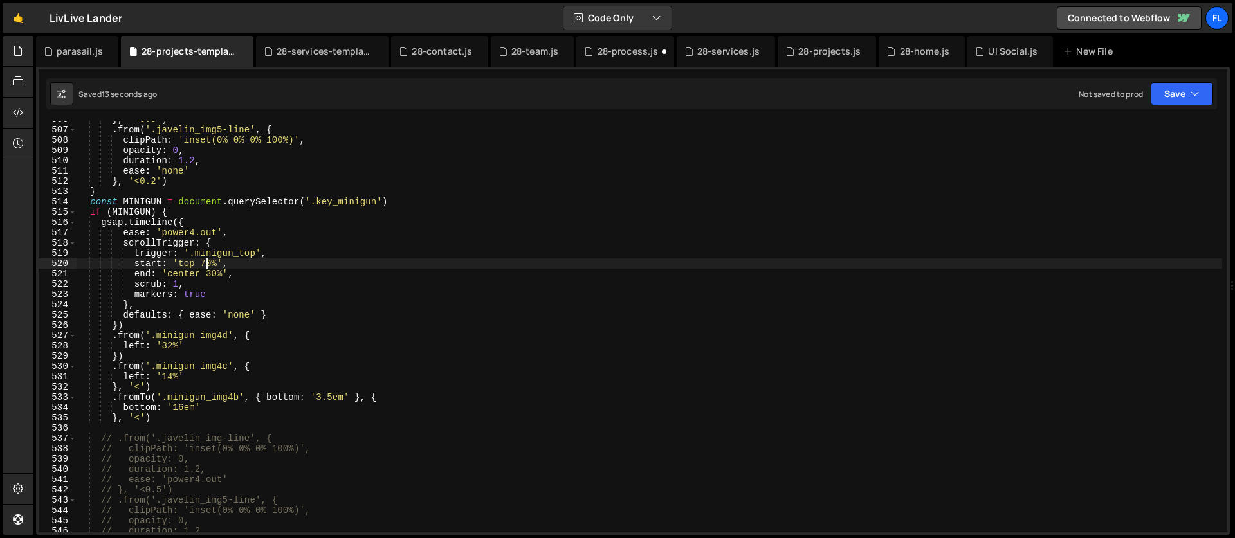
click at [207, 260] on div "} , '<0.5' ) . from ( '.javelin_img5-line' , { clipPath : 'inset(0% 0% 0% 100%)…" at bounding box center [649, 330] width 1145 height 432
click at [149, 251] on div "} , '<0.5' ) . from ( '.javelin_img5-line' , { clipPath : 'inset(0% 0% 0% 100%)…" at bounding box center [649, 330] width 1145 height 432
click at [205, 260] on div "} , '<0.5' ) . from ( '.javelin_img5-line' , { clipPath : 'inset(0% 0% 0% 100%)…" at bounding box center [649, 330] width 1145 height 432
click at [211, 264] on div "} , '<0.5' ) . from ( '.javelin_img5-line' , { clipPath : 'inset(0% 0% 0% 100%)…" at bounding box center [649, 330] width 1145 height 432
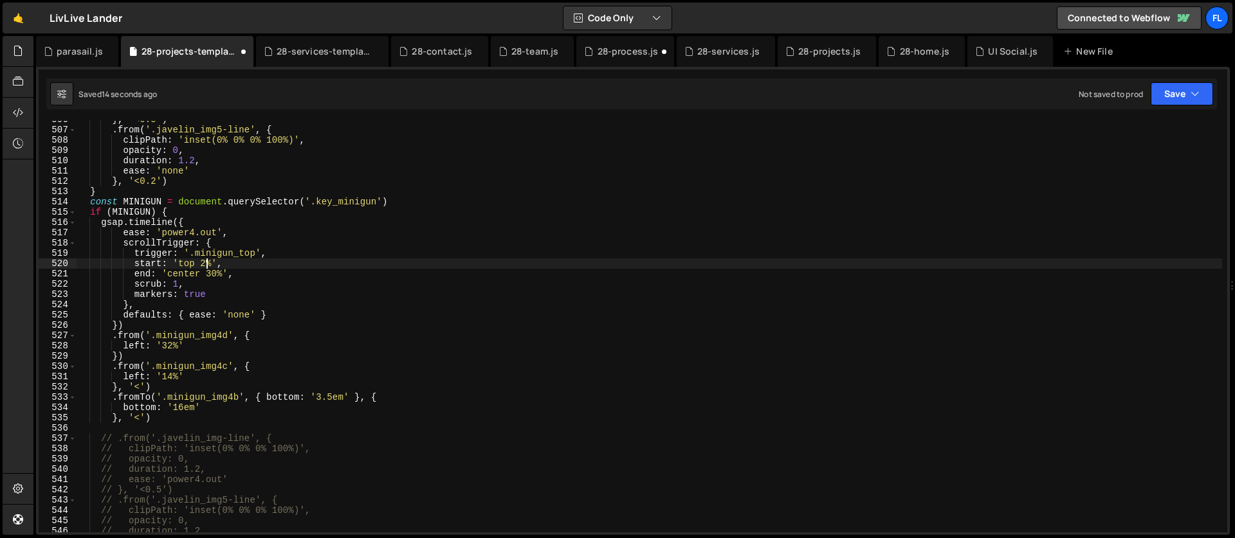
scroll to position [0, 9]
click at [277, 284] on div "} , '<0.5' ) . from ( '.javelin_img5-line' , { clipPath : 'inset(0% 0% 0% 100%)…" at bounding box center [649, 330] width 1145 height 432
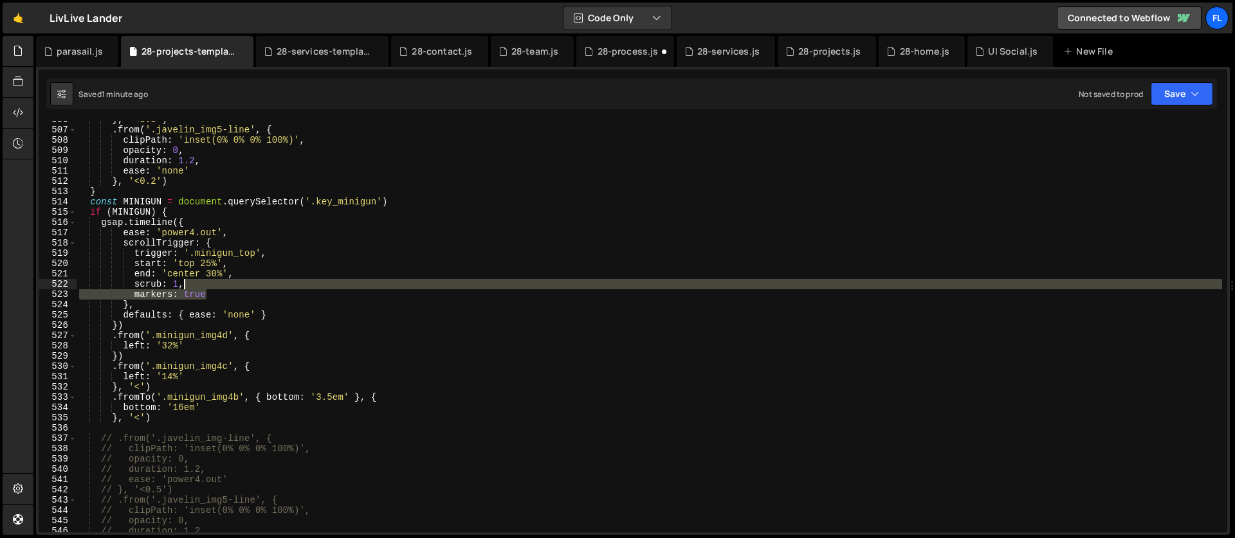
drag, startPoint x: 217, startPoint y: 296, endPoint x: 214, endPoint y: 287, distance: 10.0
click at [214, 287] on div "} , '<0.5' ) . from ( '.javelin_img5-line' , { clipPath : 'inset(0% 0% 0% 100%)…" at bounding box center [649, 330] width 1145 height 432
type textarea "scrub: 1,"
